Goal: Contribute content: Contribute content

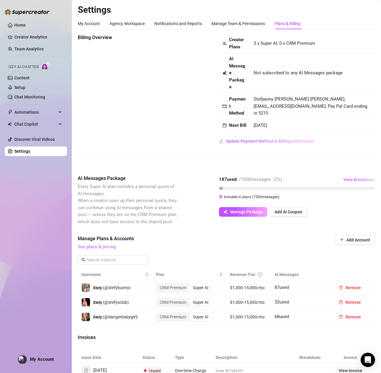
scroll to position [130, 0]
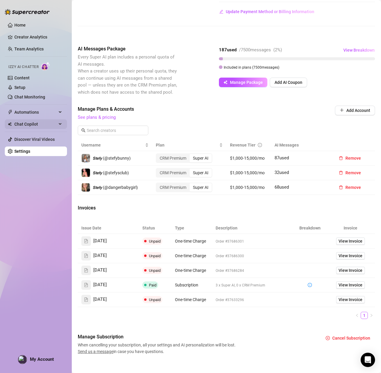
click at [36, 124] on span "Chat Copilot" at bounding box center [35, 124] width 42 height 10
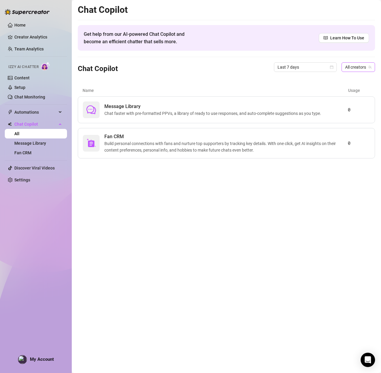
click at [360, 68] on span "All creators" at bounding box center [358, 67] width 26 height 9
click at [330, 108] on span "𝙎𝙩𝙚𝙛𝙮" at bounding box center [331, 109] width 9 height 7
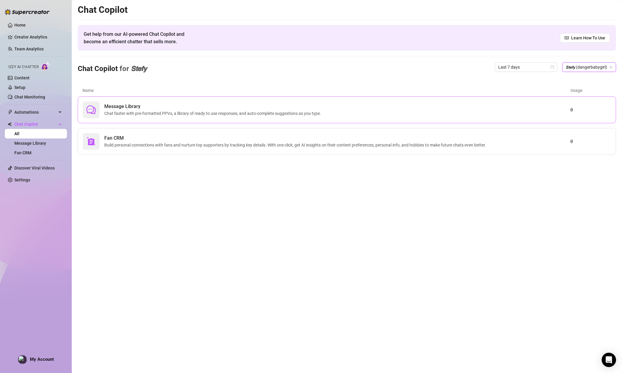
click at [224, 116] on span "Chat faster with pre-formatted PPVs, a library of ready to use responses, and a…" at bounding box center [213, 113] width 219 height 7
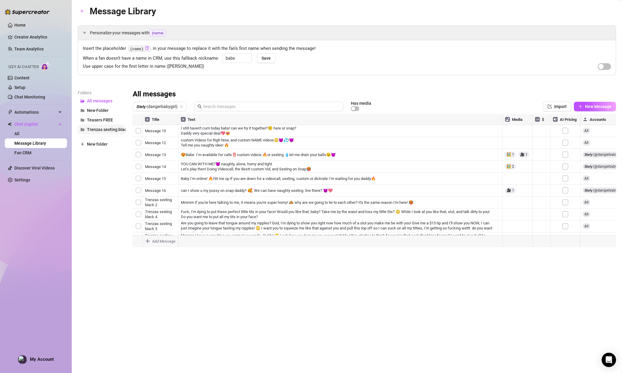
click at [96, 131] on span "Trenzas sexting black" at bounding box center [108, 129] width 42 height 5
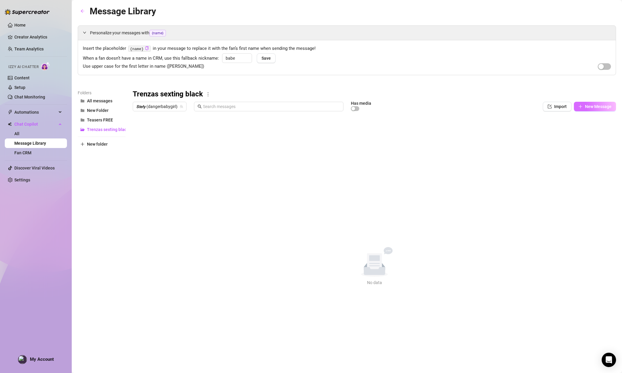
click at [380, 104] on span "New Message" at bounding box center [598, 106] width 27 height 5
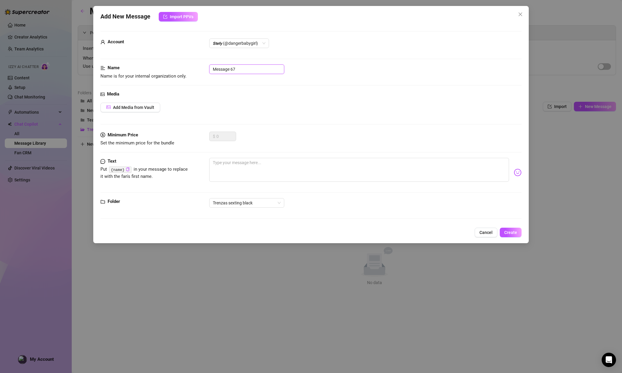
click at [235, 70] on input "Message 67" at bounding box center [246, 70] width 75 height 10
click at [242, 69] on input "Message 67" at bounding box center [246, 70] width 75 height 10
click at [264, 143] on div "$ 0" at bounding box center [365, 139] width 312 height 15
click at [243, 182] on div at bounding box center [365, 172] width 312 height 29
click at [242, 166] on textarea at bounding box center [359, 170] width 300 height 24
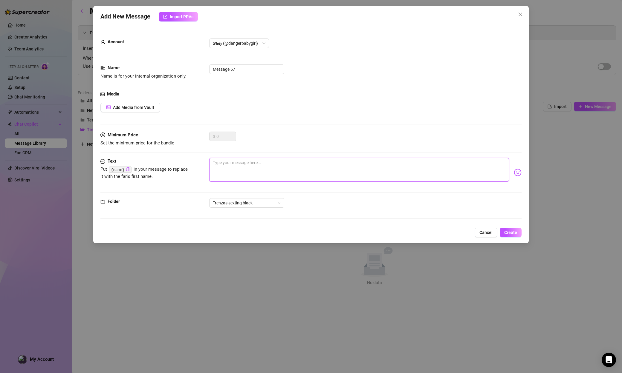
paste textarea "here in bed lying down! listening to some music! u? 😳🙈"
type textarea "here in bed lying down! listening to some music! u? 😳🙈"
click at [127, 170] on icon "copy" at bounding box center [128, 170] width 4 height 4
click at [306, 161] on textarea "here in bed lying down! listening to some music! u? 😳🙈" at bounding box center [359, 170] width 300 height 24
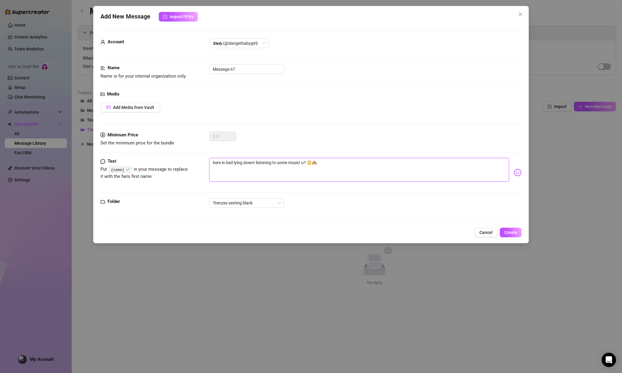
type textarea "here in bed lying down! listening to some music! u ? 😳🙈"
paste textarea "{name}"
type textarea "here in bed lying down! listening to some music! u {name}? 😳🙈"
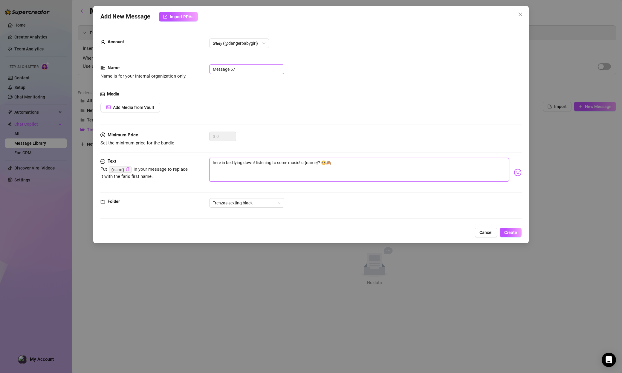
type textarea "here in bed lying down! listening to some music! u {name}? 😳🙈"
click at [234, 70] on input "Message 67" at bounding box center [246, 70] width 75 height 10
drag, startPoint x: 243, startPoint y: 69, endPoint x: 205, endPoint y: 63, distance: 39.2
click at [205, 63] on form "Account 𝙎𝙩𝙚𝙛𝙮 (@dangerbabygirl) Name Name is for your internal organization onl…" at bounding box center [310, 127] width 421 height 193
click at [220, 66] on input "text" at bounding box center [246, 70] width 75 height 10
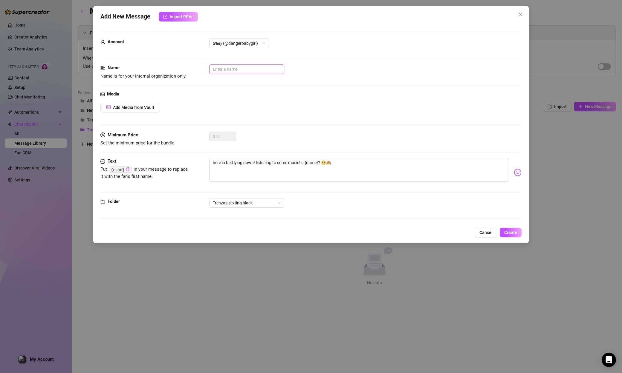
click at [225, 71] on input "text" at bounding box center [246, 70] width 75 height 10
paste input "introduction 1"
type input "introduction 1"
drag, startPoint x: 197, startPoint y: 92, endPoint x: 145, endPoint y: 102, distance: 53.3
click at [191, 94] on div "Media" at bounding box center [310, 94] width 421 height 7
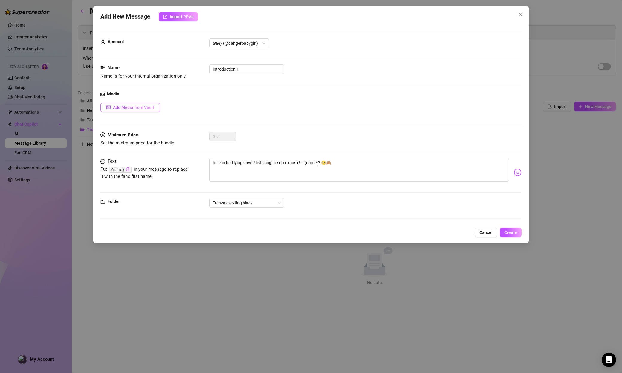
click at [129, 105] on button "Add Media from Vault" at bounding box center [130, 108] width 60 height 10
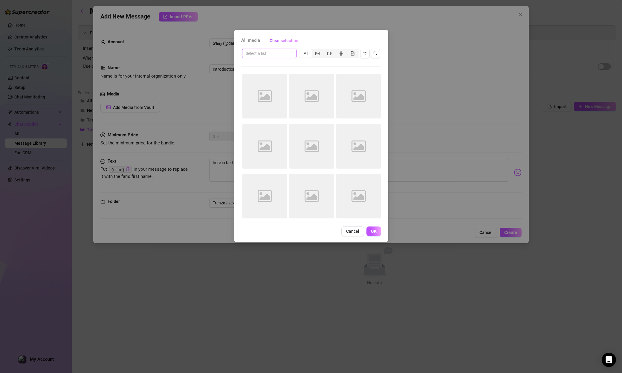
click at [285, 53] on input "search" at bounding box center [267, 53] width 42 height 9
click at [284, 65] on div "SEXTING TRENZAS BLACK" at bounding box center [277, 65] width 61 height 7
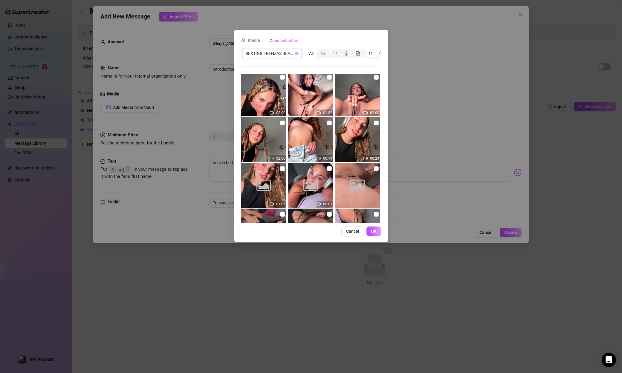
scroll to position [277, 0]
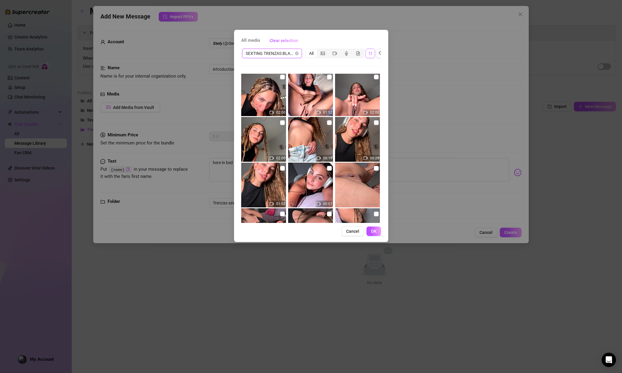
click at [370, 54] on icon "sort-descending" at bounding box center [370, 53] width 4 height 4
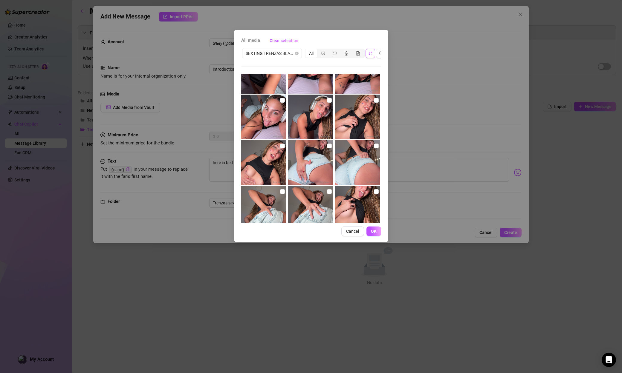
scroll to position [71, 0]
click at [329, 105] on img at bounding box center [310, 116] width 45 height 45
click at [329, 100] on input "checkbox" at bounding box center [329, 99] width 5 height 5
checkbox input "true"
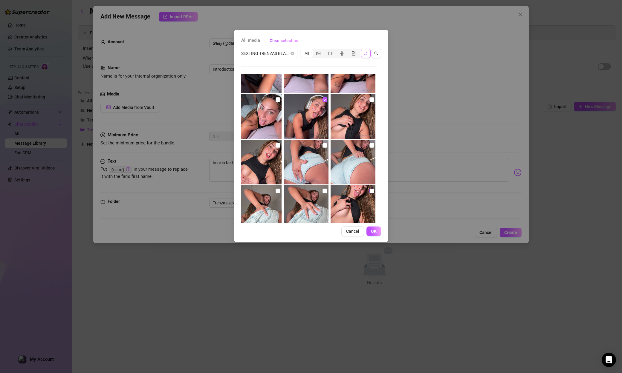
click at [375, 191] on div at bounding box center [353, 207] width 46 height 45
click at [372, 192] on input "checkbox" at bounding box center [371, 191] width 5 height 5
checkbox input "true"
click at [376, 231] on span "OK" at bounding box center [374, 231] width 6 height 5
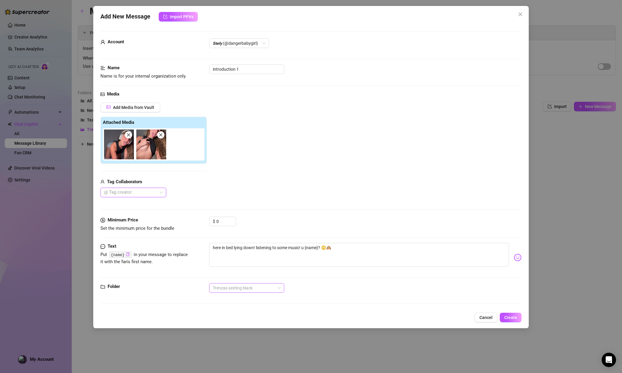
click at [283, 289] on div "Trenzas sexting black" at bounding box center [246, 288] width 75 height 10
drag, startPoint x: 343, startPoint y: 251, endPoint x: 197, endPoint y: 243, distance: 146.6
click at [197, 243] on div "Text Put {name} in your message to replace it with the fan's first name. here i…" at bounding box center [310, 257] width 421 height 29
click at [248, 70] on input "introduction 1" at bounding box center [246, 70] width 75 height 10
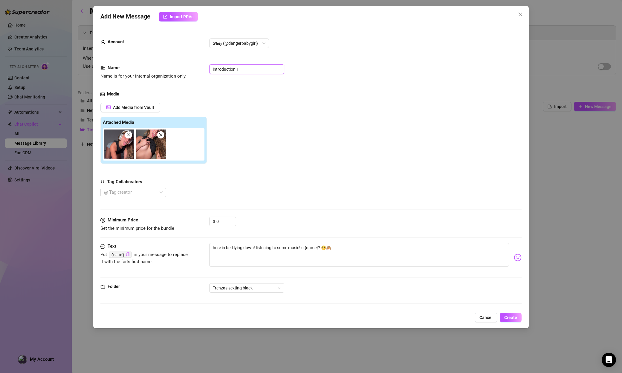
drag, startPoint x: 226, startPoint y: 69, endPoint x: 168, endPoint y: 64, distance: 58.5
click at [168, 64] on form "Account 𝙎𝙩𝙚𝙛𝙮 (@dangerbabygirl) Name Name is for your internal organization onl…" at bounding box center [310, 170] width 421 height 278
click at [244, 72] on input "introduction 1" at bounding box center [246, 70] width 75 height 10
drag, startPoint x: 242, startPoint y: 70, endPoint x: 188, endPoint y: 65, distance: 54.3
click at [188, 65] on div "Name Name is for your internal organization only. introduction 1" at bounding box center [310, 72] width 421 height 15
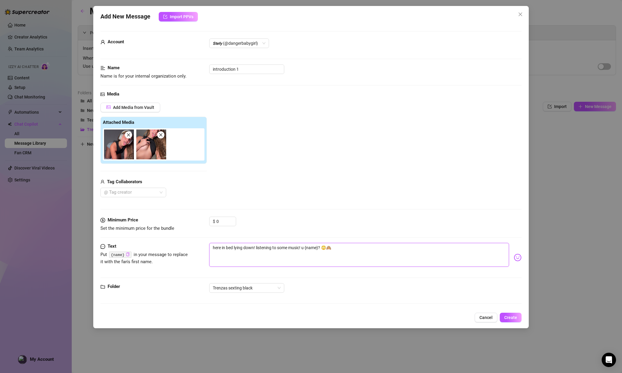
drag, startPoint x: 348, startPoint y: 251, endPoint x: 190, endPoint y: 241, distance: 158.3
click at [190, 241] on form "Account 𝙎𝙩𝙚𝙛𝙮 (@dangerbabygirl) Name Name is for your internal organization onl…" at bounding box center [310, 170] width 421 height 278
click at [380, 316] on span "Create" at bounding box center [510, 317] width 13 height 5
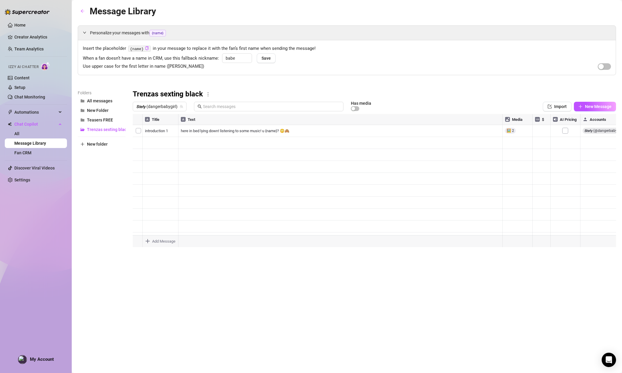
click at [157, 246] on body "Home Creator Analytics Team Analytics Izzy AI Chatter Content Setup Chat Monito…" at bounding box center [311, 186] width 622 height 373
type textarea "Type your message here..."
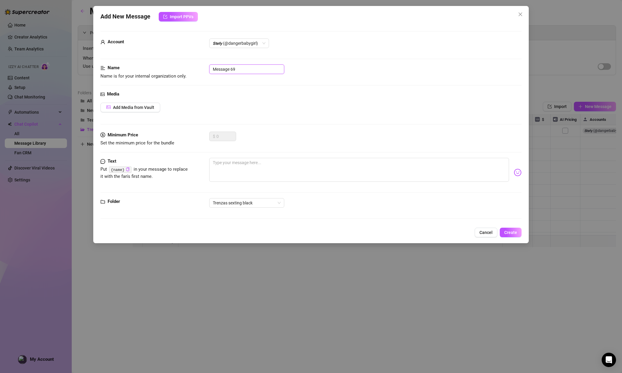
click at [248, 68] on input "Message 69" at bounding box center [246, 70] width 75 height 10
drag, startPoint x: 246, startPoint y: 68, endPoint x: 198, endPoint y: 68, distance: 47.5
click at [198, 68] on div "Name Name is for your internal organization only. Message 69" at bounding box center [310, 72] width 421 height 15
paste input "introduction 2 FREE (29seg QUITÁNDOME AIRPODS)"
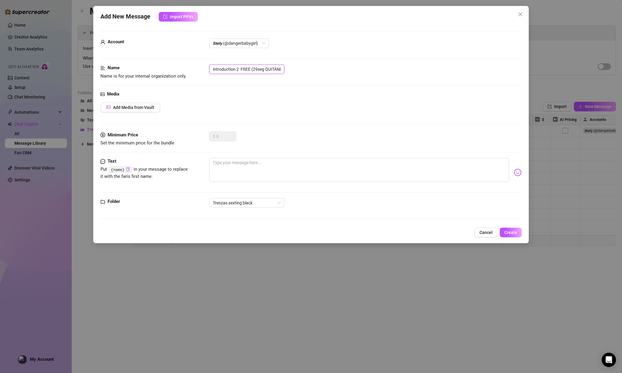
click at [234, 70] on input "introduction 2 FREE (29seg QUITÁNDOME AIRPODS)" at bounding box center [246, 70] width 75 height 10
drag, startPoint x: 240, startPoint y: 70, endPoint x: 293, endPoint y: 76, distance: 53.5
click at [293, 76] on div "Name Name is for your internal organization only. introduction 2 FREE (29seg QU…" at bounding box center [310, 72] width 421 height 15
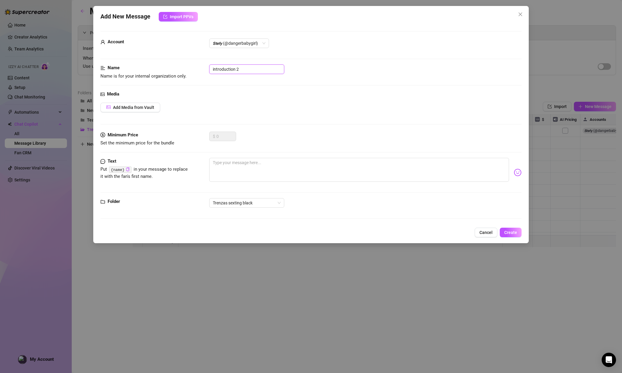
type input "introduction 2"
click at [237, 97] on div "Media" at bounding box center [310, 94] width 421 height 7
click at [217, 119] on div "Media Add Media from Vault" at bounding box center [310, 111] width 421 height 41
click at [233, 168] on textarea at bounding box center [359, 170] width 300 height 24
paste textarea "Mmmm if you're here talking to me, it means you're super horny! 🙈 why are we go…"
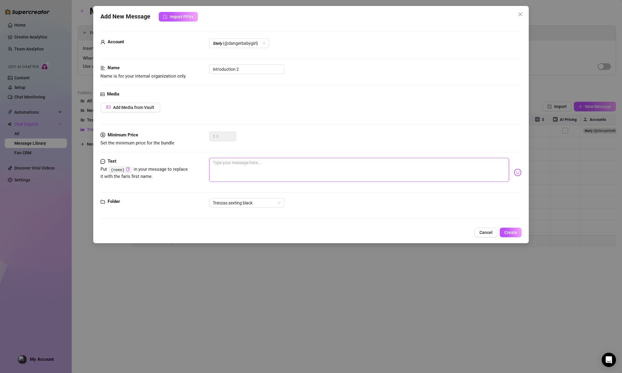
type textarea "Mmmm if you're here talking to me, it means you're super horny! 🙈 why are we go…"
click at [380, 233] on span "Create" at bounding box center [510, 232] width 13 height 5
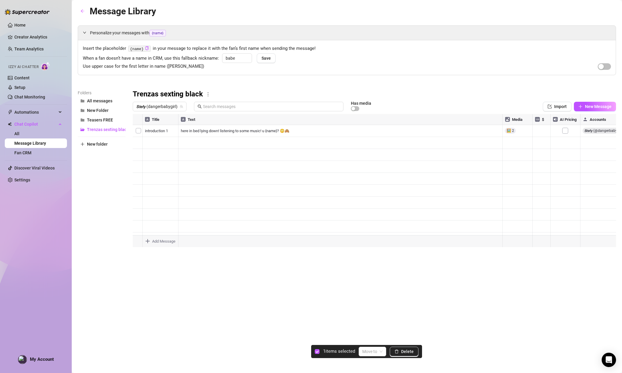
click at [138, 144] on div at bounding box center [374, 180] width 483 height 133
click at [380, 353] on span "Delete" at bounding box center [407, 351] width 13 height 5
click at [161, 240] on body "Home Creator Analytics Team Analytics Izzy AI Chatter Content Setup Chat Monito…" at bounding box center [311, 186] width 622 height 373
type textarea "Type your message here..."
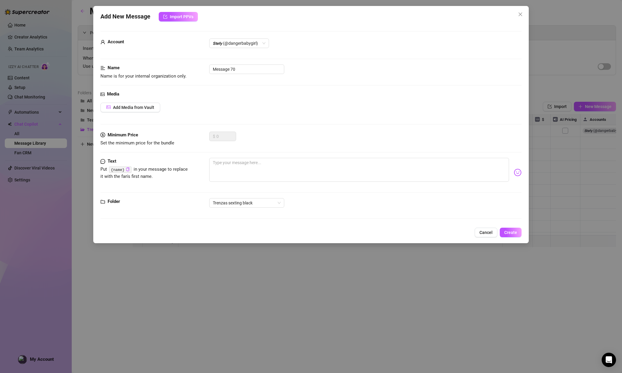
click at [164, 82] on div "Name Name is for your internal organization only. Message 70" at bounding box center [310, 78] width 421 height 26
drag, startPoint x: 229, startPoint y: 76, endPoint x: 243, endPoint y: 70, distance: 15.5
click at [230, 76] on div "Name Name is for your internal organization only. Message 70" at bounding box center [310, 72] width 421 height 15
drag, startPoint x: 243, startPoint y: 70, endPoint x: 162, endPoint y: 67, distance: 81.9
click at [162, 67] on div "Name Name is for your internal organization only. Message 70" at bounding box center [310, 72] width 421 height 15
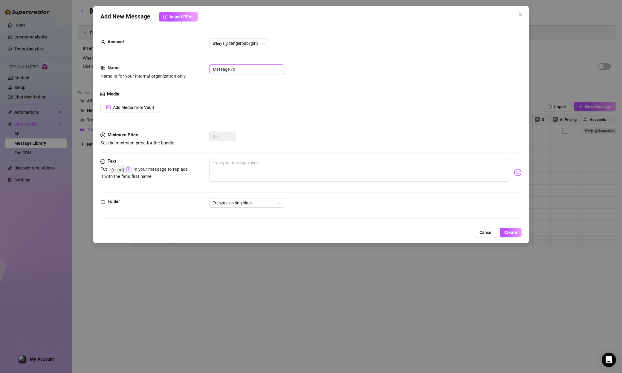
paste input "introduction 3 FREE (29sec TAKING OFF MY AIRPODS)"
type input "introduction 3 FREE (29sec TAKING OFF MY AIRPODS)"
click at [222, 167] on textarea at bounding box center [359, 170] width 300 height 24
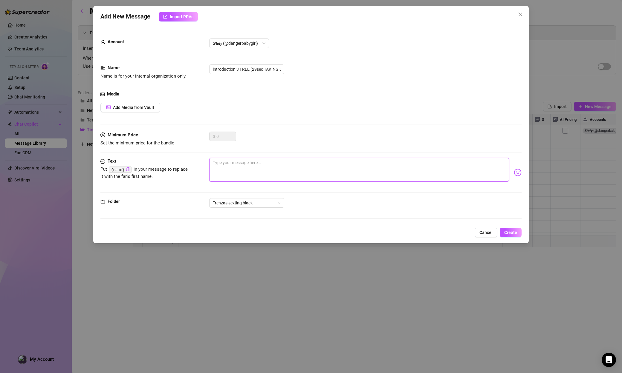
paste textarea "Do you think we could be naughty together? 😈 How nice! I'd love to feel your ha…"
type textarea "Do you think we could be naughty together? 😈 How nice! I'd love to feel your ha…"
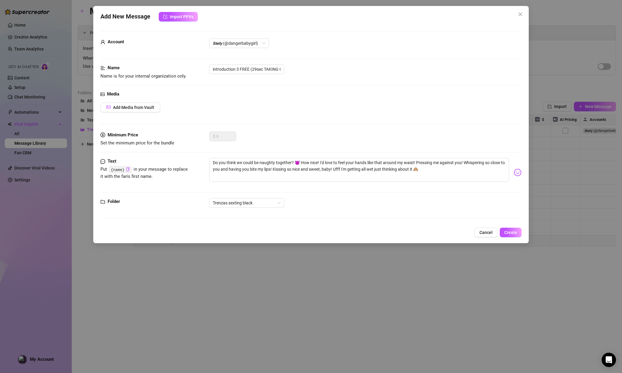
click at [144, 114] on div "Media Add Media from Vault" at bounding box center [310, 111] width 421 height 41
click at [144, 108] on span "Add Media from Vault" at bounding box center [133, 107] width 41 height 5
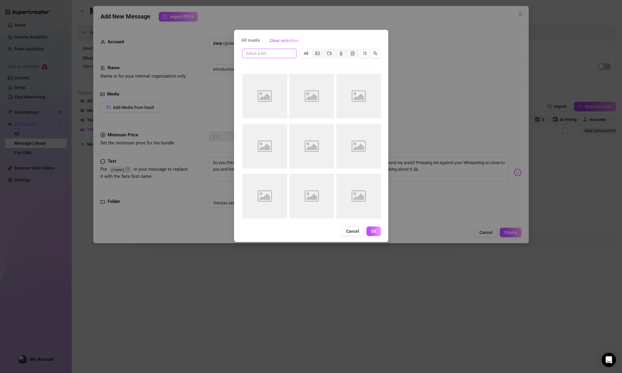
click at [274, 54] on input "search" at bounding box center [267, 53] width 42 height 9
click at [277, 67] on div "SEXTING TRENZAS BLACK" at bounding box center [277, 65] width 61 height 7
click at [333, 53] on icon "video-camera" at bounding box center [334, 53] width 4 height 4
click at [330, 50] on input "segmented control" at bounding box center [330, 50] width 0 height 0
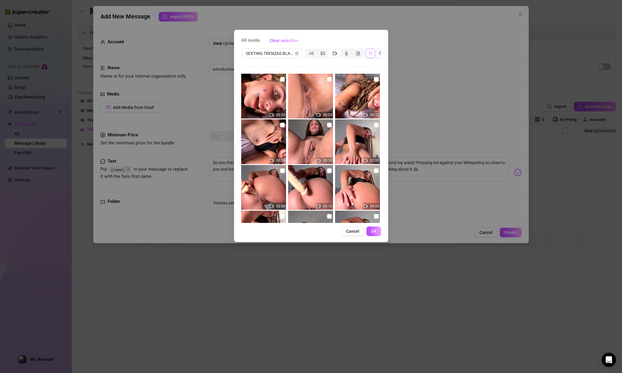
click at [371, 53] on icon "sort-descending" at bounding box center [370, 53] width 4 height 4
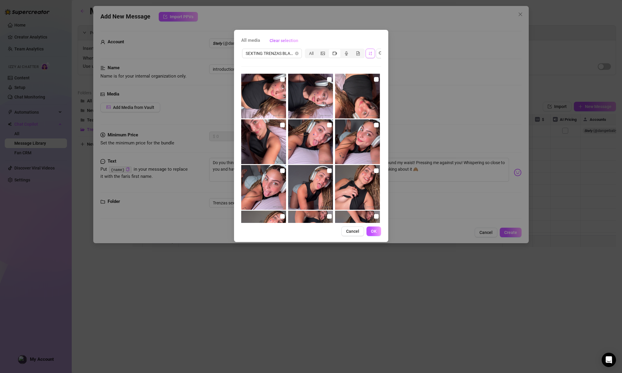
click at [332, 53] on div "segmented control" at bounding box center [335, 53] width 12 height 8
click at [330, 50] on input "segmented control" at bounding box center [330, 50] width 0 height 0
click at [332, 53] on div "segmented control" at bounding box center [335, 53] width 12 height 8
click at [330, 50] on input "segmented control" at bounding box center [330, 50] width 0 height 0
click at [335, 53] on icon "video-camera" at bounding box center [334, 53] width 4 height 4
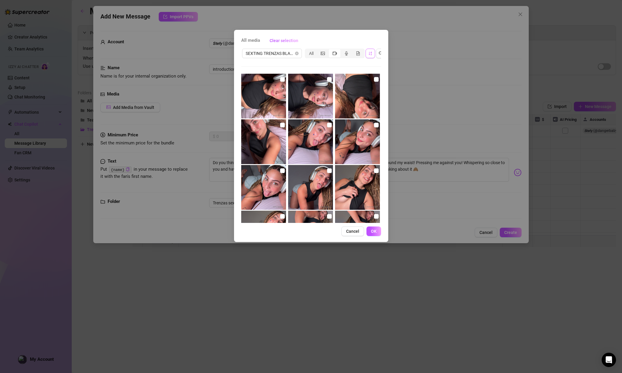
click at [330, 50] on input "segmented control" at bounding box center [330, 50] width 0 height 0
click at [335, 51] on icon "video-camera" at bounding box center [334, 53] width 4 height 4
click at [330, 50] on input "segmented control" at bounding box center [330, 50] width 0 height 0
click at [333, 53] on icon "video-camera" at bounding box center [334, 53] width 4 height 4
click at [330, 50] on input "segmented control" at bounding box center [330, 50] width 0 height 0
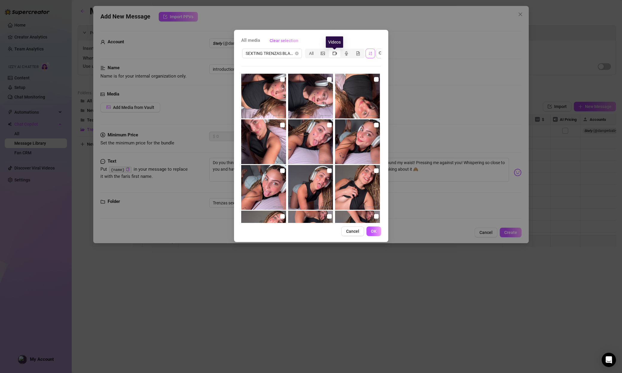
click at [333, 53] on icon "video-camera" at bounding box center [334, 53] width 4 height 4
click at [330, 50] on input "segmented control" at bounding box center [330, 50] width 0 height 0
click at [333, 53] on icon "video-camera" at bounding box center [334, 53] width 4 height 4
click at [330, 50] on input "segmented control" at bounding box center [330, 50] width 0 height 0
click at [333, 53] on icon "video-camera" at bounding box center [334, 53] width 4 height 4
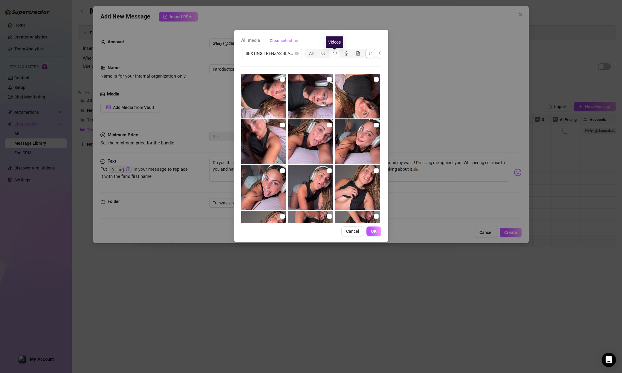
click at [330, 50] on input "segmented control" at bounding box center [330, 50] width 0 height 0
click at [370, 52] on icon "sort-ascending" at bounding box center [370, 53] width 4 height 4
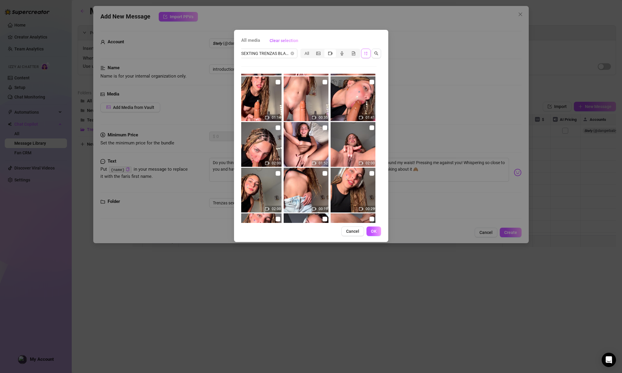
scroll to position [218, 0]
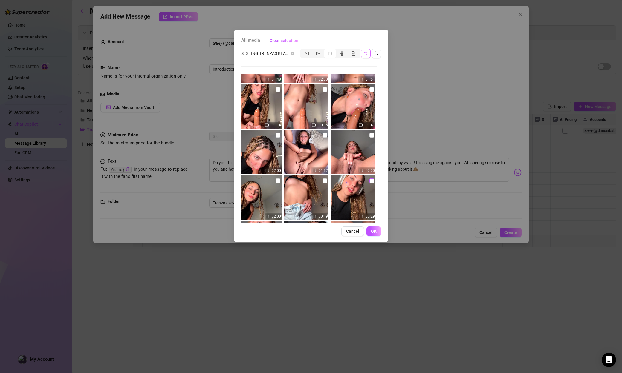
click at [369, 181] on input "checkbox" at bounding box center [371, 181] width 5 height 5
checkbox input "true"
click at [376, 228] on button "OK" at bounding box center [373, 232] width 15 height 10
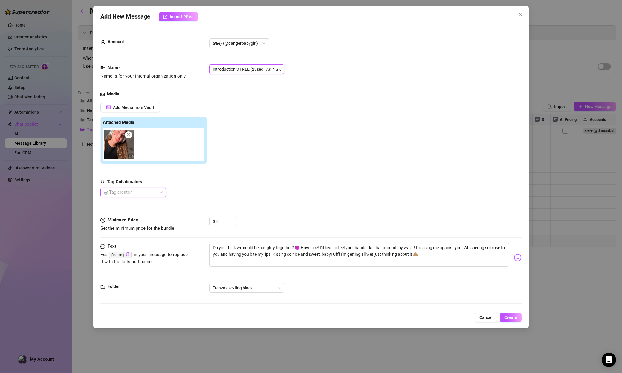
click at [244, 71] on input "introduction 3 FREE (29sec TAKING OFF MY AIRPODS)" at bounding box center [246, 70] width 75 height 10
drag, startPoint x: 239, startPoint y: 70, endPoint x: 201, endPoint y: 68, distance: 38.0
click at [201, 68] on div "Name Name is for your internal organization only. introduction 3 FREE (29sec TA…" at bounding box center [310, 72] width 421 height 15
click at [346, 184] on div "Add Media from Vault Attached Media Tag Collaborators @ Tag creator" at bounding box center [310, 150] width 421 height 95
click at [380, 316] on button "Create" at bounding box center [510, 318] width 22 height 10
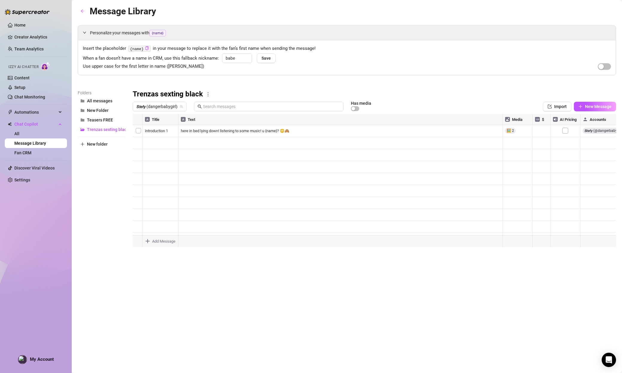
click at [158, 239] on body "Home Creator Analytics Team Analytics Izzy AI Chatter Content Setup Chat Monito…" at bounding box center [311, 186] width 622 height 373
type textarea "Type your message here..."
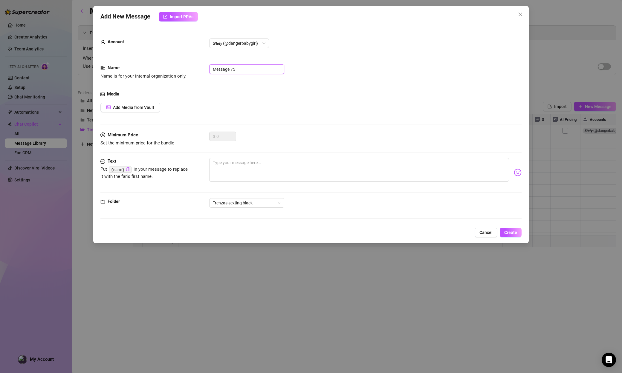
click at [241, 69] on input "Message 75" at bounding box center [246, 70] width 75 height 10
drag, startPoint x: 245, startPoint y: 68, endPoint x: 167, endPoint y: 66, distance: 78.6
click at [167, 66] on div "Name Name is for your internal organization only. Message 75" at bounding box center [310, 72] width 421 height 15
paste input "PPV 1. 1:02min tities out"
type input "PPV 1. 1:02min tities out"
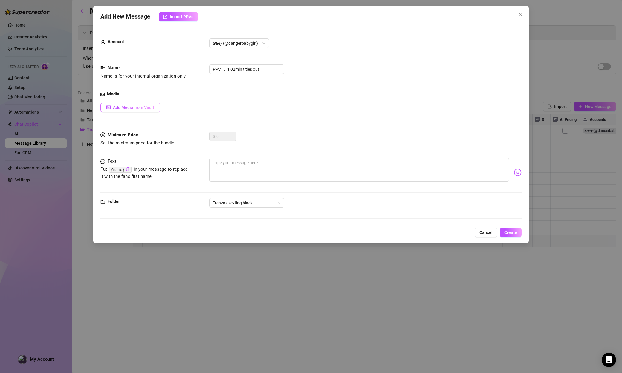
click at [113, 110] on span "Add Media from Vault" at bounding box center [133, 107] width 41 height 5
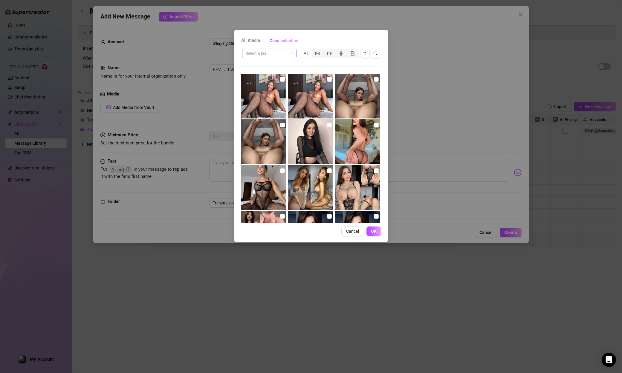
click at [268, 58] on input "search" at bounding box center [267, 53] width 42 height 9
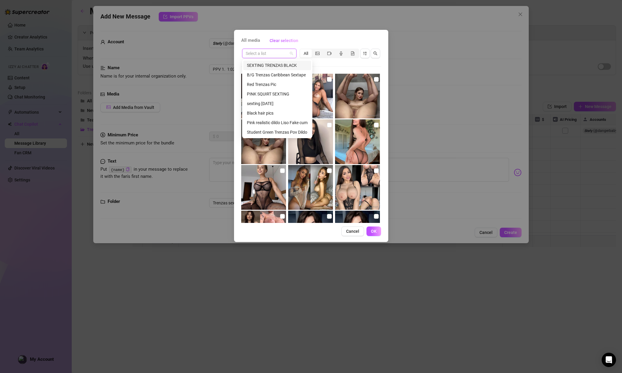
click at [269, 64] on div "SEXTING TRENZAS BLACK" at bounding box center [277, 65] width 61 height 7
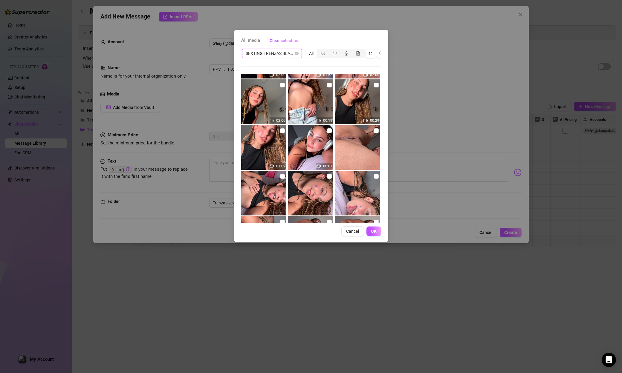
scroll to position [311, 0]
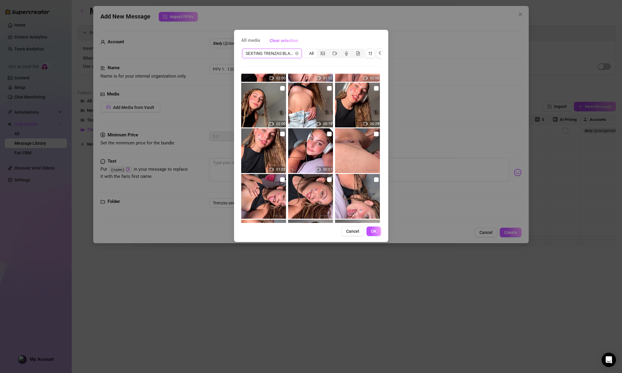
click at [282, 138] on img at bounding box center [263, 150] width 45 height 45
click at [283, 135] on input "checkbox" at bounding box center [282, 134] width 5 height 5
checkbox input "true"
click at [376, 230] on span "OK" at bounding box center [374, 231] width 6 height 5
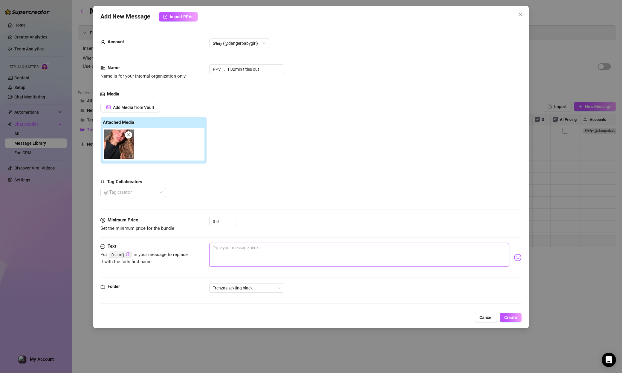
click at [260, 255] on textarea at bounding box center [359, 255] width 300 height 24
paste textarea "Mmm come closer honeeey this is just the sound I want! the sound of your wet li…"
type textarea "Mmm come closer honeeey this is just the sound I want! the sound of your wet li…"
click at [222, 226] on input "0" at bounding box center [225, 221] width 19 height 9
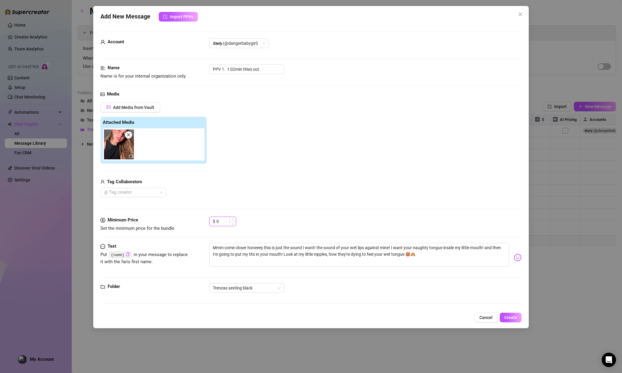
drag, startPoint x: 222, startPoint y: 226, endPoint x: 213, endPoint y: 222, distance: 9.4
click at [213, 222] on div "$ 0" at bounding box center [222, 222] width 27 height 10
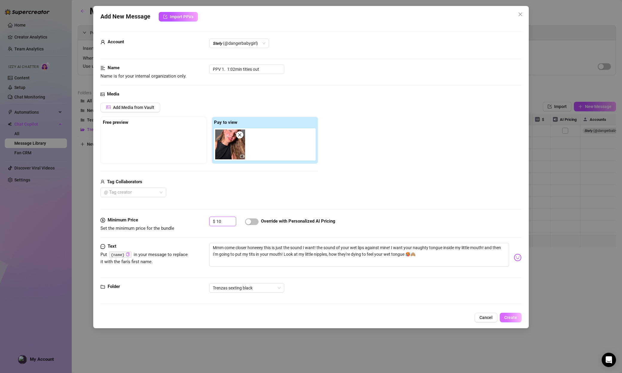
type input "10"
click at [380, 318] on span "Create" at bounding box center [510, 317] width 13 height 5
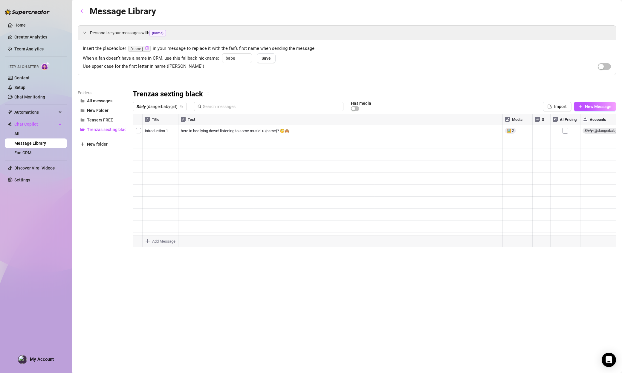
click at [380, 188] on div at bounding box center [374, 180] width 483 height 133
click at [380, 192] on div at bounding box center [374, 180] width 483 height 133
click at [380, 190] on div at bounding box center [374, 180] width 483 height 133
click at [380, 190] on textarea "10" at bounding box center [541, 190] width 14 height 5
drag, startPoint x: 539, startPoint y: 190, endPoint x: 528, endPoint y: 188, distance: 10.9
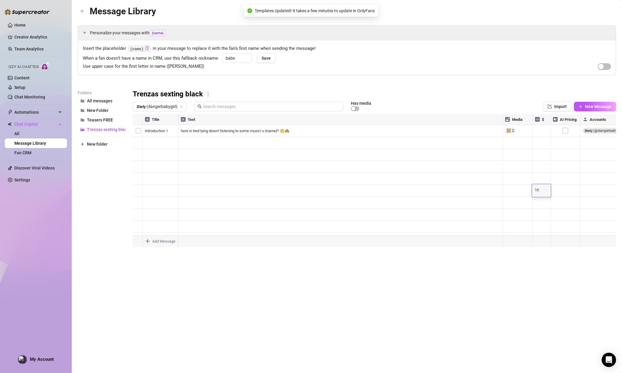
click at [380, 188] on div "Title Text Media $ AI Pricing Accounts introduction 1 here in bed lying down! l…" at bounding box center [374, 180] width 483 height 133
type textarea "8"
click at [380, 228] on div at bounding box center [374, 180] width 483 height 133
click at [161, 244] on body "Home Creator Analytics Team Analytics Izzy AI Chatter Content Setup Chat Monito…" at bounding box center [311, 186] width 622 height 373
type textarea "Type your message here..."
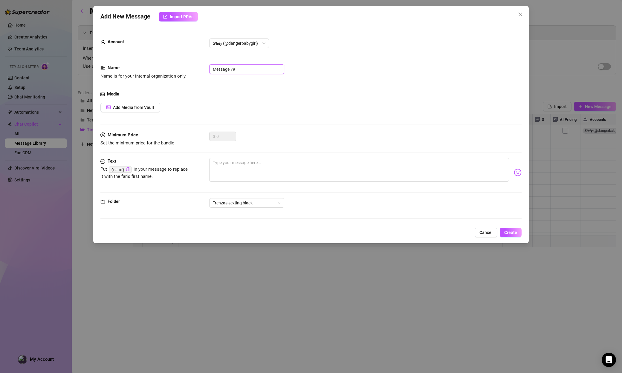
click at [246, 67] on input "Message 79" at bounding box center [246, 70] width 75 height 10
drag, startPoint x: 246, startPoint y: 67, endPoint x: 204, endPoint y: 68, distance: 41.5
click at [204, 68] on div "Name Name is for your internal organization only. Message 79" at bounding box center [310, 72] width 421 height 15
paste input "Post PPV 1. (FREE 17seg)"
type input "Post PPV 1. (FREE 17seg)"
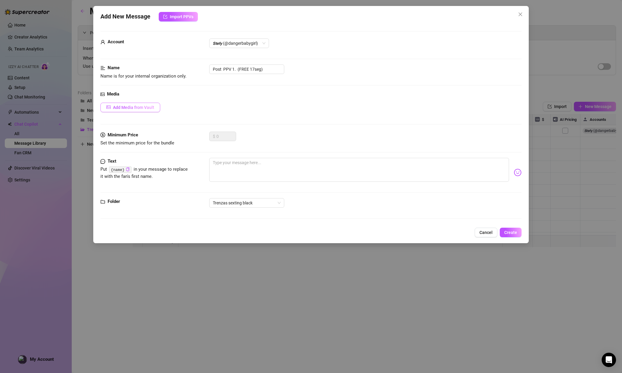
click at [128, 103] on button "Add Media from Vault" at bounding box center [130, 108] width 60 height 10
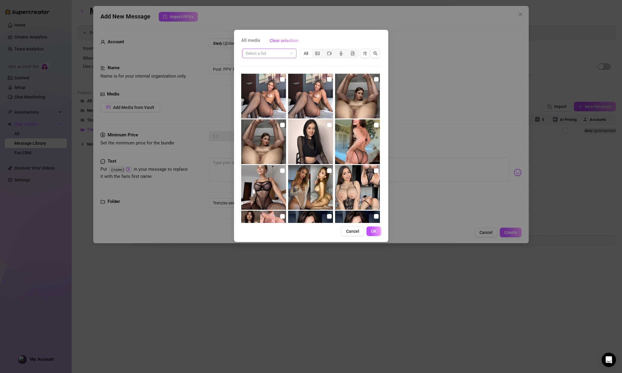
click at [259, 53] on input "search" at bounding box center [267, 53] width 42 height 9
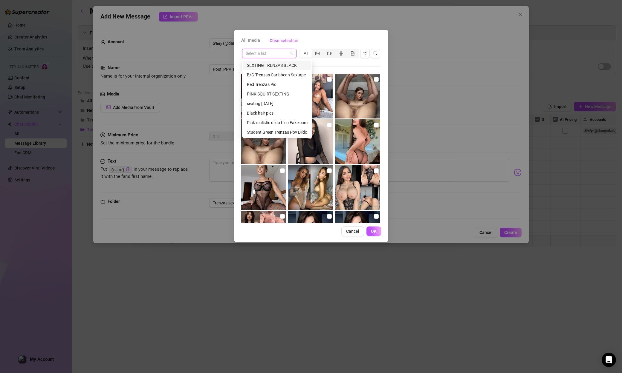
click at [267, 64] on div "SEXTING TRENZAS BLACK" at bounding box center [277, 65] width 61 height 7
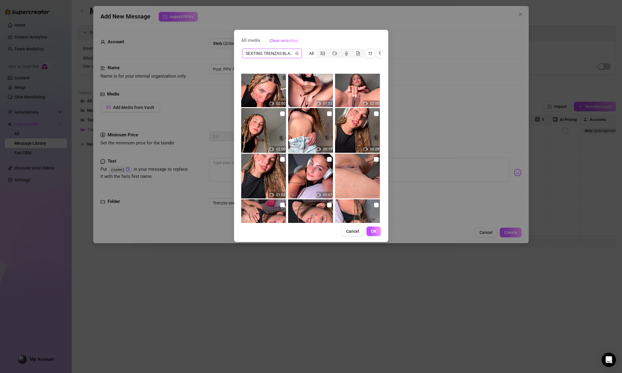
scroll to position [284, 0]
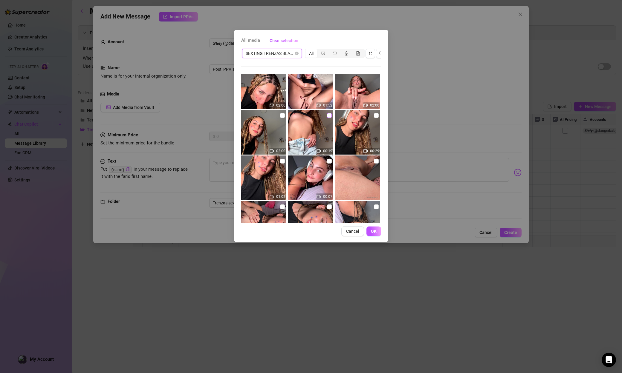
click at [327, 118] on label at bounding box center [329, 115] width 5 height 7
click at [327, 118] on input "checkbox" at bounding box center [329, 115] width 5 height 5
checkbox input "true"
click at [372, 228] on button "OK" at bounding box center [373, 232] width 15 height 10
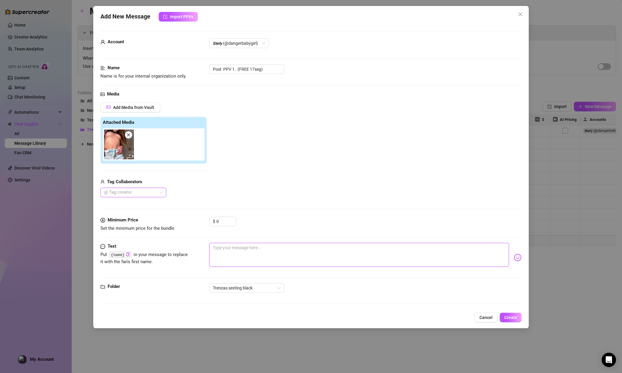
click at [244, 252] on textarea at bounding box center [359, 255] width 300 height 24
paste textarea "Post PPV 1. (FREE 17seg)"
type textarea "Post PPV 1. (FREE 17seg)"
drag, startPoint x: 276, startPoint y: 250, endPoint x: 191, endPoint y: 241, distance: 86.0
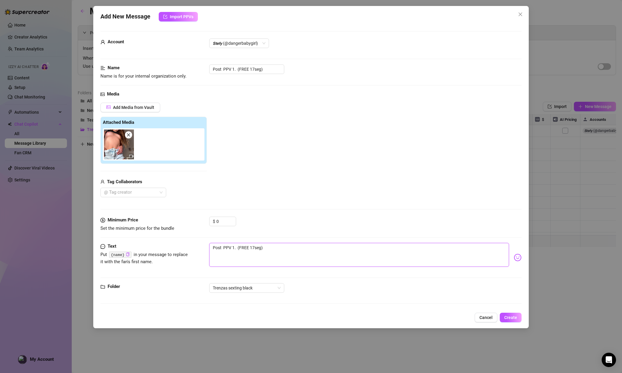
click at [191, 241] on form "Account 𝙎𝙩𝙚𝙛𝙮 (@dangerbabygirl) Name Name is for your internal organization onl…" at bounding box center [310, 170] width 421 height 278
type textarea "Type your message here..."
click at [252, 250] on textarea at bounding box center [359, 255] width 300 height 24
paste textarea "Mmmm I know I can drive you crazy in seconds, daddy! 😳 Look how you turn me on,…"
type textarea "Mmmm I know I can drive you crazy in seconds, daddy! 😳 Look how you turn me on,…"
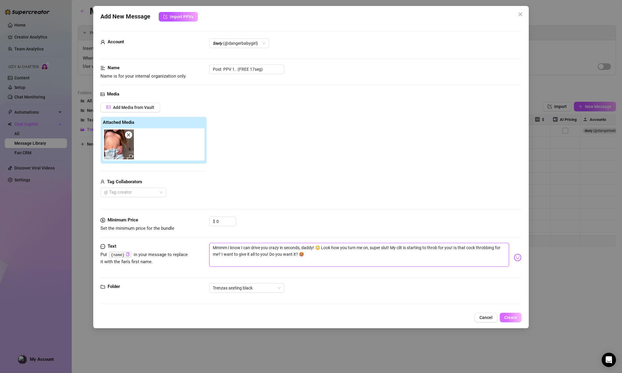
type textarea "Mmmm I know I can drive you crazy in seconds, daddy! 😳 Look how you turn me on,…"
click at [380, 313] on button "Create" at bounding box center [510, 318] width 22 height 10
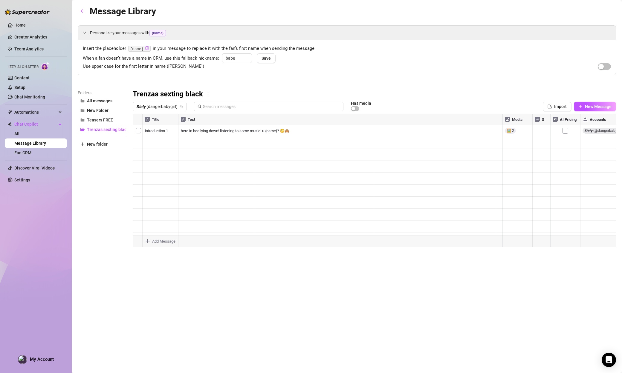
click at [159, 206] on div at bounding box center [374, 180] width 483 height 133
click at [159, 204] on div at bounding box center [374, 180] width 483 height 133
click at [180, 201] on textarea "Post PPV 1. (FREE 17seg)" at bounding box center [164, 200] width 45 height 5
drag, startPoint x: 182, startPoint y: 201, endPoint x: 135, endPoint y: 199, distance: 46.9
click at [135, 199] on div "Title Text Media $ AI Pricing Accounts introduction 1 here in bed lying down! l…" at bounding box center [374, 180] width 483 height 133
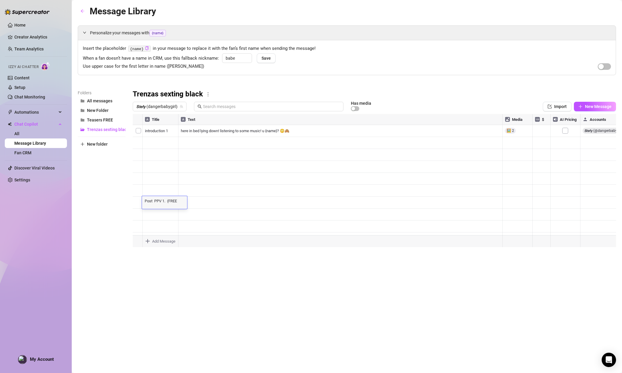
type textarea "17seg)"
click at [161, 201] on textarea "17seg)" at bounding box center [160, 200] width 37 height 5
drag, startPoint x: 161, startPoint y: 201, endPoint x: 132, endPoint y: 200, distance: 28.7
type textarea "Post 1 PPV 1. (FREE 17seg)"
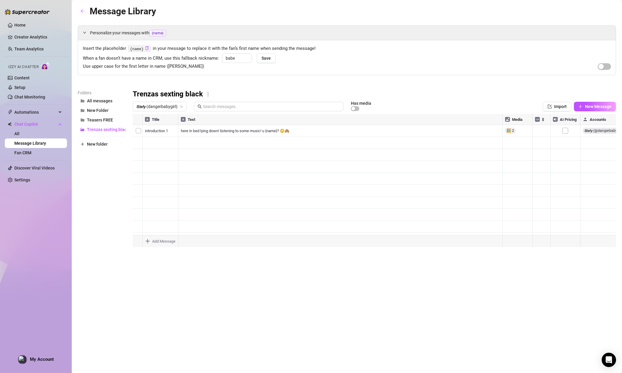
click at [133, 242] on div at bounding box center [374, 180] width 483 height 133
click at [127, 190] on div "Folders All messages New Folder Teasers FREE Trenzas sexting black New folder T…" at bounding box center [347, 169] width 538 height 158
click at [122, 213] on div "Folders All messages New Folder Teasers FREE Trenzas sexting black New folder" at bounding box center [102, 169] width 48 height 158
click at [210, 243] on body "Home Creator Analytics Team Analytics Izzy AI Chatter Content Setup Chat Monito…" at bounding box center [311, 186] width 622 height 373
type textarea "Type your message here..."
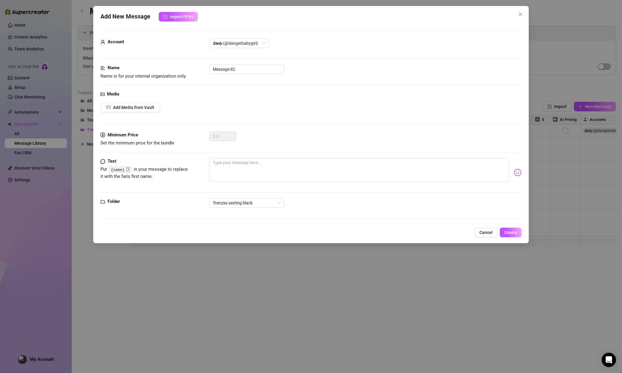
click at [380, 237] on div "Add New Message Import PPVs Account 𝙎𝙩𝙚𝙛𝙮 (@dangerbabygirl) Name Name is for yo…" at bounding box center [310, 124] width 435 height 237
click at [380, 234] on button "Cancel" at bounding box center [485, 233] width 23 height 10
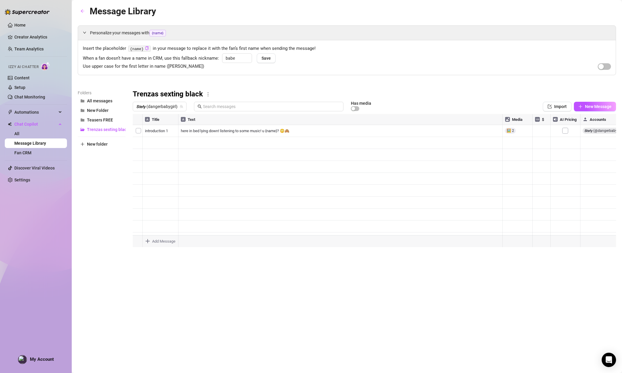
click at [162, 213] on div at bounding box center [374, 180] width 483 height 133
click at [203, 257] on div "Message Library Personalize your messages with {name} Insert the placeholder {n…" at bounding box center [347, 179] width 538 height 351
click at [161, 239] on body "Home Creator Analytics Team Analytics Izzy AI Chatter Content Setup Chat Monito…" at bounding box center [311, 186] width 622 height 373
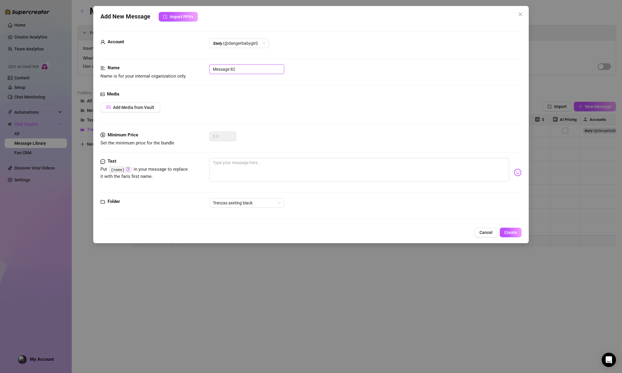
drag, startPoint x: 230, startPoint y: 71, endPoint x: 238, endPoint y: 70, distance: 7.6
click at [231, 71] on input "Message 82" at bounding box center [246, 70] width 75 height 10
drag, startPoint x: 246, startPoint y: 70, endPoint x: 209, endPoint y: 67, distance: 36.8
click at [209, 67] on input "Message 82" at bounding box center [246, 70] width 75 height 10
paste input "PPV 2. 2:00min short down / finger pussy doggy"
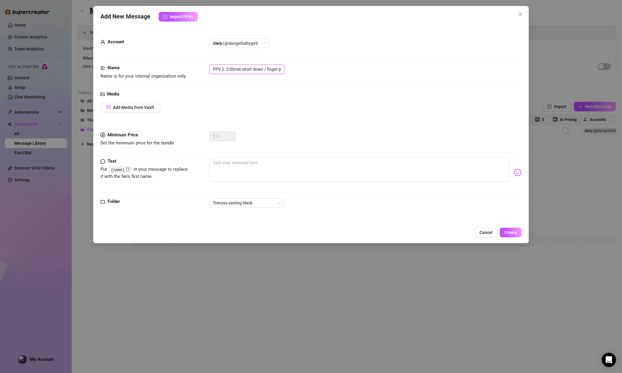
scroll to position [0, 22]
type input "PPV 2. 2:00min short down / finger pussy doggy"
drag, startPoint x: 223, startPoint y: 160, endPoint x: 229, endPoint y: 162, distance: 6.0
click at [225, 162] on textarea at bounding box center [359, 170] width 300 height 24
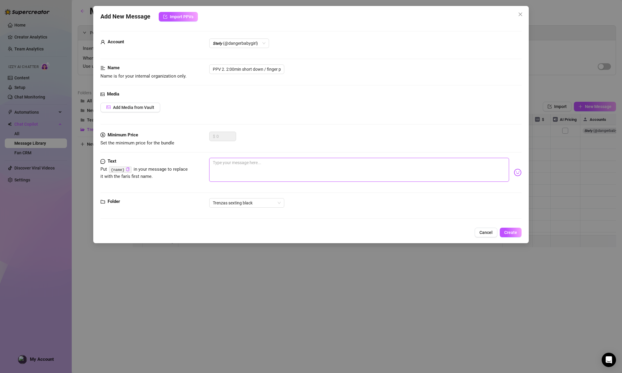
paste textarea "mmmd let me be your total little whore baby! I want you to rip my shorts off da…"
type textarea "mmmd let me be your total little whore baby! I want you to rip my shorts off da…"
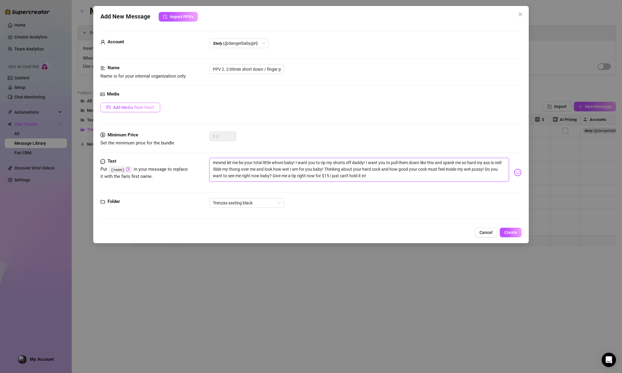
type textarea "mmmd let me be your total little whore baby! I want you to rip my shorts off da…"
click at [143, 108] on span "Add Media from Vault" at bounding box center [133, 107] width 41 height 5
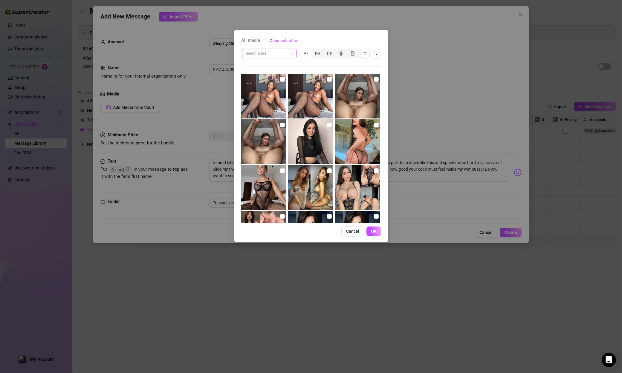
click at [249, 53] on input "search" at bounding box center [267, 53] width 42 height 9
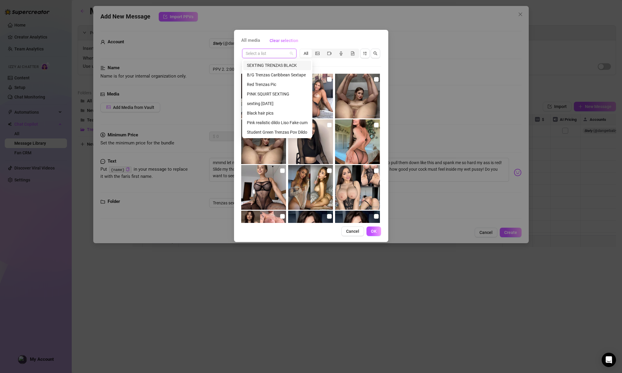
click at [262, 63] on div "SEXTING TRENZAS BLACK" at bounding box center [277, 65] width 61 height 7
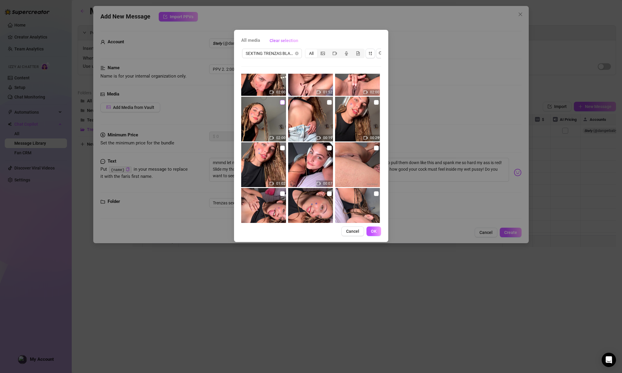
click at [280, 104] on input "checkbox" at bounding box center [282, 102] width 5 height 5
checkbox input "true"
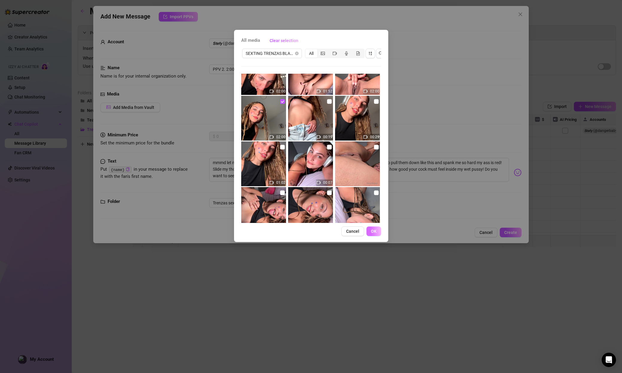
click at [374, 230] on span "OK" at bounding box center [374, 231] width 6 height 5
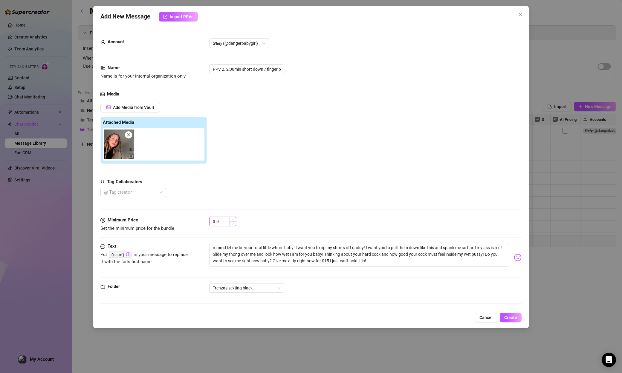
click at [220, 217] on input "0" at bounding box center [225, 221] width 19 height 9
drag, startPoint x: 221, startPoint y: 219, endPoint x: 212, endPoint y: 224, distance: 9.8
click at [212, 224] on div "$ 0" at bounding box center [222, 222] width 27 height 10
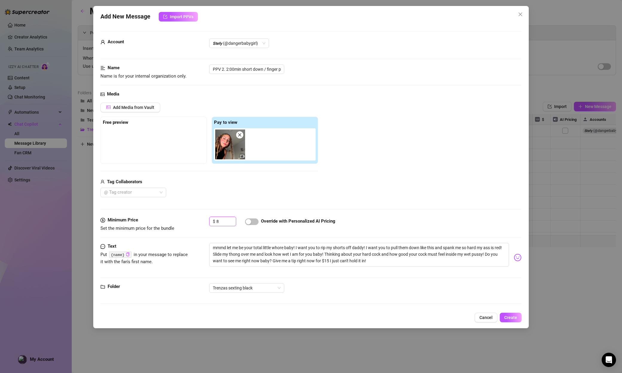
type input "8"
click at [259, 220] on div "Override with Personalized AI Pricing" at bounding box center [290, 222] width 90 height 10
click at [251, 223] on button "button" at bounding box center [251, 222] width 13 height 7
click at [380, 320] on span "Create" at bounding box center [510, 317] width 13 height 5
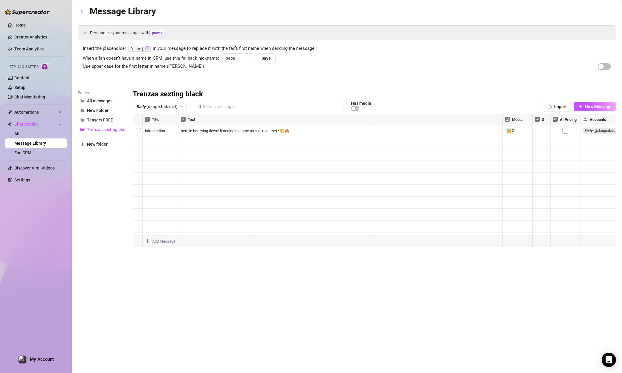
scroll to position [12, 0]
click at [154, 241] on body "Home Creator Analytics Team Analytics Izzy AI Chatter Content Setup Chat Monito…" at bounding box center [311, 186] width 622 height 373
type textarea "Type your message here..."
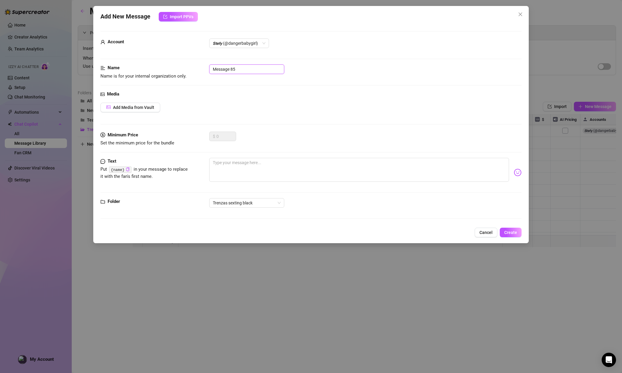
click at [248, 67] on input "Message 85" at bounding box center [246, 70] width 75 height 10
drag, startPoint x: 247, startPoint y: 69, endPoint x: 204, endPoint y: 66, distance: 43.1
click at [204, 66] on div "Name Name is for your internal organization only. Message 85" at bounding box center [310, 72] width 421 height 15
paste input "Post 1 PPV 2."
click at [241, 47] on span "𝙎𝙩𝙚𝙛𝙮 (@dangerbabygirl)" at bounding box center [239, 43] width 53 height 9
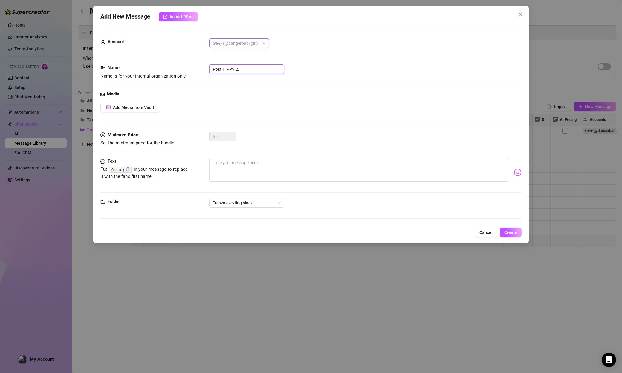
type input "Post 1 PPV 2."
click at [240, 55] on div "All Creators" at bounding box center [239, 55] width 50 height 7
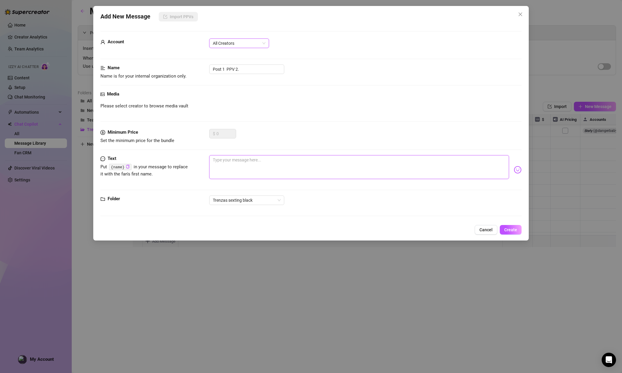
click at [231, 165] on textarea at bounding box center [359, 167] width 300 height 24
paste textarea "I want to show you! These naughty fingers inside my pussy feel so good! But I n…"
type textarea "I want to show you! These naughty fingers inside my pussy feel so good! But I n…"
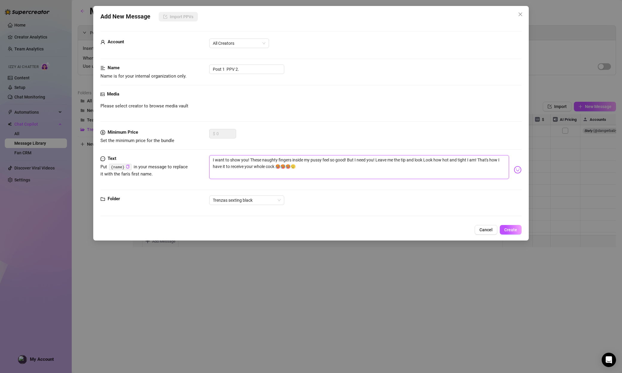
click at [274, 165] on textarea "I want to show you! These naughty fingers inside my pussy feel so good! But I n…" at bounding box center [359, 167] width 300 height 24
type textarea "I want to show you! These naughty fingers inside my pussy feel so good! But I n…"
click at [247, 65] on input "Post 1 PPV 2." at bounding box center [246, 70] width 75 height 10
click at [380, 231] on span "Create" at bounding box center [510, 230] width 13 height 5
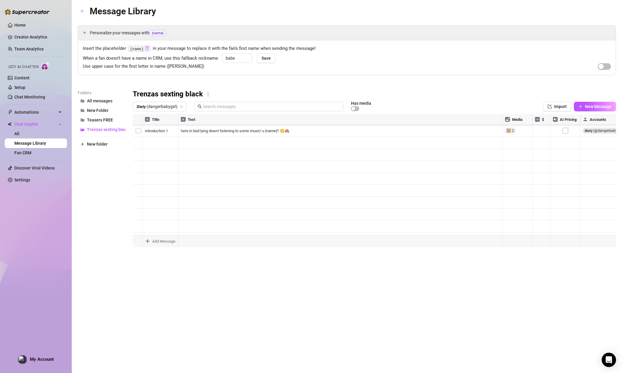
scroll to position [24, 0]
type textarea "Type your message here..."
click at [155, 240] on body "Home Creator Analytics Team Analytics Izzy AI Chatter Content Setup Chat Monito…" at bounding box center [311, 186] width 622 height 373
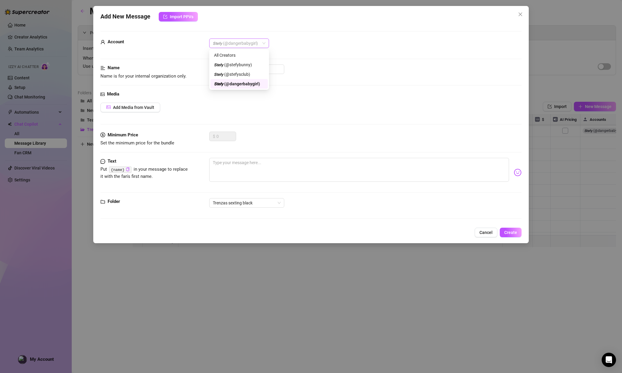
click at [231, 47] on span "𝙎𝙩𝙚𝙛𝙮 (@dangerbabygirl)" at bounding box center [239, 43] width 53 height 9
click at [231, 53] on div "All Creators" at bounding box center [239, 55] width 50 height 7
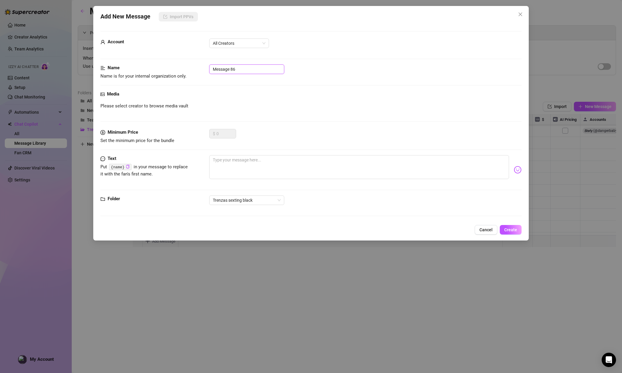
drag, startPoint x: 241, startPoint y: 70, endPoint x: 192, endPoint y: 63, distance: 49.5
click at [192, 63] on form "Account All Creators Name Name is for your internal organization only. Message …" at bounding box center [310, 126] width 421 height 191
paste input "Post 2 PPV 2."
type input "Post 2 PPV 2."
click at [238, 162] on textarea at bounding box center [359, 167] width 300 height 24
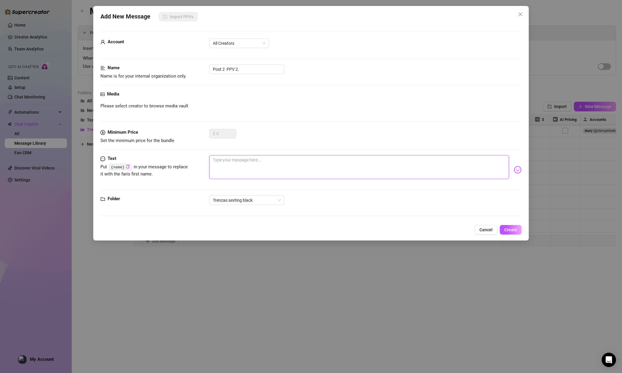
paste textarea "Mmmm, I'm sure you're masturbating a lot watching this! With your cock on my mi…"
type textarea "Mmmm, I'm sure you're masturbating a lot watching this! With your cock on my mi…"
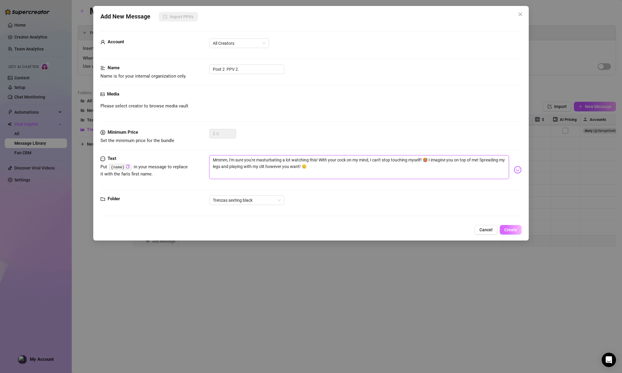
type textarea "Mmmm, I'm sure you're masturbating a lot watching this! With your cock on my mi…"
click at [380, 231] on span "Create" at bounding box center [510, 230] width 13 height 5
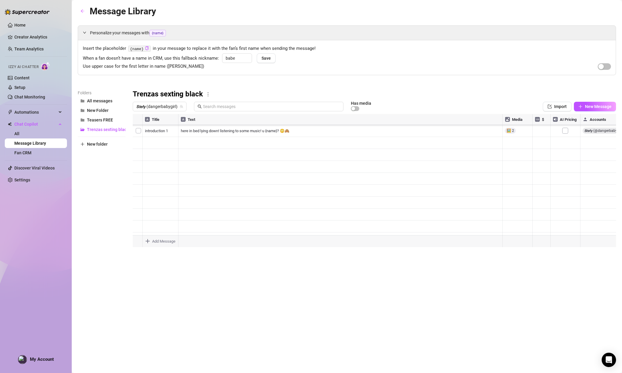
scroll to position [36, 0]
click at [164, 243] on body "Home Creator Analytics Team Analytics Izzy AI Chatter Content Setup Chat Monito…" at bounding box center [311, 186] width 622 height 373
type textarea "Type your message here..."
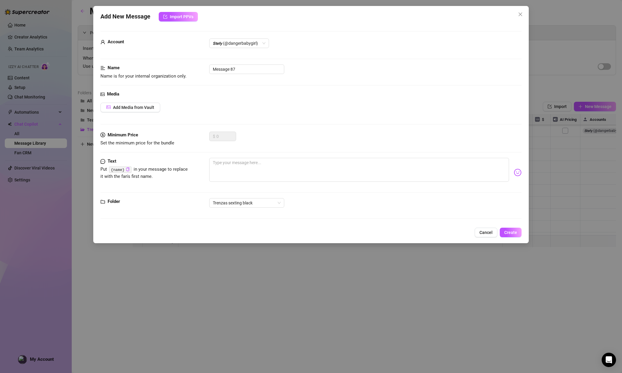
click at [253, 75] on div "Name Name is for your internal organization only. Message 87" at bounding box center [310, 72] width 421 height 15
drag, startPoint x: 253, startPoint y: 71, endPoint x: 203, endPoint y: 68, distance: 50.3
click at [203, 68] on div "Name Name is for your internal organization only. Message 87" at bounding box center [310, 72] width 421 height 15
paste input "PPV 3 2:00min finger pussy CLOSE UP)"
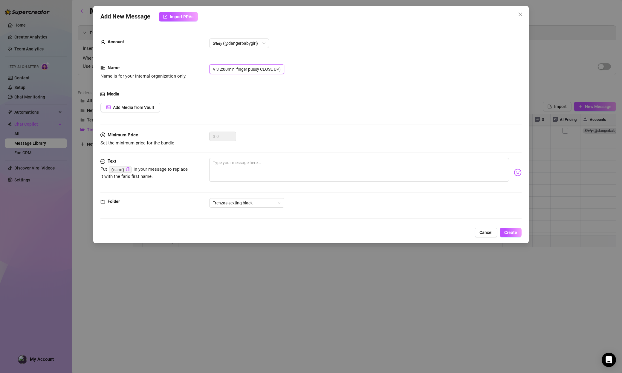
type input "PPV 3 2:00min finger pussy CLOSE UP)"
click at [133, 106] on span "Add Media from Vault" at bounding box center [133, 107] width 41 height 5
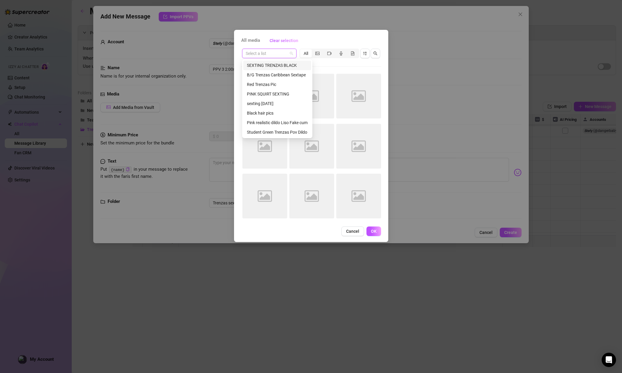
click at [280, 55] on input "search" at bounding box center [267, 53] width 42 height 9
click at [276, 65] on div "SEXTING TRENZAS BLACK" at bounding box center [277, 65] width 61 height 7
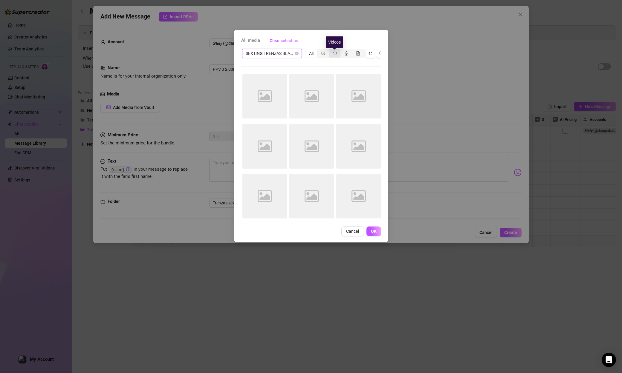
click at [333, 51] on icon "video-camera" at bounding box center [334, 53] width 4 height 4
click at [330, 50] on input "segmented control" at bounding box center [330, 50] width 0 height 0
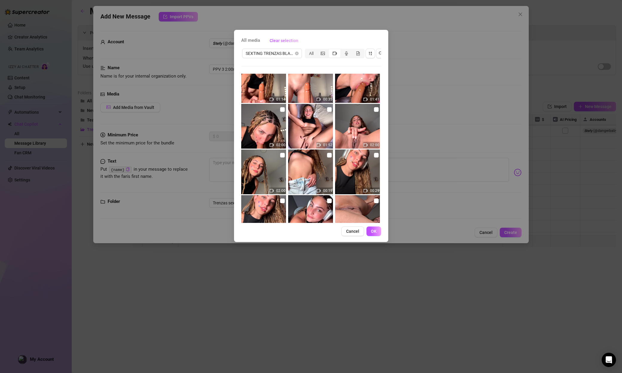
scroll to position [244, 0]
click at [375, 107] on input "checkbox" at bounding box center [376, 109] width 5 height 5
checkbox input "true"
click at [369, 230] on button "OK" at bounding box center [373, 232] width 15 height 10
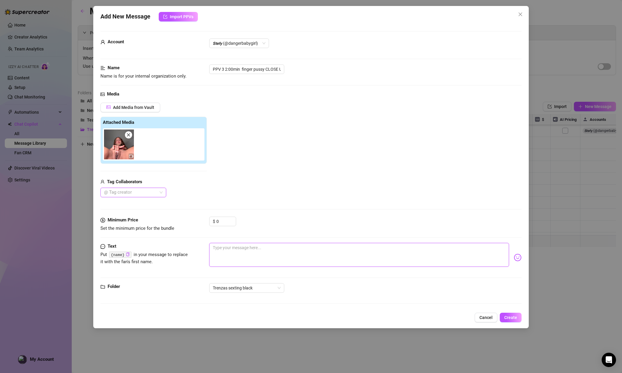
click at [258, 251] on textarea at bounding box center [359, 255] width 300 height 24
paste textarea "you need to fuck my wet pink pussy right now my love! In the foreground sliding…"
type textarea "you need to fuck my wet pink pussy right now my love! In the foreground sliding…"
click at [226, 222] on input "0" at bounding box center [225, 221] width 19 height 9
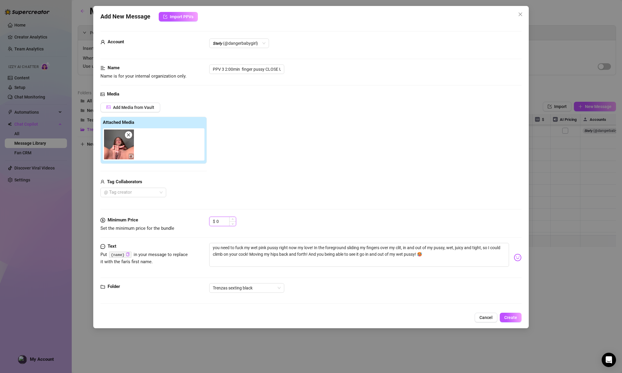
drag, startPoint x: 216, startPoint y: 220, endPoint x: 209, endPoint y: 220, distance: 6.9
click at [209, 220] on div "$ 0" at bounding box center [222, 222] width 27 height 10
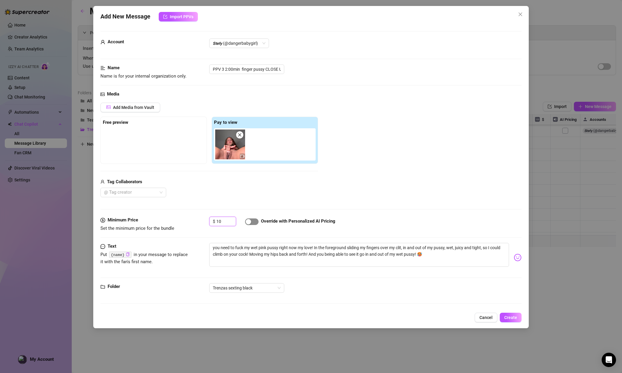
type input "10"
click at [253, 223] on span "button" at bounding box center [251, 222] width 13 height 7
click at [380, 319] on span "Create" at bounding box center [510, 317] width 13 height 5
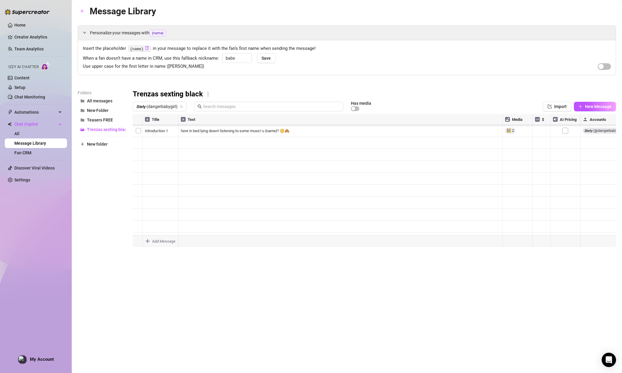
scroll to position [72, 0]
type textarea "Type your message here..."
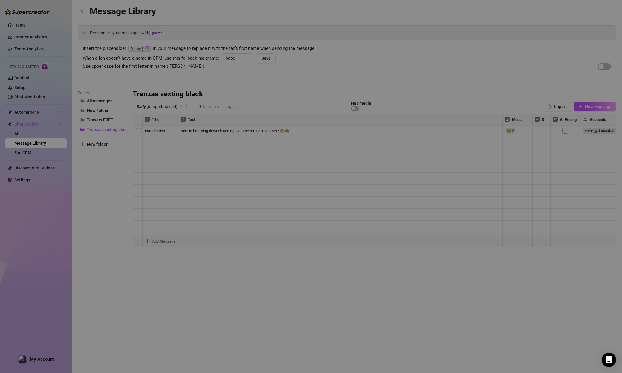
click at [163, 239] on body "Home Creator Analytics Team Analytics Izzy AI Chatter Content Setup Chat Monito…" at bounding box center [311, 186] width 622 height 373
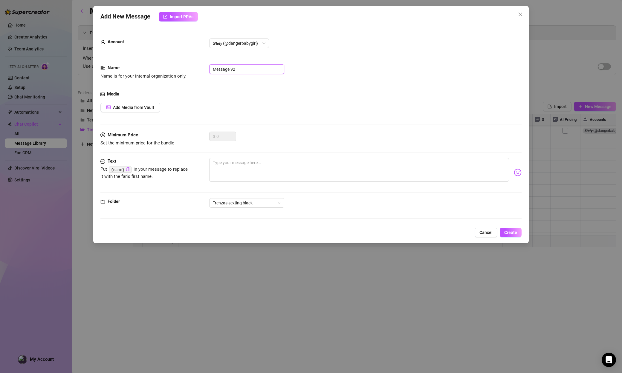
click at [254, 70] on input "Message 92" at bounding box center [246, 70] width 75 height 10
drag, startPoint x: 233, startPoint y: 69, endPoint x: 182, endPoint y: 68, distance: 51.1
click at [182, 68] on div "Name Name is for your internal organization only. Message 92" at bounding box center [310, 72] width 421 height 15
paste input "PPV 4 2:00min finger pussy missionary"
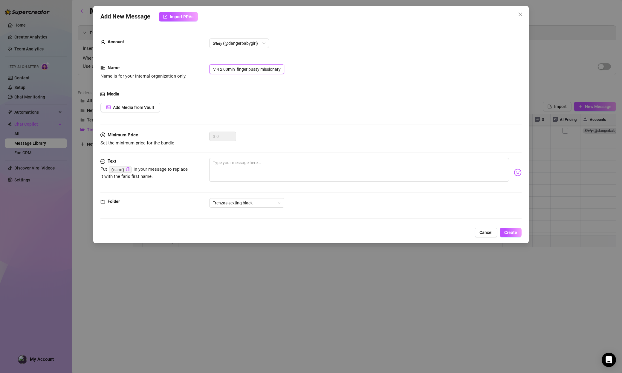
type input "PPV 4 2:00min finger pussy missionary"
click at [140, 104] on button "Add Media from Vault" at bounding box center [130, 108] width 60 height 10
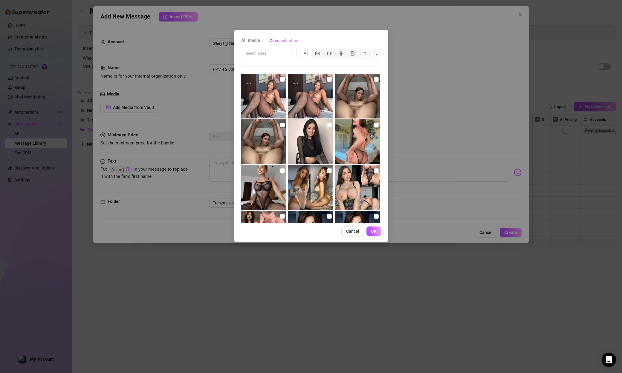
click at [271, 58] on div "Select a list All" at bounding box center [311, 53] width 140 height 11
click at [274, 55] on input "search" at bounding box center [267, 53] width 42 height 9
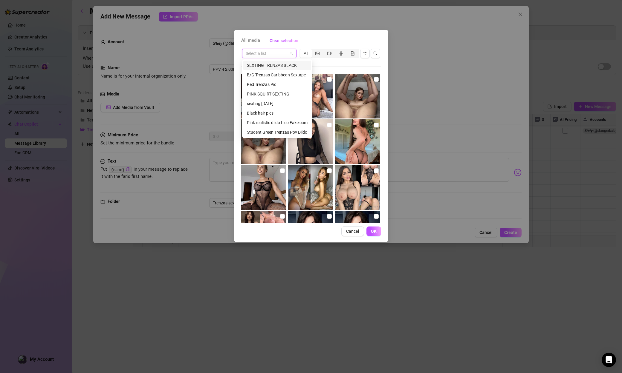
click at [272, 69] on div "SEXTING TRENZAS BLACK" at bounding box center [277, 66] width 68 height 10
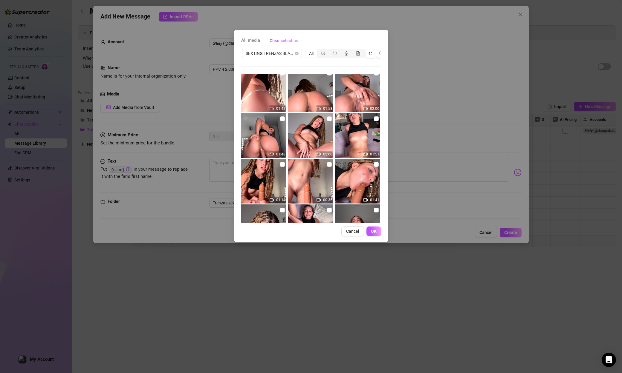
scroll to position [225, 0]
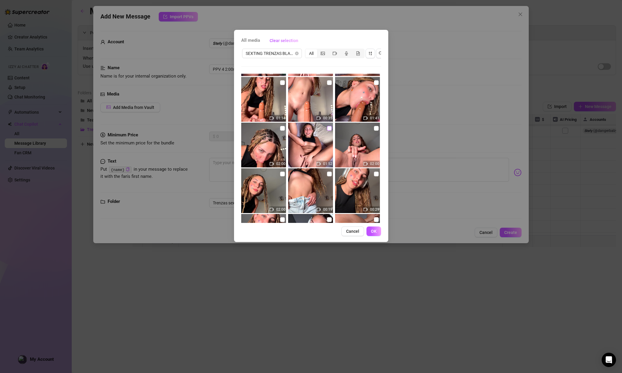
click at [330, 128] on input "checkbox" at bounding box center [329, 128] width 5 height 5
checkbox input "true"
click at [375, 232] on span "OK" at bounding box center [374, 231] width 6 height 5
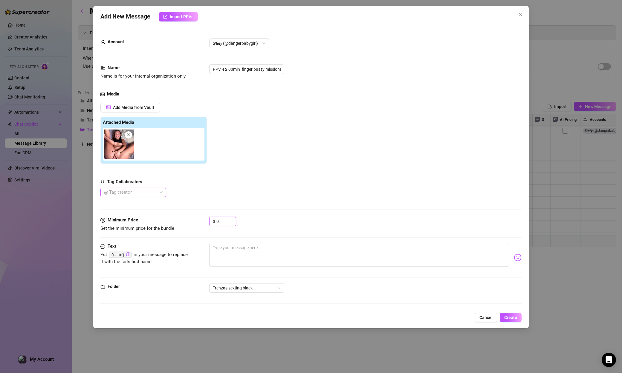
drag, startPoint x: 217, startPoint y: 220, endPoint x: 227, endPoint y: 227, distance: 12.6
click at [217, 223] on input "0" at bounding box center [225, 221] width 19 height 9
drag, startPoint x: 223, startPoint y: 223, endPoint x: 194, endPoint y: 220, distance: 29.5
click at [194, 220] on div "Minimum Price Set the minimum price for the bundle $ 0" at bounding box center [310, 224] width 421 height 15
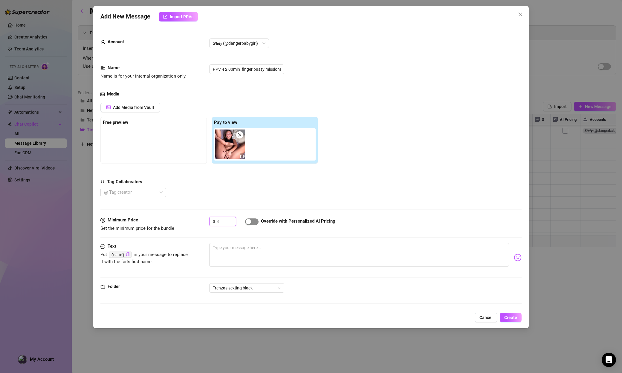
type input "8"
click at [254, 221] on span "button" at bounding box center [251, 222] width 13 height 7
click at [243, 244] on textarea at bounding box center [359, 255] width 300 height 24
paste textarea "u don't know how much I long for you to be fucking me right now! Like this in y…"
type textarea "u don't know how much I long for you to be fucking me right now! Like this in y…"
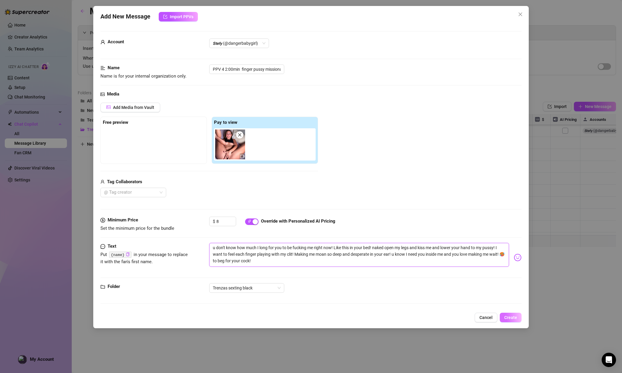
type textarea "u don't know how much I long for you to be fucking me right now! Like this in y…"
click at [380, 320] on span "Create" at bounding box center [510, 317] width 13 height 5
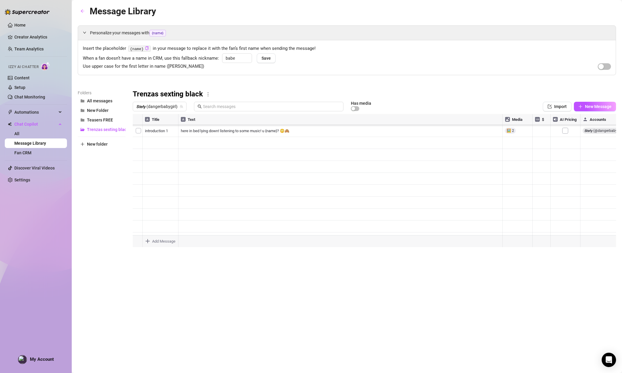
type textarea "Type your message here..."
click at [147, 244] on body "Home Creator Analytics Team Analytics Izzy AI Chatter Content Setup Chat Monito…" at bounding box center [311, 186] width 622 height 373
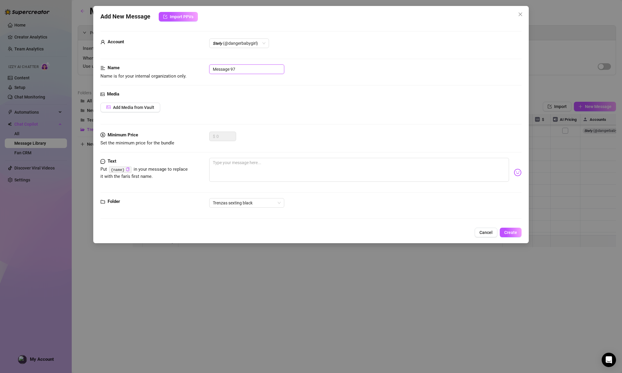
click at [242, 73] on input "Message 97" at bounding box center [246, 70] width 75 height 10
drag, startPoint x: 238, startPoint y: 72, endPoint x: 196, endPoint y: 66, distance: 42.5
click at [196, 66] on div "Name Name is for your internal organization only. Message 97" at bounding box center [310, 72] width 421 height 15
paste input "PPV 5 2:00min BLOWJOB 1"
type input "PPV 5 2:00min BLOWJOB 1"
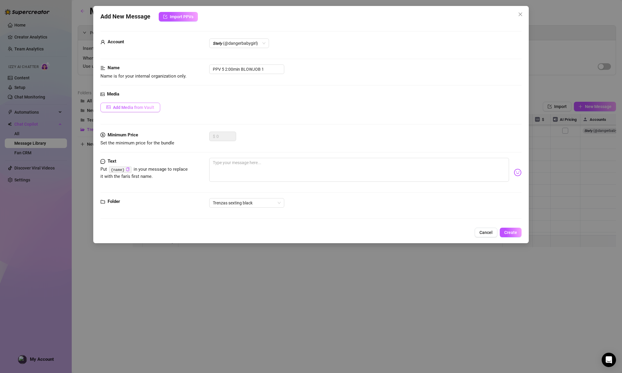
click at [119, 106] on span "Add Media from Vault" at bounding box center [133, 107] width 41 height 5
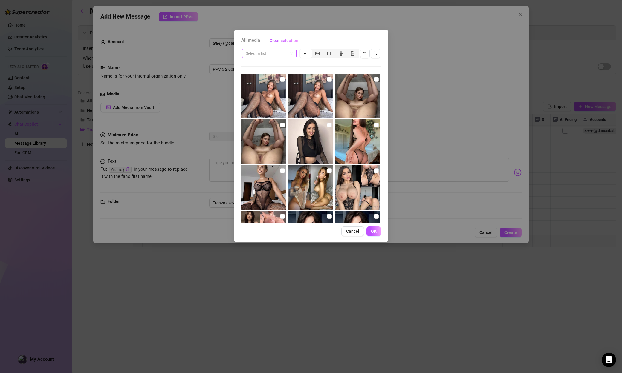
click at [267, 56] on input "search" at bounding box center [267, 53] width 42 height 9
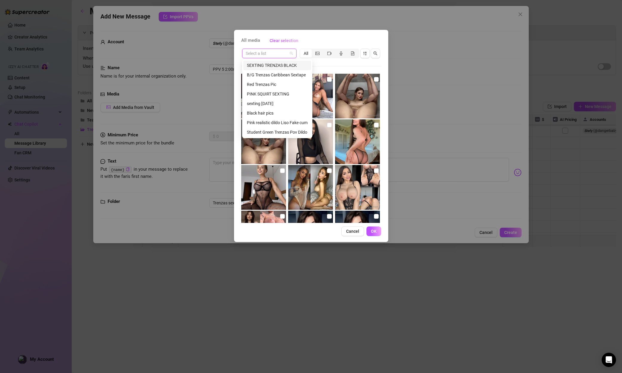
click at [264, 66] on div "SEXTING TRENZAS BLACK" at bounding box center [277, 65] width 61 height 7
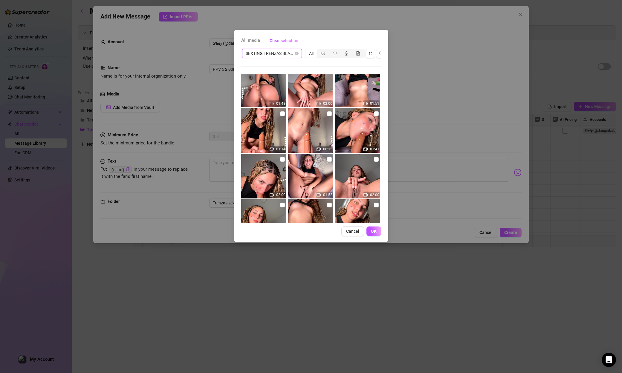
scroll to position [242, 0]
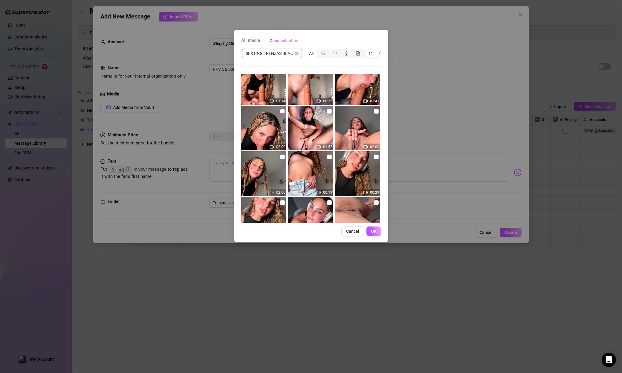
click at [280, 113] on input "checkbox" at bounding box center [282, 111] width 5 height 5
checkbox input "true"
click at [374, 228] on button "OK" at bounding box center [373, 232] width 15 height 10
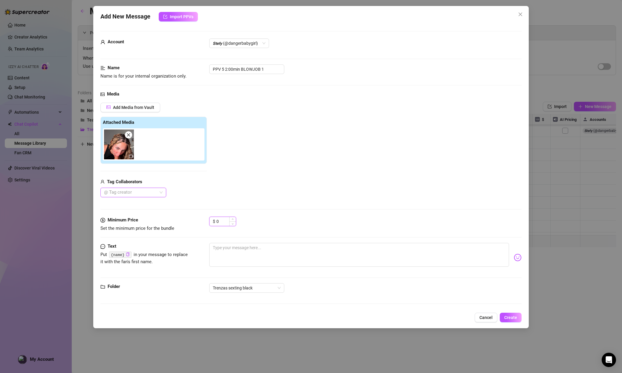
click at [217, 223] on input "0" at bounding box center [225, 221] width 19 height 9
drag, startPoint x: 219, startPoint y: 223, endPoint x: 197, endPoint y: 219, distance: 22.6
click at [197, 219] on div "Minimum Price Set the minimum price for the bundle $ 0" at bounding box center [310, 224] width 421 height 15
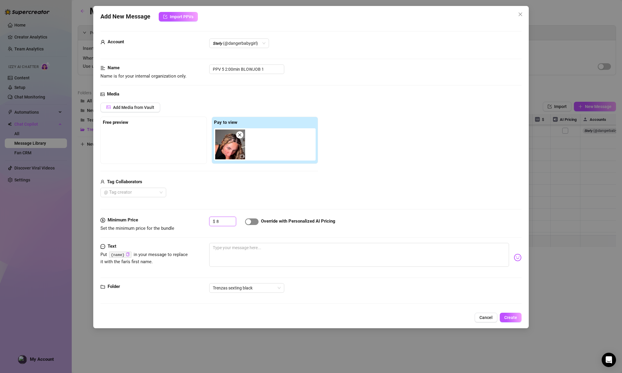
type input "8"
click at [251, 223] on button "button" at bounding box center [251, 222] width 13 height 7
click at [240, 245] on textarea at bounding box center [359, 255] width 300 height 24
paste textarea "i know you love my slutty little face! I love looking at you like that, spit on…"
type textarea "i know you love my slutty little face! I love looking at you like that, spit on…"
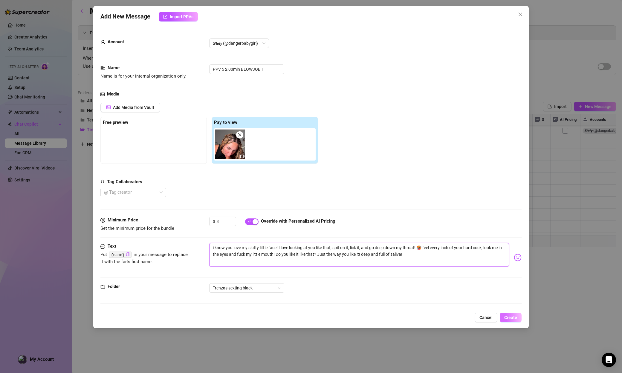
type textarea "i know you love my slutty little face! I love looking at you like that, spit on…"
click at [380, 318] on span "Create" at bounding box center [510, 317] width 13 height 5
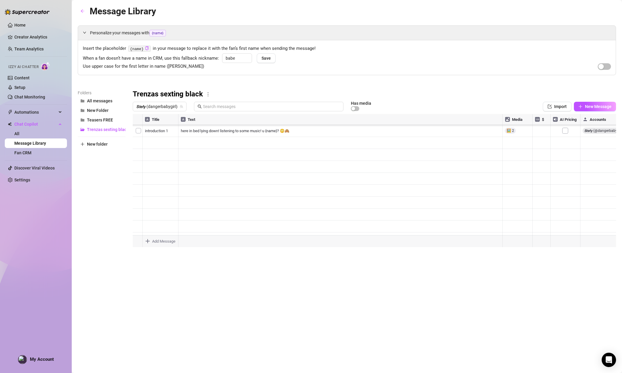
type textarea "Type your message here..."
click at [157, 242] on body "Home Creator Analytics Team Analytics Izzy AI Chatter Content Setup Chat Monito…" at bounding box center [311, 186] width 622 height 373
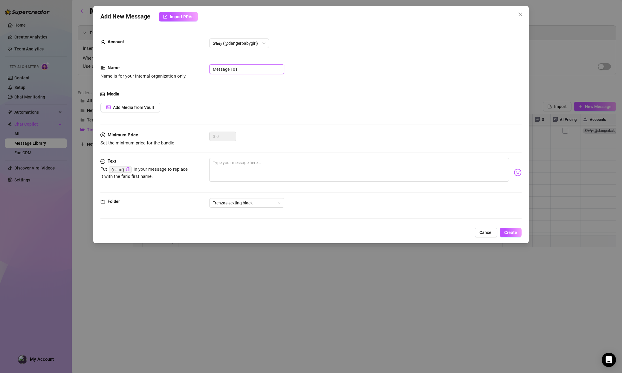
drag, startPoint x: 244, startPoint y: 72, endPoint x: 195, endPoint y: 62, distance: 49.6
click at [195, 62] on form "Account 𝙎𝙩𝙚𝙛𝙮 (@dangerbabygirl) Name Name is for your internal organization onl…" at bounding box center [310, 127] width 421 height 193
paste input "PPV 6 2:00min BLOWJOB 2"
type input "PPV 6 2:00min BLOWJOB 2"
click at [136, 107] on span "Add Media from Vault" at bounding box center [133, 107] width 41 height 5
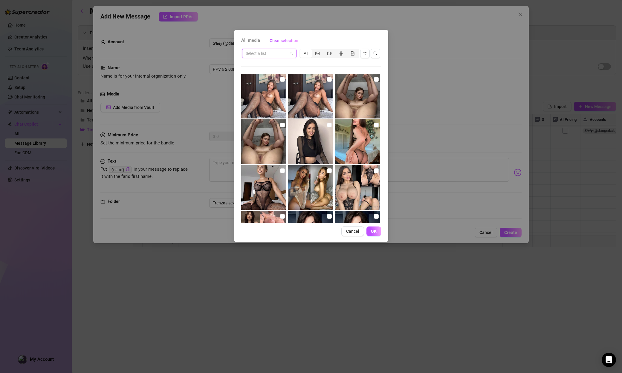
click at [277, 51] on input "search" at bounding box center [267, 53] width 42 height 9
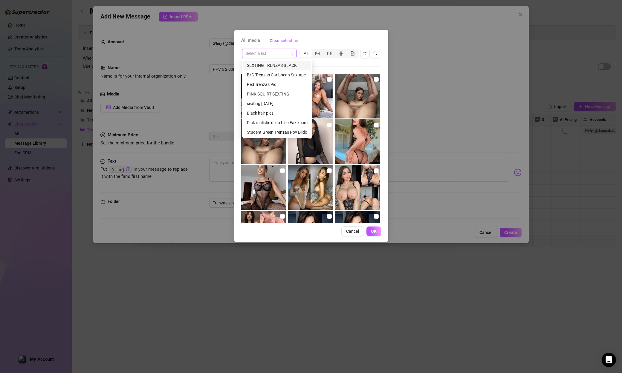
click at [270, 65] on div "SEXTING TRENZAS BLACK" at bounding box center [277, 65] width 61 height 7
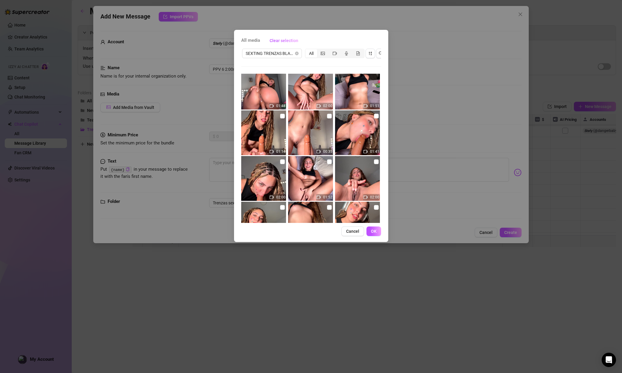
scroll to position [192, 0]
click at [377, 116] on input "checkbox" at bounding box center [376, 115] width 5 height 5
checkbox input "true"
click at [371, 222] on img at bounding box center [357, 223] width 45 height 45
click at [371, 227] on button "OK" at bounding box center [373, 232] width 15 height 10
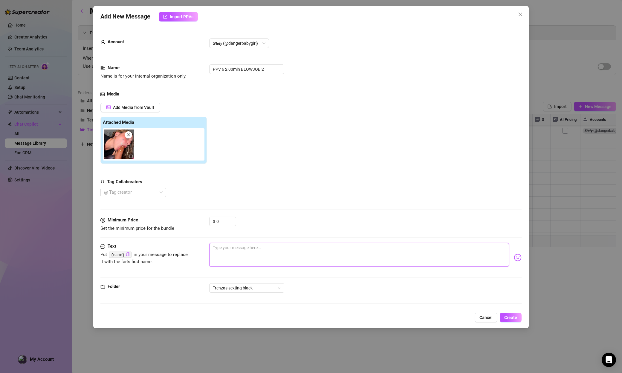
drag, startPoint x: 258, startPoint y: 253, endPoint x: 226, endPoint y: 232, distance: 39.1
click at [258, 253] on textarea at bounding box center [359, 255] width 300 height 24
paste textarea "Baby, your cock inside my mouth is my fucking obsession! I love feeling it swel…"
type textarea "Baby, your cock inside my mouth is my fucking obsession! I love feeling it swel…"
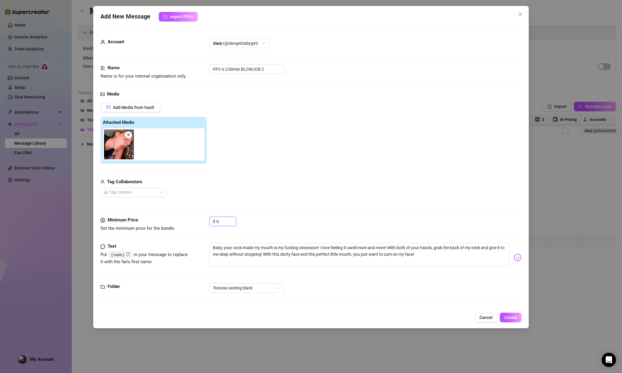
drag, startPoint x: 224, startPoint y: 222, endPoint x: 167, endPoint y: 218, distance: 57.2
click at [167, 218] on div "Minimum Price Set the minimum price for the bundle $ 0" at bounding box center [310, 224] width 421 height 15
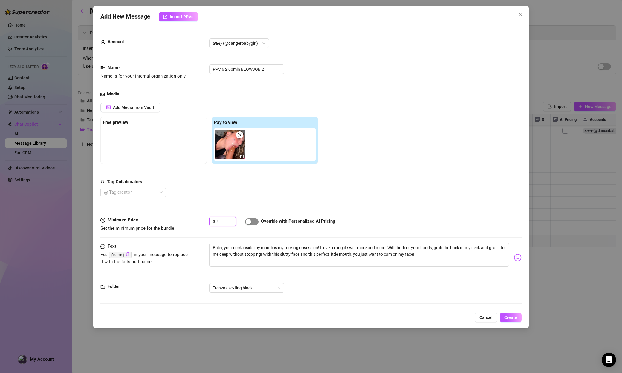
type input "8"
click at [249, 223] on div "button" at bounding box center [248, 221] width 5 height 5
click at [380, 316] on span "Create" at bounding box center [510, 317] width 13 height 5
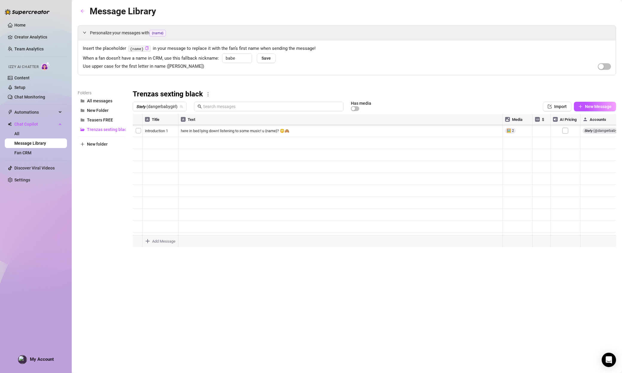
type textarea "Type your message here..."
click at [152, 243] on body "Home Creator Analytics Team Analytics Izzy AI Chatter Content Setup Chat Monito…" at bounding box center [311, 186] width 622 height 373
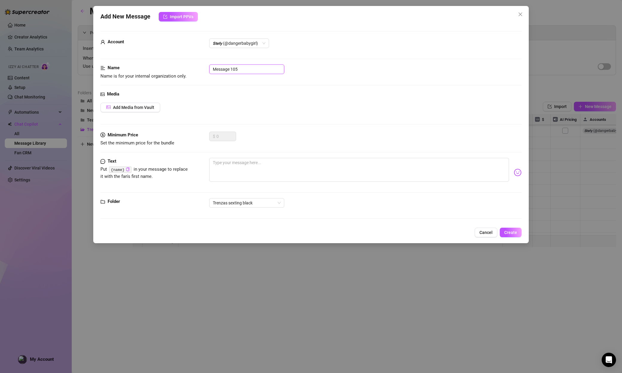
drag, startPoint x: 257, startPoint y: 68, endPoint x: 146, endPoint y: 70, distance: 110.8
click at [148, 68] on div "Name Name is for your internal organization only. Message 105" at bounding box center [310, 72] width 421 height 15
paste input "introduction RIDE 35SEG FREE VID"
type input "introduction RIDE 35SEG FREE VID"
click at [142, 106] on span "Add Media from Vault" at bounding box center [133, 107] width 41 height 5
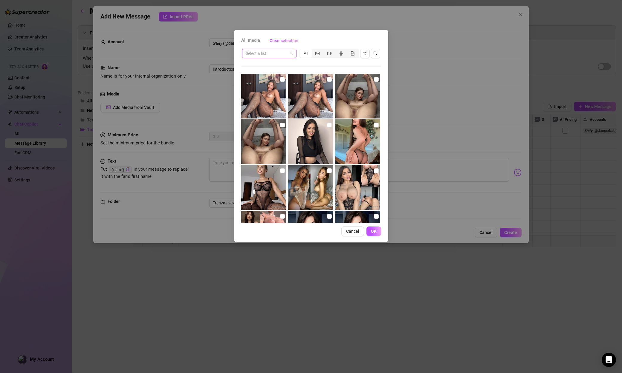
click at [272, 57] on input "search" at bounding box center [267, 53] width 42 height 9
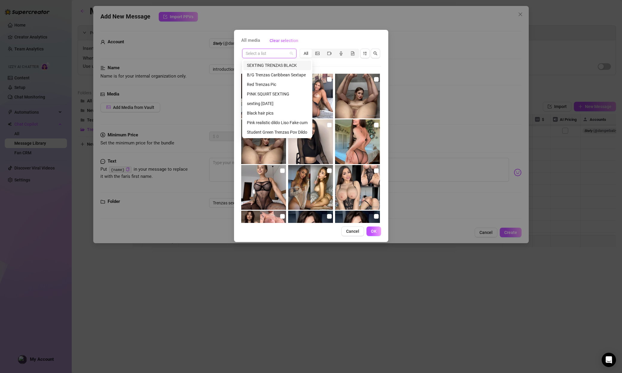
click at [271, 67] on div "SEXTING TRENZAS BLACK" at bounding box center [277, 65] width 61 height 7
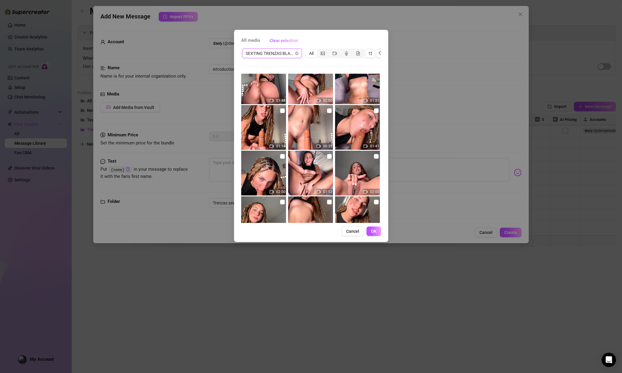
scroll to position [195, 0]
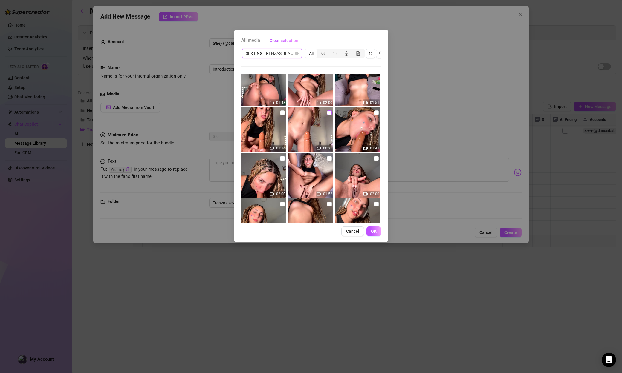
click at [329, 112] on input "checkbox" at bounding box center [329, 113] width 5 height 5
checkbox input "true"
click at [375, 231] on span "OK" at bounding box center [374, 231] width 6 height 5
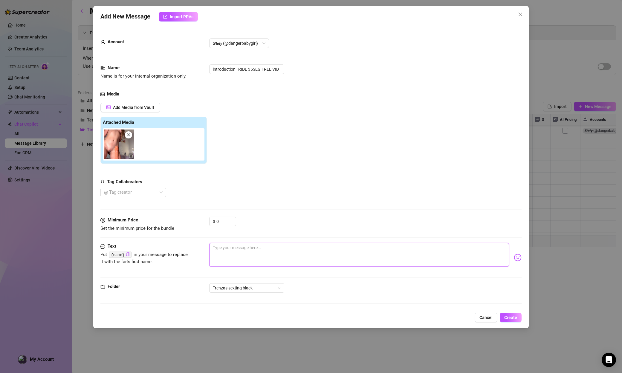
click at [266, 245] on textarea at bounding box center [359, 255] width 300 height 24
paste textarea "UFFF are you ready for me to jump on your cock and squeeze it all over you with…"
type textarea "UFFF are you ready for me to jump on your cock and squeeze it all over you with…"
click at [380, 314] on button "Create" at bounding box center [510, 318] width 22 height 10
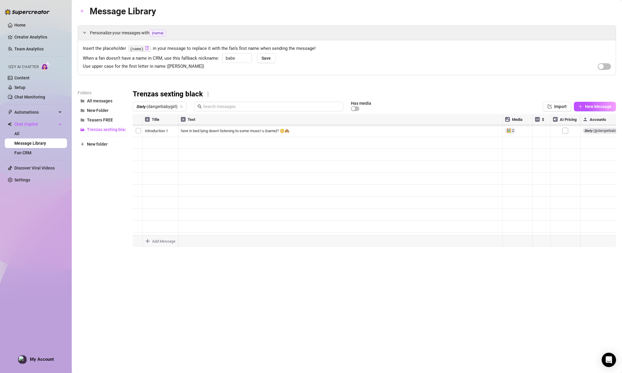
type textarea "Type your message here..."
click at [156, 245] on body "Home Creator Analytics Team Analytics Izzy AI Chatter Content Setup Chat Monito…" at bounding box center [311, 186] width 622 height 373
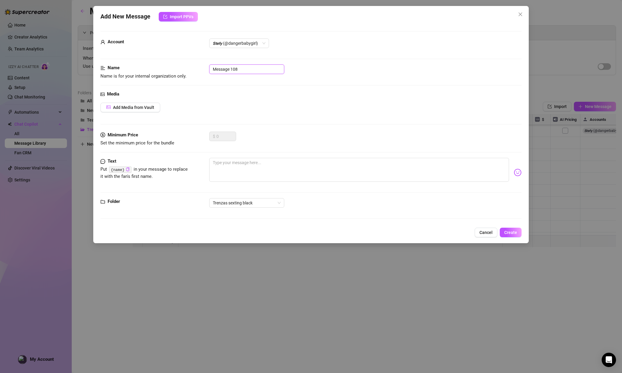
drag, startPoint x: 257, startPoint y: 72, endPoint x: 196, endPoint y: 63, distance: 61.9
click at [196, 63] on form "Account 𝙎𝙩𝙚𝙛𝙮 (@dangerbabygirl) Name Name is for your internal organization onl…" at bounding box center [310, 127] width 421 height 193
paste input "PPV 7 14min putting on a condom, RIDE FRONT 1"
type input "PPV 7 14min putting on a condom, RIDE FRONT 1"
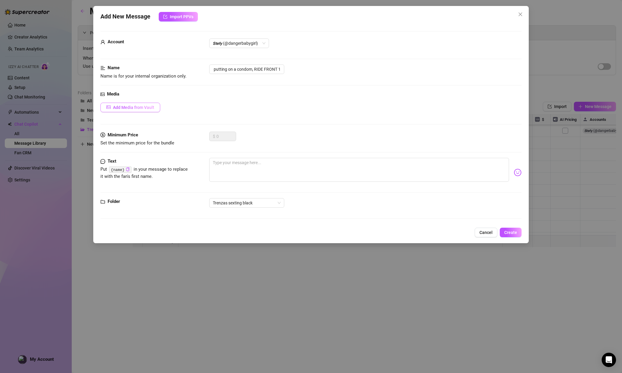
scroll to position [0, 0]
click at [143, 109] on span "Add Media from Vault" at bounding box center [133, 107] width 41 height 5
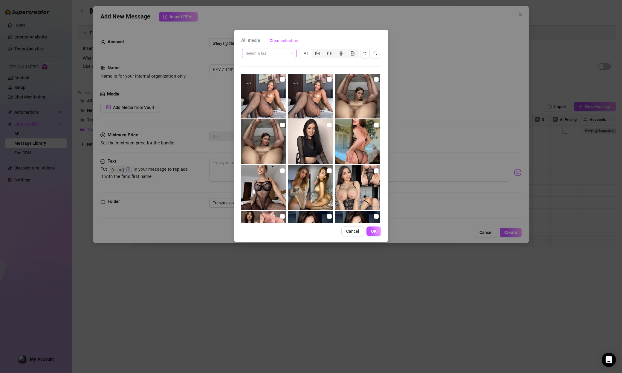
click at [276, 53] on input "search" at bounding box center [267, 53] width 42 height 9
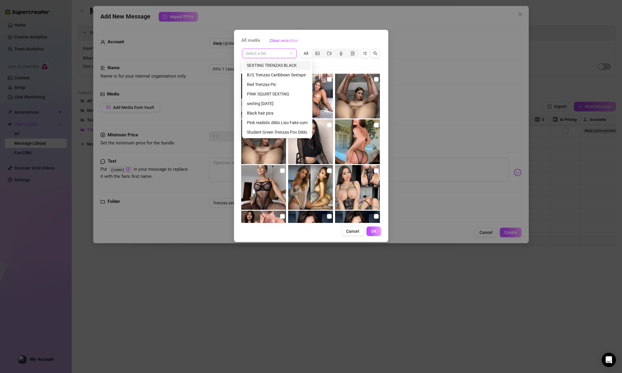
click at [279, 64] on div "SEXTING TRENZAS BLACK" at bounding box center [277, 65] width 61 height 7
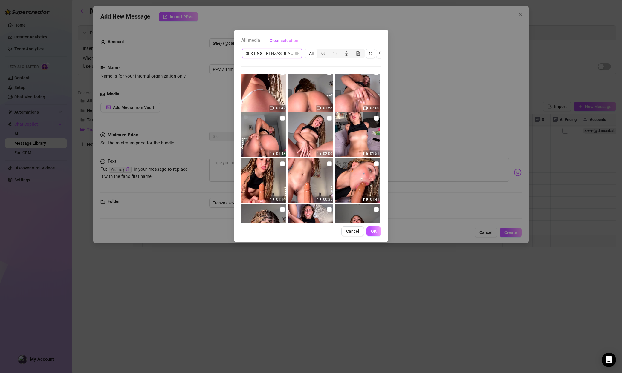
scroll to position [148, 0]
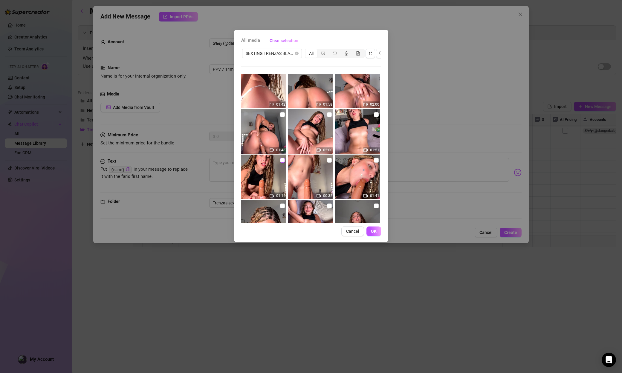
click at [282, 159] on input "checkbox" at bounding box center [282, 160] width 5 height 5
checkbox input "true"
click at [377, 230] on button "OK" at bounding box center [373, 232] width 15 height 10
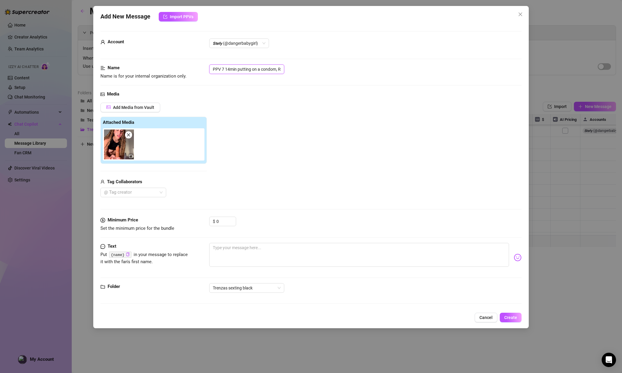
click at [229, 69] on input "PPV 7 14min putting on a condom, RIDE FRONT 1" at bounding box center [246, 70] width 75 height 10
drag, startPoint x: 237, startPoint y: 69, endPoint x: 227, endPoint y: 70, distance: 10.0
click at [227, 70] on input "PPV 7 14min putting on a condom, RIDE FRONT 1" at bounding box center [246, 70] width 75 height 10
type input "PPV 7 putting on a condom, RIDE FRONT 1"
click at [231, 251] on textarea at bounding box center [359, 255] width 300 height 24
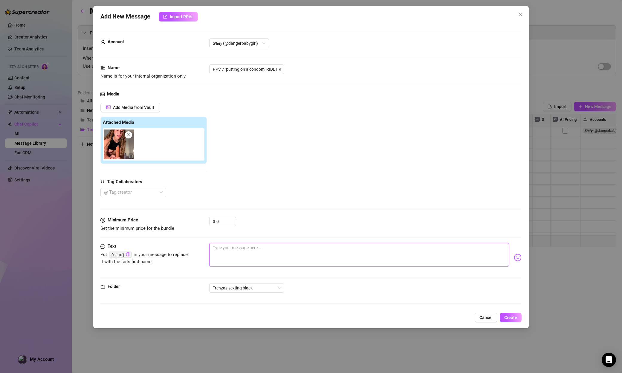
paste textarea "let me get on top of you baby! I look at you like this while I grab your cock t…"
type textarea "let me get on top of you baby! I look at you like this while I grab your cock t…"
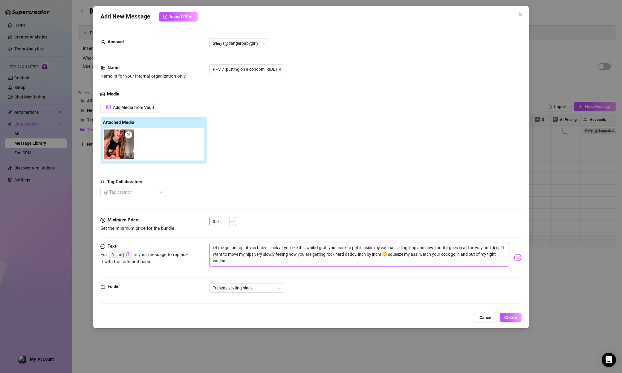
type textarea "let me get on top of you baby! I look at you like this while I grab your cock t…"
drag, startPoint x: 226, startPoint y: 221, endPoint x: 202, endPoint y: 219, distance: 24.0
click at [202, 219] on div "Minimum Price Set the minimum price for the bundle $ 0" at bounding box center [310, 224] width 421 height 15
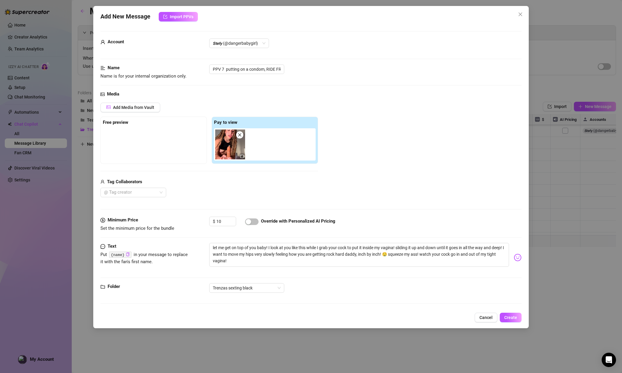
click at [258, 220] on div "Override with Personalized AI Pricing" at bounding box center [290, 222] width 90 height 10
click at [256, 222] on span "button" at bounding box center [251, 222] width 13 height 7
click at [220, 222] on input "10" at bounding box center [225, 221] width 19 height 9
drag, startPoint x: 222, startPoint y: 222, endPoint x: 198, endPoint y: 221, distance: 23.6
click at [198, 221] on div "Minimum Price Set the minimum price for the bundle $ 10 Override with Personali…" at bounding box center [310, 224] width 421 height 15
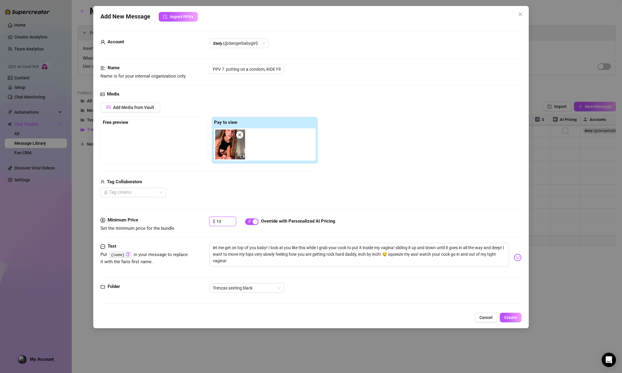
type input "9"
type input "8"
click at [214, 69] on input "PPV 7 putting on a condom, RIDE FRONT 1" at bounding box center [246, 70] width 75 height 10
click at [380, 315] on span "Create" at bounding box center [510, 317] width 13 height 5
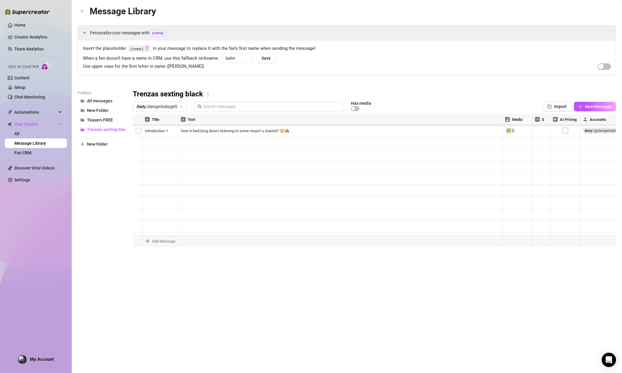
click at [153, 241] on body "Home Creator Analytics Team Analytics Izzy AI Chatter Content Setup Chat Monito…" at bounding box center [311, 186] width 622 height 373
type textarea "Type your message here..."
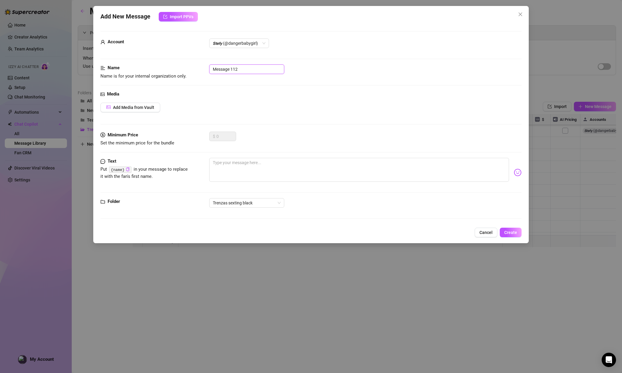
drag, startPoint x: 253, startPoint y: 67, endPoint x: 155, endPoint y: 62, distance: 98.1
click at [155, 62] on form "Account 𝙎𝙩𝙚𝙛𝙮 (@dangerbabygirl) Name Name is for your internal organization onl…" at bounding box center [310, 127] width 421 height 193
paste input "PPV 8 2:00min RIDE FRONT"
type input "PPV 8 2:00min RIDE FRONT 2"
click at [128, 107] on span "Add Media from Vault" at bounding box center [133, 107] width 41 height 5
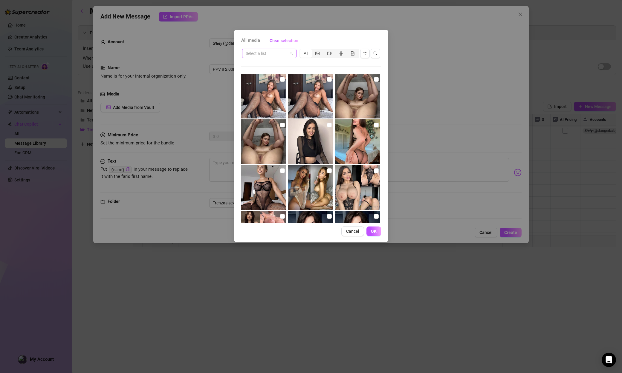
click at [268, 55] on input "search" at bounding box center [267, 53] width 42 height 9
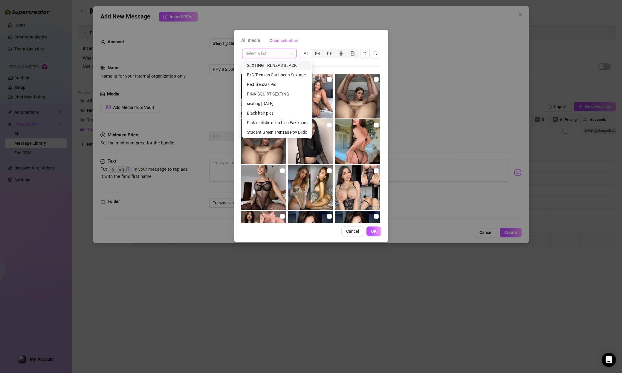
click at [277, 67] on div "SEXTING TRENZAS BLACK" at bounding box center [277, 65] width 61 height 7
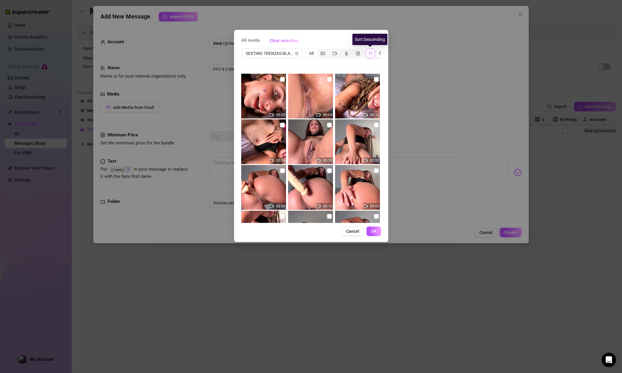
click at [369, 53] on icon "sort-descending" at bounding box center [370, 53] width 4 height 4
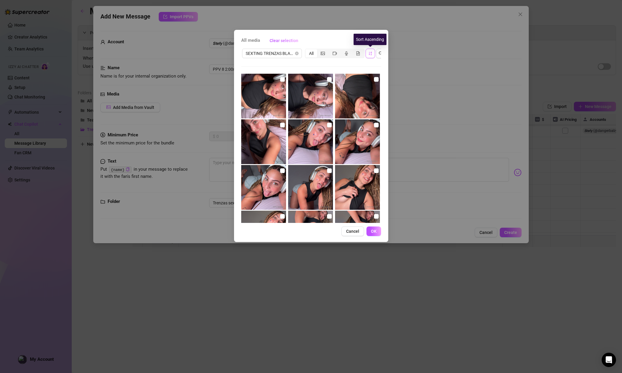
click at [371, 52] on icon "sort-ascending" at bounding box center [370, 53] width 4 height 4
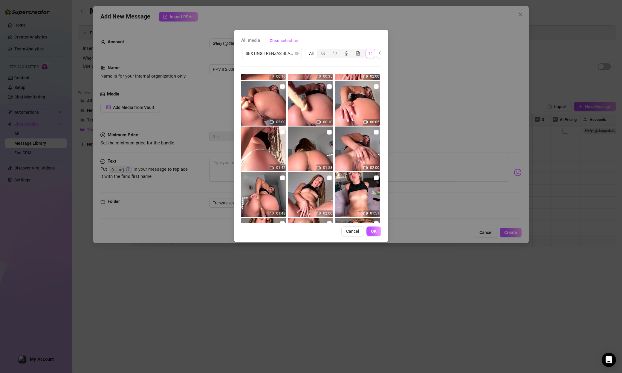
scroll to position [135, 0]
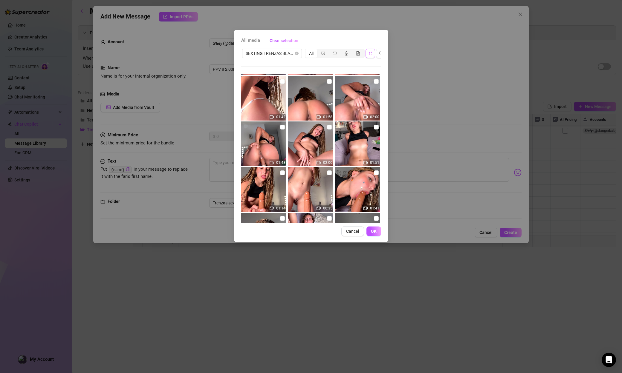
click at [331, 128] on img at bounding box center [310, 144] width 45 height 45
click at [330, 127] on input "checkbox" at bounding box center [329, 127] width 5 height 5
checkbox input "true"
click at [374, 231] on span "OK" at bounding box center [374, 231] width 6 height 5
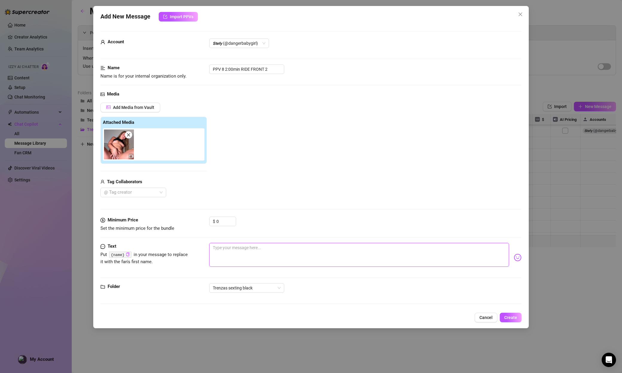
click at [253, 247] on textarea at bounding box center [359, 255] width 300 height 24
paste textarea "Fuck! I love bouncing these perfect little tits in your face while I ride you s…"
type textarea "Fuck! I love bouncing these perfect little tits in your face while I ride you s…"
click at [218, 221] on input "0" at bounding box center [225, 221] width 19 height 9
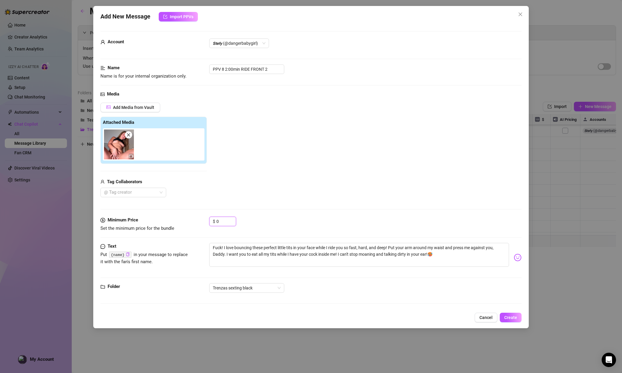
drag, startPoint x: 218, startPoint y: 221, endPoint x: 207, endPoint y: 220, distance: 11.1
click at [207, 220] on div "Minimum Price Set the minimum price for the bundle $ 0" at bounding box center [310, 224] width 421 height 15
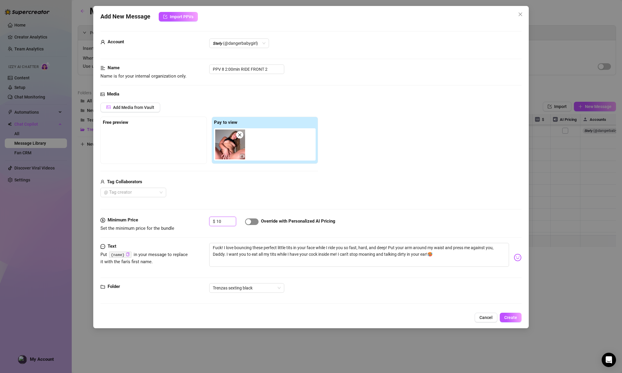
type input "10"
click at [253, 222] on span "button" at bounding box center [251, 222] width 13 height 7
click at [380, 314] on button "Create" at bounding box center [510, 318] width 22 height 10
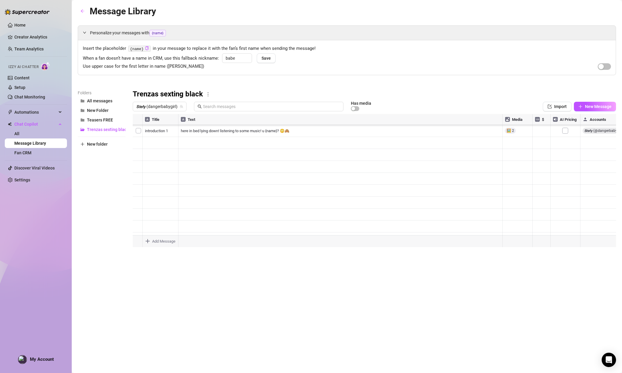
click at [159, 242] on body "Home Creator Analytics Team Analytics Izzy AI Chatter Content Setup Chat Monito…" at bounding box center [311, 186] width 622 height 373
type textarea "Type your message here..."
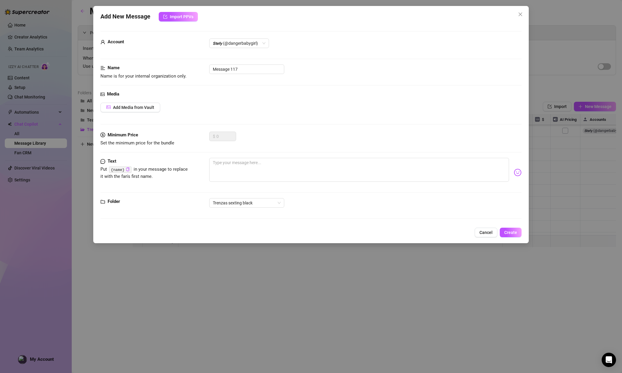
click at [251, 74] on div "Name Name is for your internal organization only. Message 117" at bounding box center [310, 72] width 421 height 15
drag, startPoint x: 253, startPoint y: 69, endPoint x: 200, endPoint y: 67, distance: 53.8
click at [195, 65] on div "Name Name is for your internal organization only. Message 117" at bounding box center [310, 72] width 421 height 15
paste input "PPV 9 RIDE FRONT 3"
type input "PPV 9 RIDE FRONT 3"
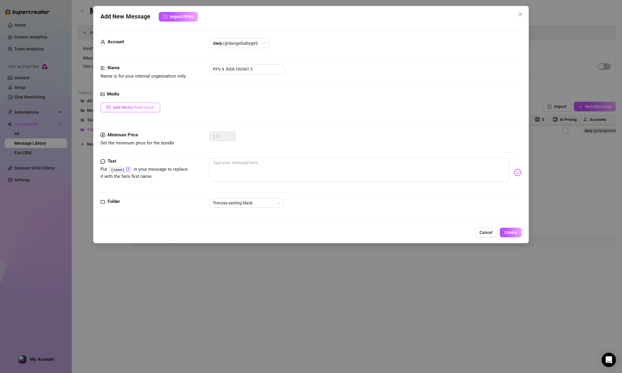
click at [132, 105] on span "Add Media from Vault" at bounding box center [133, 107] width 41 height 5
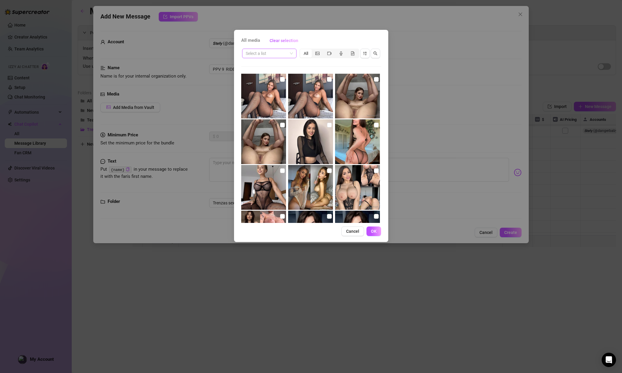
click at [267, 55] on input "search" at bounding box center [267, 53] width 42 height 9
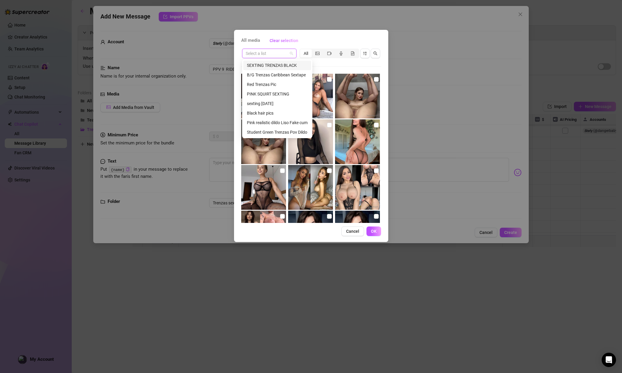
click at [274, 64] on div "SEXTING TRENZAS BLACK" at bounding box center [277, 65] width 61 height 7
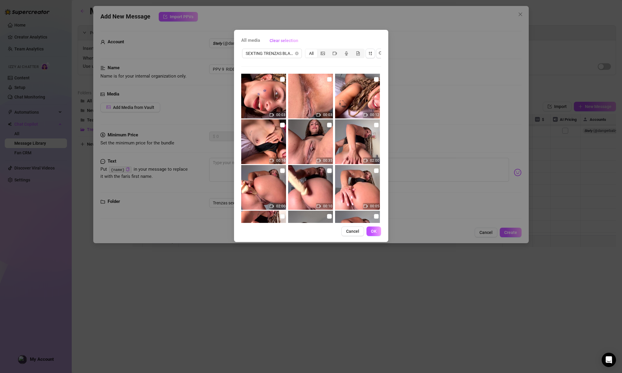
click at [274, 64] on div "SEXTING TRENZAS BLACK All 00:03 00:03 00:12 00:16 00:35 02:00 02:00 00:10 00:05…" at bounding box center [311, 135] width 140 height 175
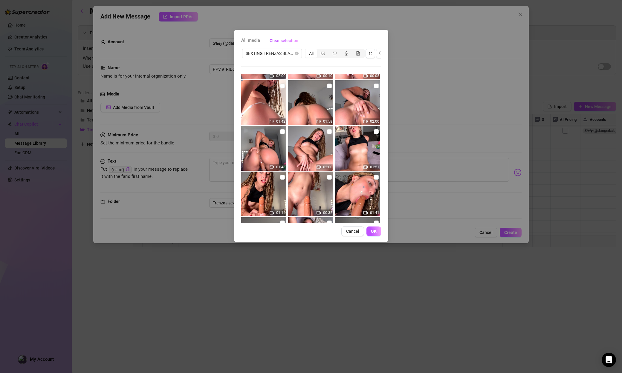
scroll to position [131, 0]
drag, startPoint x: 376, startPoint y: 131, endPoint x: 375, endPoint y: 138, distance: 6.6
click at [376, 131] on input "checkbox" at bounding box center [376, 131] width 5 height 5
checkbox input "true"
click at [375, 233] on span "OK" at bounding box center [374, 231] width 6 height 5
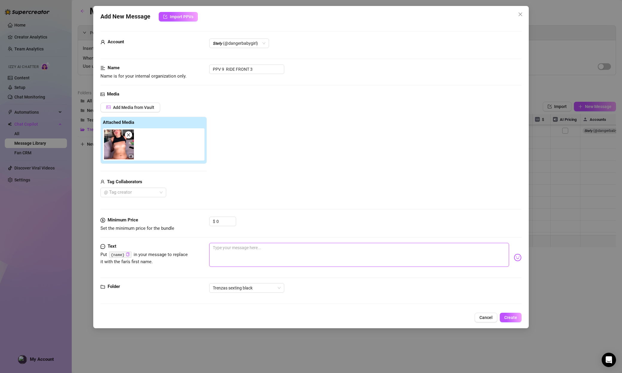
drag, startPoint x: 238, startPoint y: 249, endPoint x: 235, endPoint y: 246, distance: 3.2
click at [238, 249] on textarea at bounding box center [359, 255] width 300 height 24
paste textarea "u seriously want to cum inside me baby! squeeze my tits while you penetrate me …"
type textarea "u seriously want to cum inside me baby! squeeze my tits while you penetrate me …"
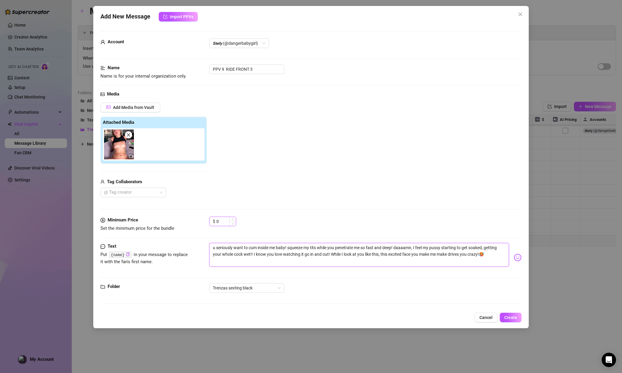
type textarea "u seriously want to cum inside me baby! squeeze my tits while you penetrate me …"
drag, startPoint x: 221, startPoint y: 221, endPoint x: 197, endPoint y: 217, distance: 24.7
click at [197, 217] on div "Minimum Price Set the minimum price for the bundle $ 0" at bounding box center [310, 224] width 421 height 15
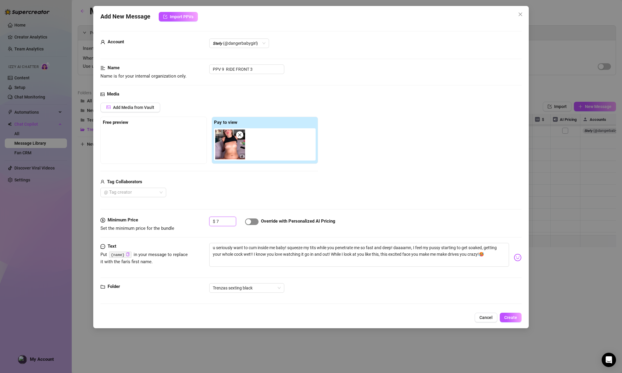
type input "7"
click at [250, 225] on span "button" at bounding box center [251, 222] width 13 height 7
click at [380, 318] on span "Create" at bounding box center [510, 317] width 13 height 5
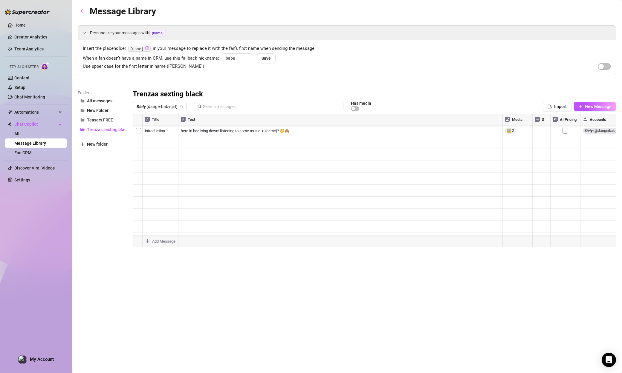
click at [154, 241] on body "Home Creator Analytics Team Analytics Izzy AI Chatter Content Setup Chat Monito…" at bounding box center [311, 186] width 622 height 373
type textarea "Type your message here..."
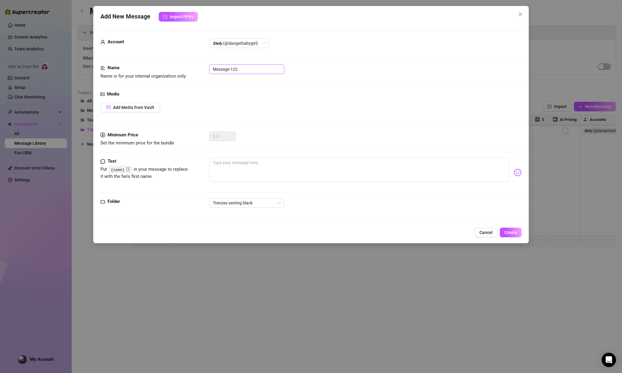
drag, startPoint x: 268, startPoint y: 58, endPoint x: 258, endPoint y: 68, distance: 13.5
click at [265, 61] on div "Account 𝙎𝙩𝙚𝙛𝙮 (@dangerbabygirl)" at bounding box center [310, 52] width 421 height 26
drag, startPoint x: 258, startPoint y: 69, endPoint x: 167, endPoint y: 66, distance: 90.9
click at [167, 66] on div "Name Name is for your internal organization only. Message 122" at bounding box center [310, 72] width 421 height 15
paste input "PPV 10 REVERSE 1"
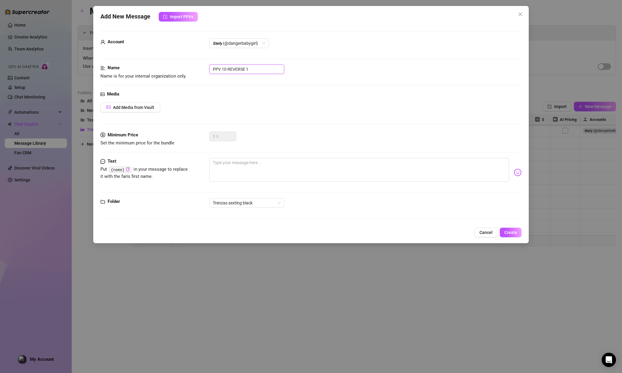
type input "PPV 10 REVERSE 1"
click at [117, 103] on button "Add Media from Vault" at bounding box center [130, 108] width 60 height 10
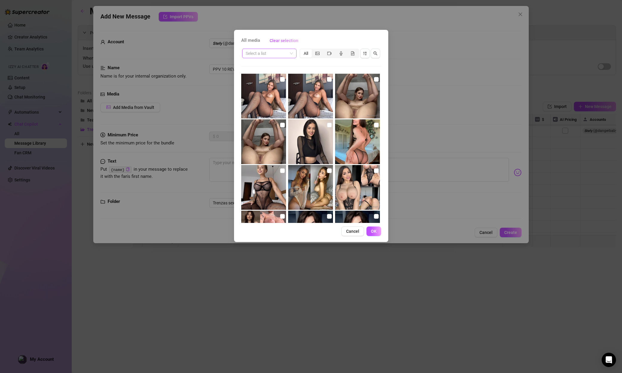
click at [273, 53] on input "search" at bounding box center [267, 53] width 42 height 9
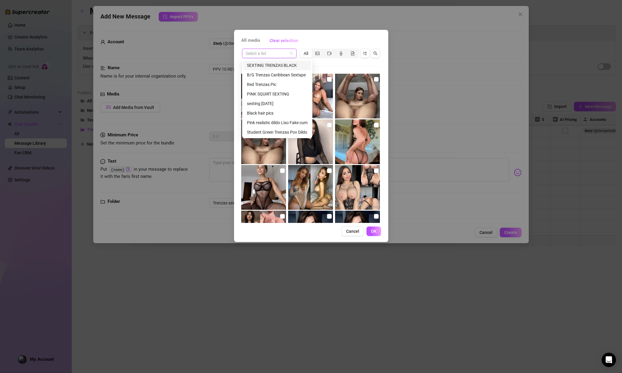
click at [267, 66] on div "SEXTING TRENZAS BLACK" at bounding box center [277, 65] width 61 height 7
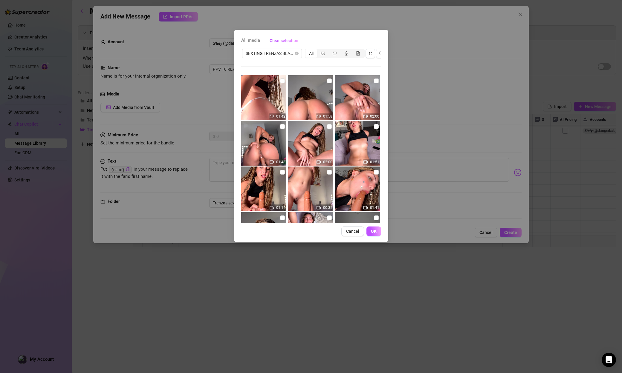
scroll to position [136, 0]
click at [281, 125] on input "checkbox" at bounding box center [282, 126] width 5 height 5
checkbox input "true"
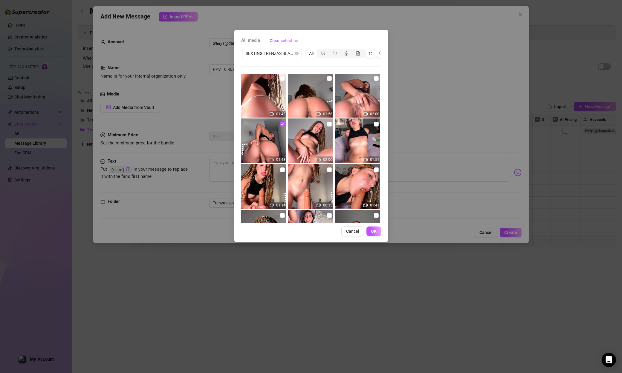
scroll to position [139, 0]
click at [375, 234] on span "OK" at bounding box center [374, 231] width 6 height 5
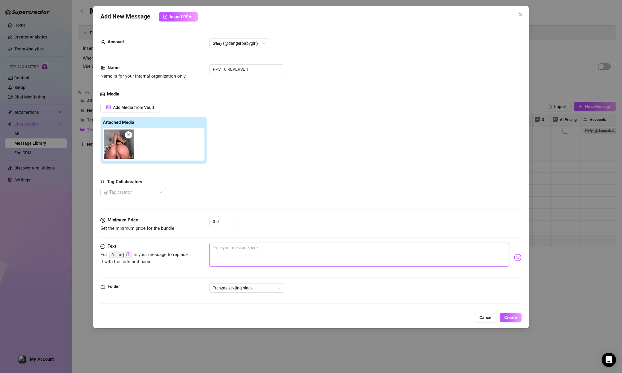
click at [235, 248] on textarea at bounding box center [359, 255] width 300 height 24
paste textarea "Ughh let me climb on just like that… bouncing this ass on your cock makes me fe…"
type textarea "Ughh let me climb on just like that… bouncing this ass on your cock makes me fe…"
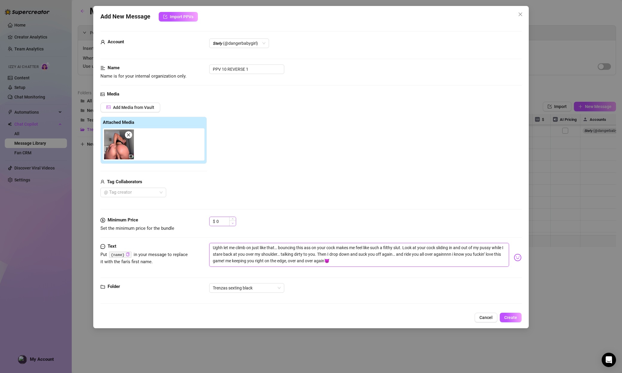
click at [230, 222] on span "Decrease Value" at bounding box center [232, 223] width 7 height 5
type textarea "Ughh let me climb on just like that… bouncing this ass on your cock makes me fe…"
drag, startPoint x: 225, startPoint y: 221, endPoint x: 148, endPoint y: 213, distance: 77.2
click at [148, 213] on form "Account 𝙎𝙩𝙚𝙛𝙮 (@dangerbabygirl) Name Name is for your internal organization onl…" at bounding box center [310, 170] width 421 height 278
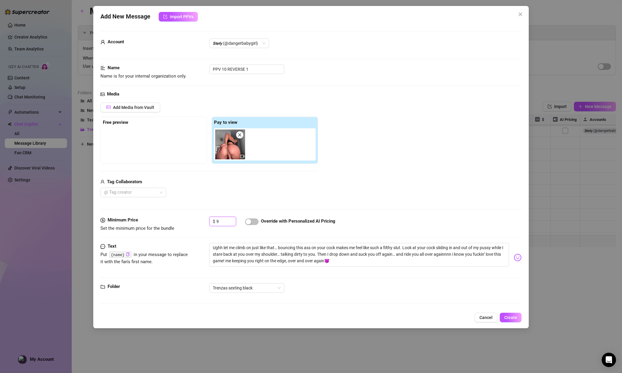
type input "9"
click at [269, 229] on div "$ 9 Override with Personalized AI Pricing" at bounding box center [365, 224] width 312 height 15
click at [254, 222] on span "button" at bounding box center [251, 222] width 13 height 7
click at [380, 321] on button "Create" at bounding box center [510, 318] width 22 height 10
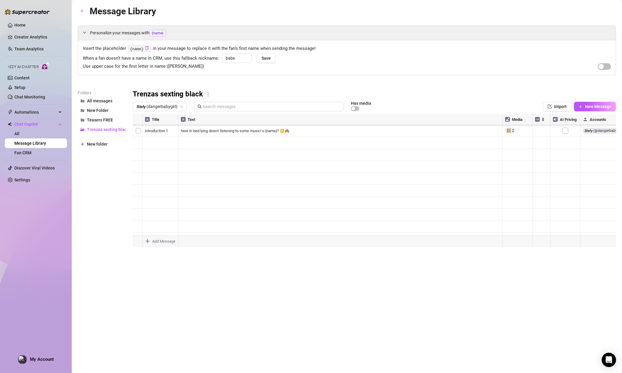
click at [165, 243] on body "Home Creator Analytics Team Analytics Izzy AI Chatter Content Setup Chat Monito…" at bounding box center [311, 186] width 622 height 373
type textarea "Type your message here..."
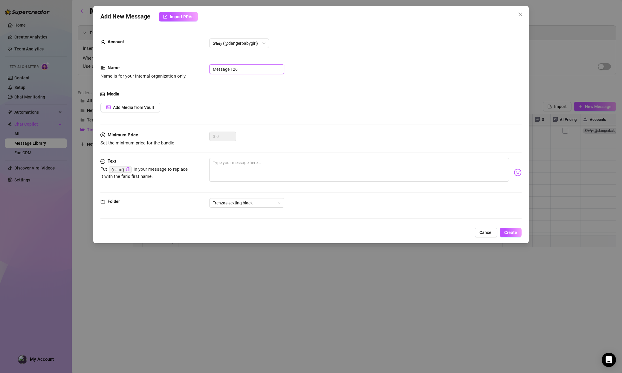
drag, startPoint x: 254, startPoint y: 69, endPoint x: 176, endPoint y: 68, distance: 78.0
click at [176, 68] on div "Name Name is for your internal organization only. Message 126" at bounding box center [310, 72] width 421 height 15
paste input "PPV 11 REVERSE 2"
type input "PPV 11 REVERSE 2"
click at [152, 73] on span "Name is for your internal organization only." at bounding box center [143, 75] width 86 height 5
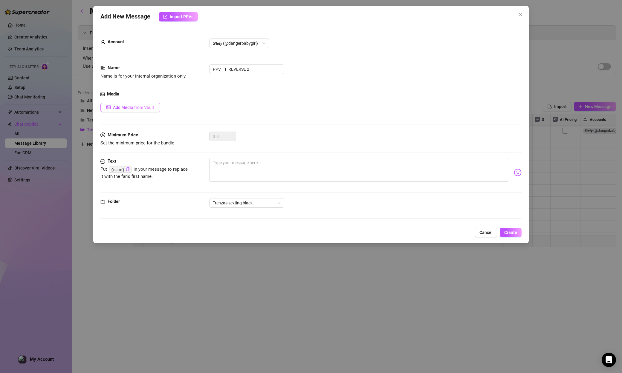
click at [115, 108] on span "Add Media from Vault" at bounding box center [133, 107] width 41 height 5
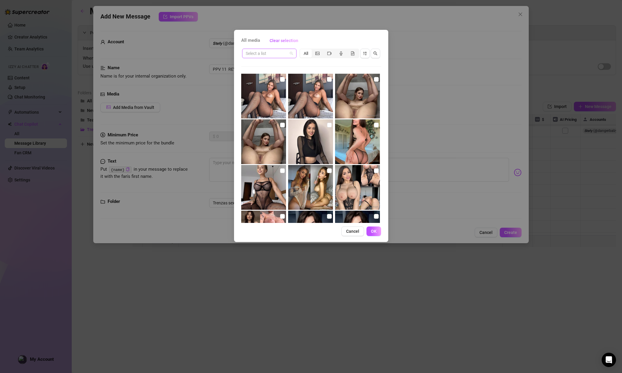
click at [282, 55] on input "search" at bounding box center [267, 53] width 42 height 9
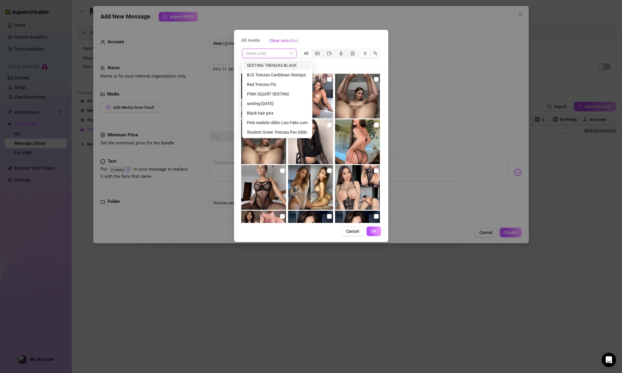
click at [283, 68] on div "SEXTING TRENZAS BLACK" at bounding box center [277, 65] width 61 height 7
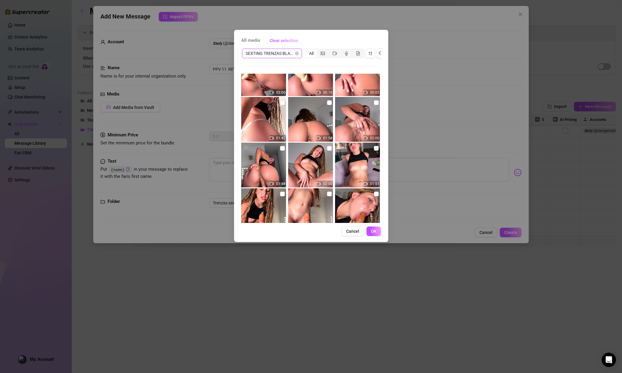
scroll to position [111, 0]
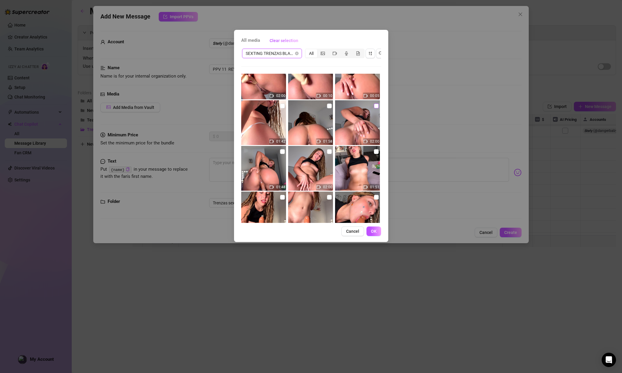
click at [374, 106] on input "checkbox" at bounding box center [376, 106] width 5 height 5
checkbox input "true"
click at [375, 232] on span "OK" at bounding box center [374, 231] width 6 height 5
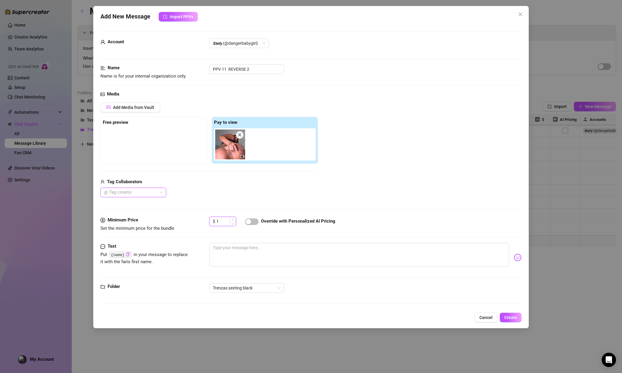
click at [230, 220] on span "Increase Value" at bounding box center [232, 219] width 7 height 4
type input "2"
drag, startPoint x: 230, startPoint y: 220, endPoint x: 198, endPoint y: 221, distance: 32.0
click at [198, 221] on div "Minimum Price Set the minimum price for the bundle $ 2 Override with Personaliz…" at bounding box center [310, 224] width 421 height 15
type input "8"
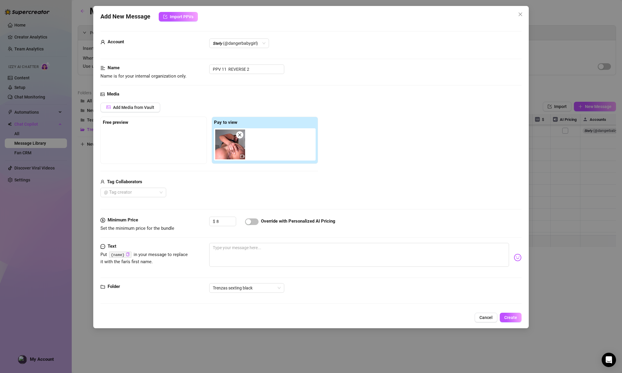
click at [252, 218] on div at bounding box center [251, 221] width 13 height 7
click at [253, 220] on span "button" at bounding box center [251, 222] width 13 height 7
click at [255, 257] on textarea at bounding box center [359, 255] width 300 height 24
paste textarea "I can't stop fucking myself in every position I imagine you fucking me! I reall…"
type textarea "I can't stop fucking myself in every position I imagine you fucking me! I reall…"
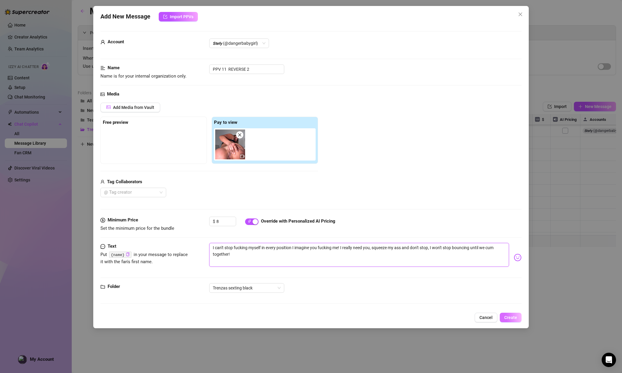
type textarea "I can't stop fucking myself in every position I imagine you fucking me! I reall…"
click at [380, 318] on button "Create" at bounding box center [510, 318] width 22 height 10
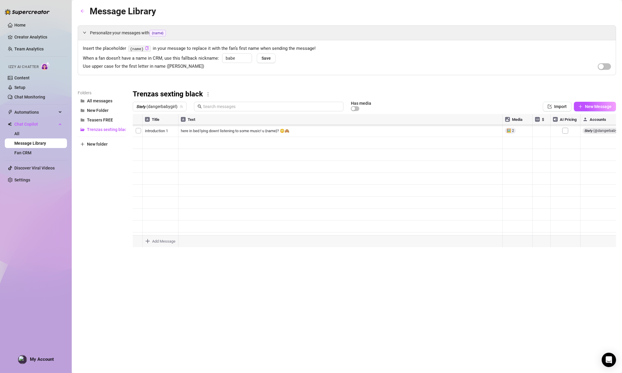
click at [164, 240] on body "Home Creator Analytics Team Analytics Izzy AI Chatter Content Setup Chat Monito…" at bounding box center [311, 186] width 622 height 373
type textarea "Type your message here..."
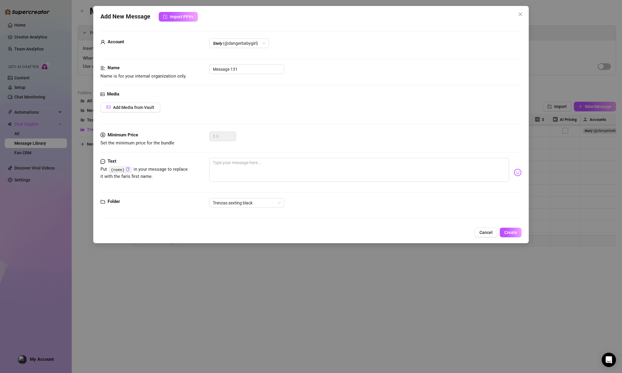
click at [246, 51] on div "Account 𝙎𝙩𝙚𝙛𝙮 (@dangerbabygirl)" at bounding box center [310, 46] width 421 height 15
drag, startPoint x: 244, startPoint y: 71, endPoint x: 195, endPoint y: 66, distance: 49.0
click at [195, 66] on div "Name Name is for your internal organization only. Message 131" at bounding box center [310, 72] width 421 height 15
paste input "PPV 12 REVERSE SQUADS"
type input "PPV 12 REVERSE SQUADS"
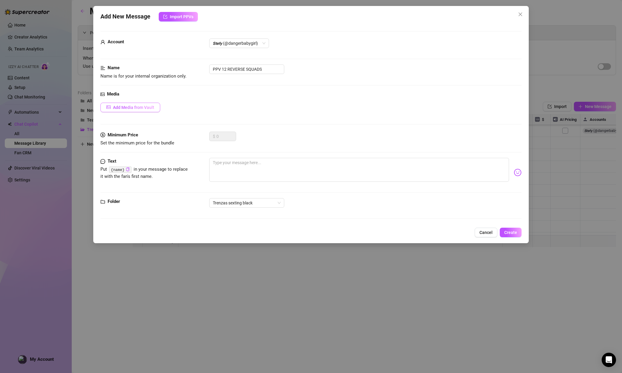
click at [138, 109] on span "Add Media from Vault" at bounding box center [133, 107] width 41 height 5
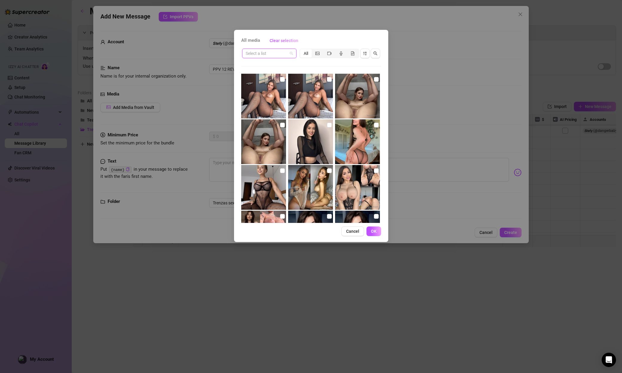
click at [275, 56] on input "search" at bounding box center [267, 53] width 42 height 9
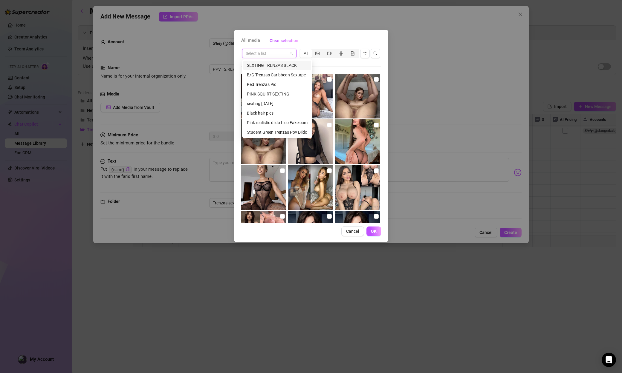
click at [274, 65] on div "SEXTING TRENZAS BLACK" at bounding box center [277, 65] width 61 height 7
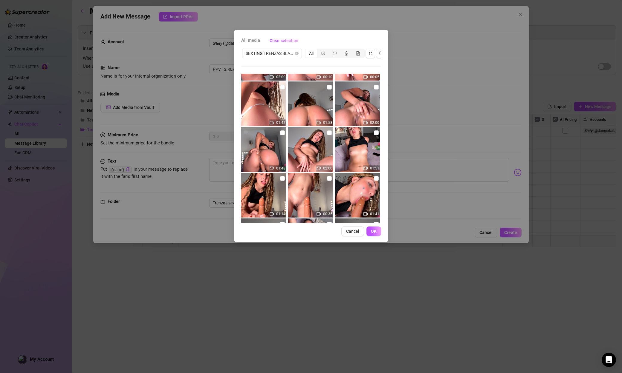
scroll to position [130, 0]
click at [329, 86] on input "checkbox" at bounding box center [329, 87] width 5 height 5
checkbox input "true"
click at [377, 230] on button "OK" at bounding box center [373, 232] width 15 height 10
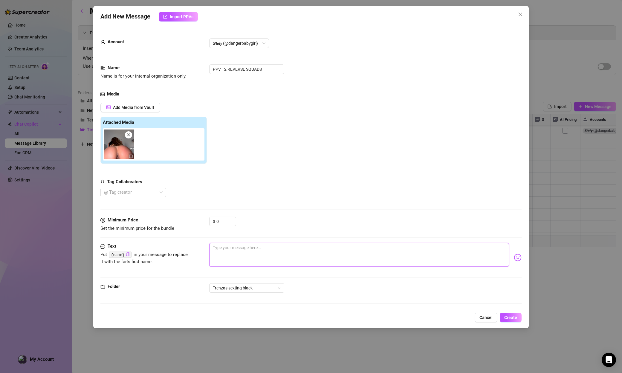
click at [243, 257] on textarea at bounding box center [359, 255] width 300 height 24
paste textarea "Ufff daddy! Get ready because I'm going to ride you hard! 😈 I love going up and…"
type textarea "Ufff daddy! Get ready because I'm going to ride you hard! 😈 I love going up and…"
drag, startPoint x: 223, startPoint y: 221, endPoint x: 192, endPoint y: 219, distance: 30.9
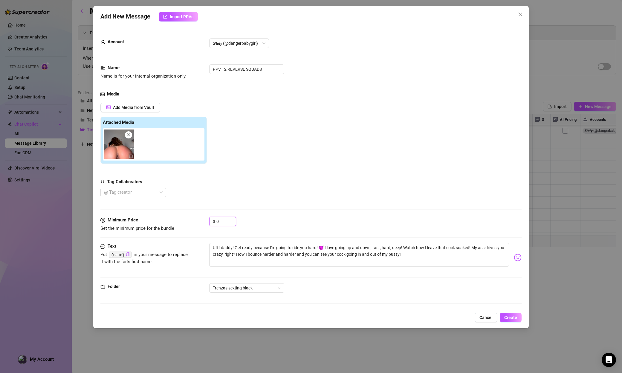
click at [192, 219] on div "Minimum Price Set the minimum price for the bundle $ 0" at bounding box center [310, 224] width 421 height 15
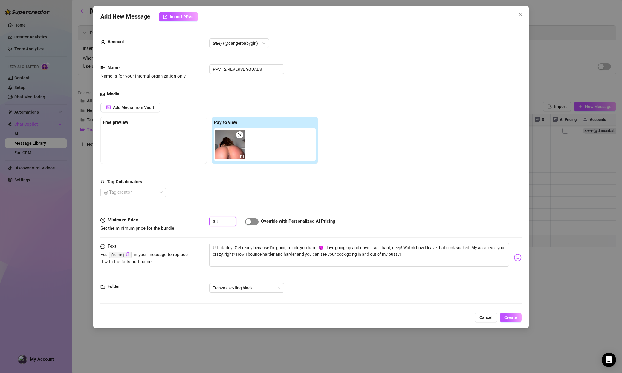
type input "9"
click at [249, 219] on span "button" at bounding box center [251, 222] width 13 height 7
click at [380, 316] on button "Create" at bounding box center [510, 318] width 22 height 10
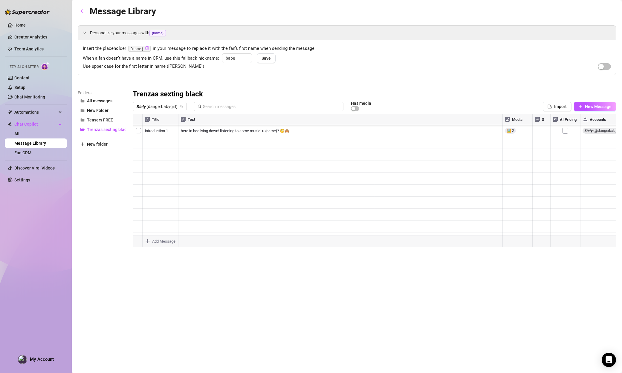
click at [150, 244] on body "Home Creator Analytics Team Analytics Izzy AI Chatter Content Setup Chat Monito…" at bounding box center [311, 186] width 622 height 373
type textarea "Type your message here..."
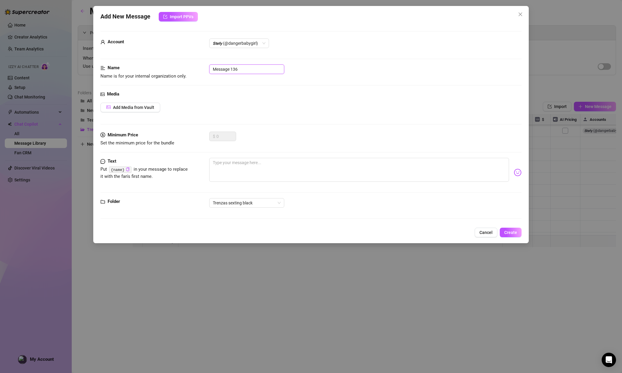
click at [246, 71] on input "Message 136" at bounding box center [246, 70] width 75 height 10
drag, startPoint x: 232, startPoint y: 69, endPoint x: 200, endPoint y: 69, distance: 32.6
click at [201, 68] on div "Name Name is for your internal organization only. Message 136" at bounding box center [310, 72] width 421 height 15
paste input "PPV 13 ANAL FINGER"
type input "PPV 13 ANAL FINGER"
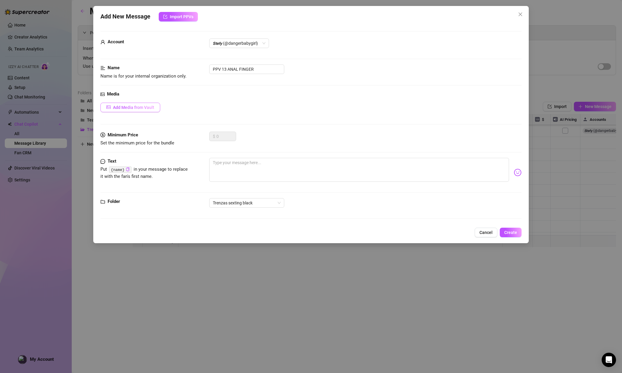
click at [131, 108] on span "Add Media from Vault" at bounding box center [133, 107] width 41 height 5
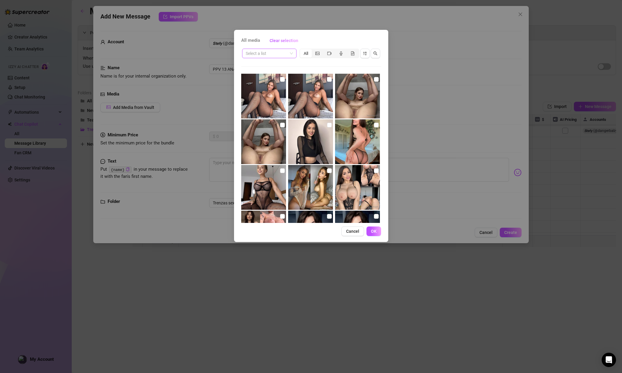
click at [255, 52] on input "search" at bounding box center [267, 53] width 42 height 9
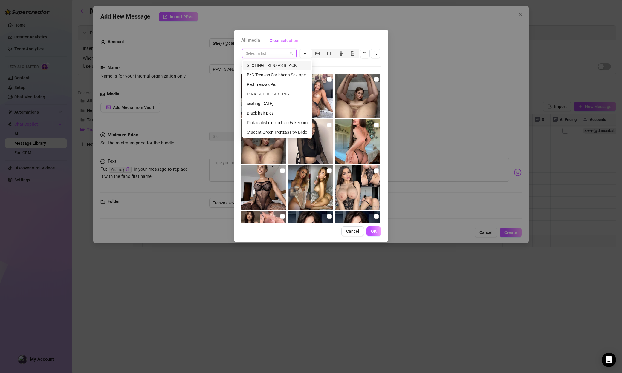
click at [261, 66] on div "SEXTING TRENZAS BLACK" at bounding box center [277, 65] width 61 height 7
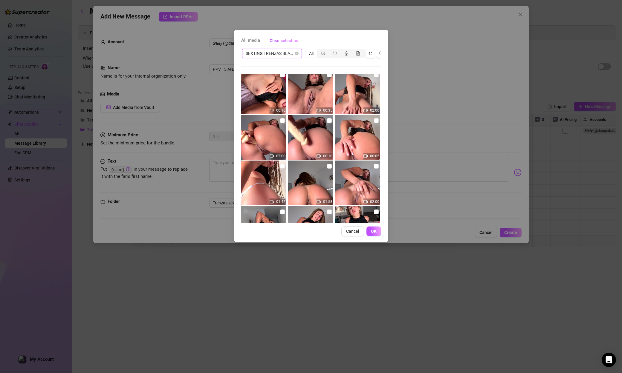
scroll to position [49, 0]
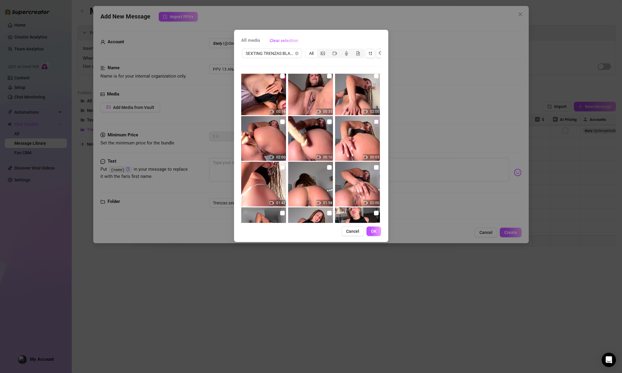
click at [377, 123] on input "checkbox" at bounding box center [376, 121] width 5 height 5
checkbox input "true"
click at [280, 165] on input "checkbox" at bounding box center [282, 167] width 5 height 5
checkbox input "true"
click at [374, 230] on span "OK" at bounding box center [374, 231] width 6 height 5
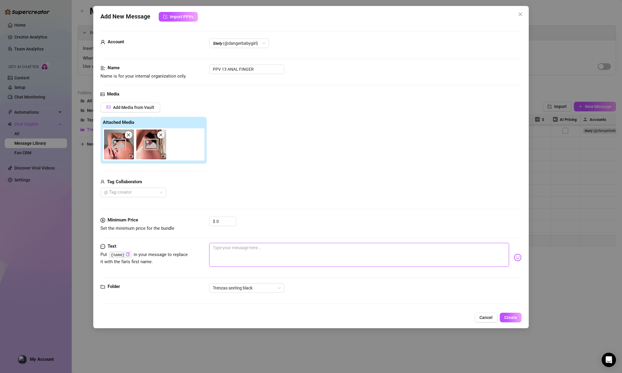
click at [243, 257] on textarea at bounding box center [359, 255] width 300 height 24
paste textarea "Ufff look how I suck my dido and play with my ass baby! It's so round and tight…"
type textarea "Ufff look how I suck my dido and play with my ass baby! It's so round and tight…"
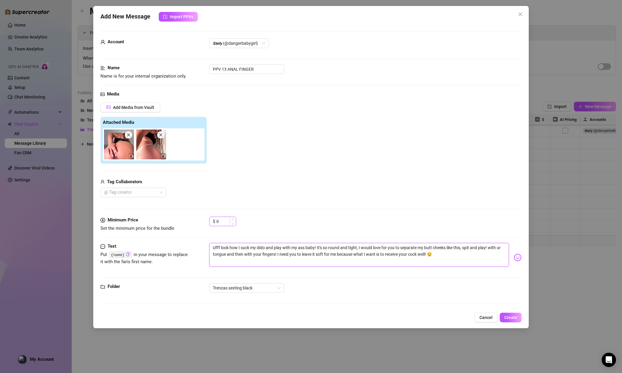
type textarea "Ufff look how I suck my dido and play with my ass baby! It's so round and tight…"
drag, startPoint x: 221, startPoint y: 221, endPoint x: 171, endPoint y: 217, distance: 49.7
click at [171, 217] on div "Minimum Price Set the minimum price for the bundle $ 0" at bounding box center [310, 224] width 421 height 15
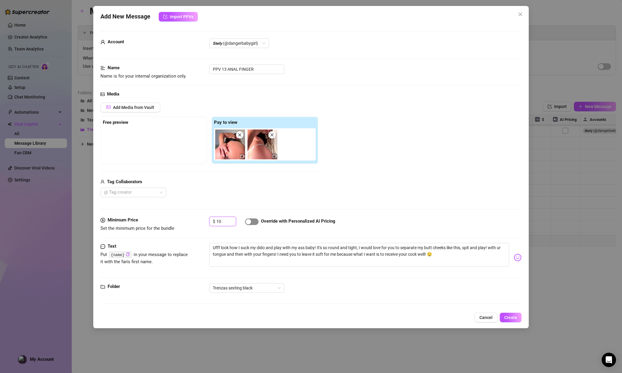
type input "10"
click at [249, 220] on div "button" at bounding box center [248, 221] width 5 height 5
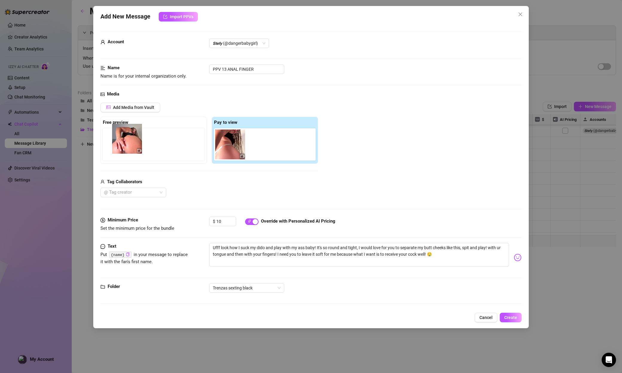
drag, startPoint x: 221, startPoint y: 142, endPoint x: 94, endPoint y: 136, distance: 126.8
click at [94, 136] on div "Add New Message Import PPVs Account 𝙎𝙩𝙚𝙛𝙮 (@dangerbabygirl) Name Name is for yo…" at bounding box center [310, 167] width 435 height 323
click at [380, 317] on span "Create" at bounding box center [510, 317] width 13 height 5
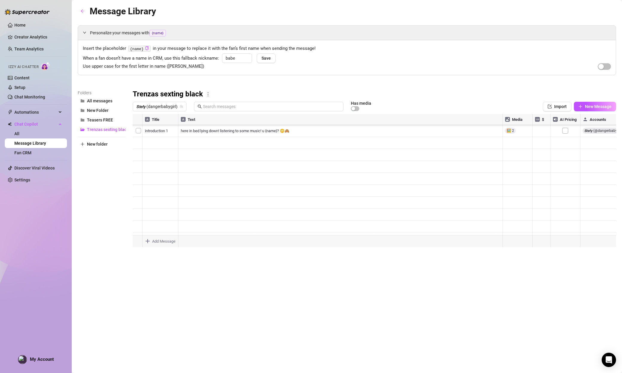
type textarea "Type your message here..."
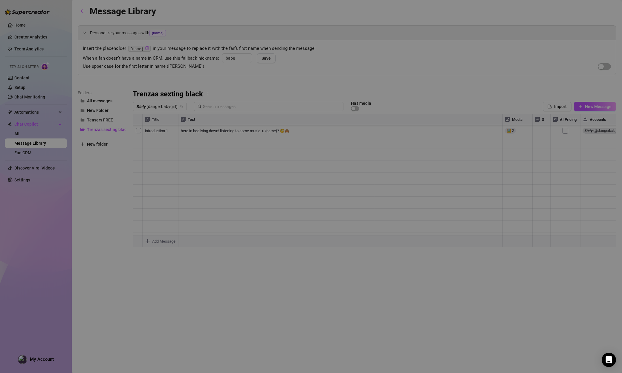
click at [162, 243] on body "Home Creator Analytics Team Analytics Izzy AI Chatter Content Setup Chat Monito…" at bounding box center [311, 186] width 622 height 373
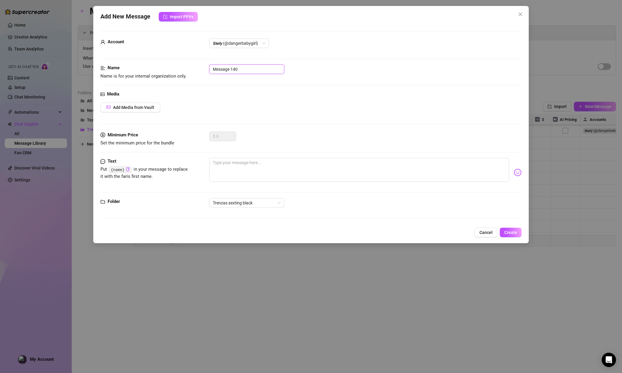
drag, startPoint x: 248, startPoint y: 71, endPoint x: 189, endPoint y: 66, distance: 59.4
click at [189, 66] on div "Name Name is for your internal organization only. Message 140" at bounding box center [310, 72] width 421 height 15
paste input "introduction ANAL DILDO"
drag, startPoint x: 266, startPoint y: 68, endPoint x: 206, endPoint y: 65, distance: 60.2
click at [206, 65] on div "Name Name is for your internal organization only. introduction ANAL DILDO" at bounding box center [310, 72] width 421 height 15
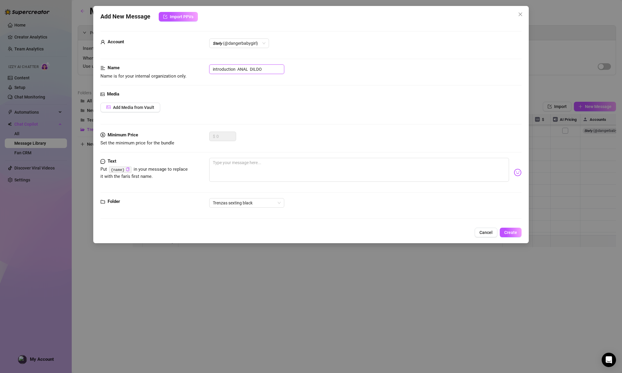
paste input "PPV 14 ANAL"
type input "PPV 14 ANAL DILDO"
click at [121, 108] on span "Add Media from Vault" at bounding box center [133, 107] width 41 height 5
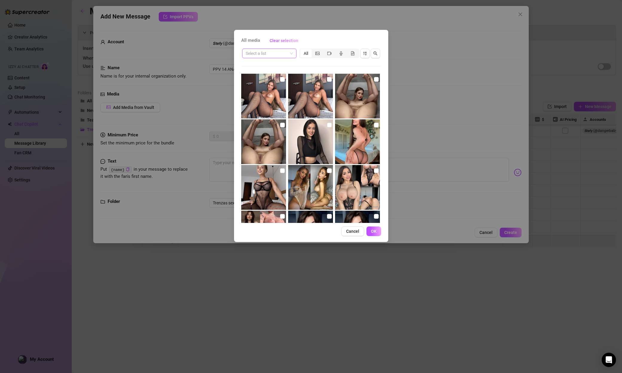
click at [257, 54] on input "search" at bounding box center [267, 53] width 42 height 9
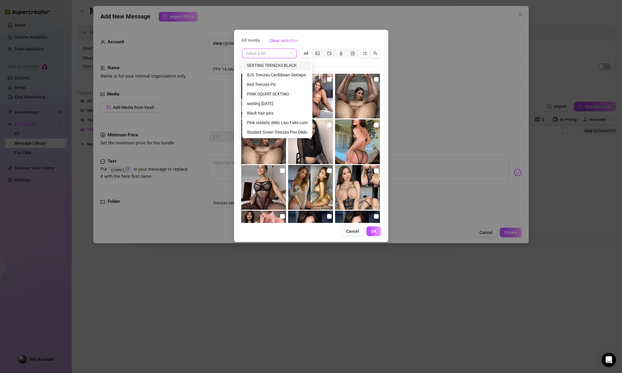
click at [259, 67] on div "SEXTING TRENZAS BLACK" at bounding box center [277, 65] width 61 height 7
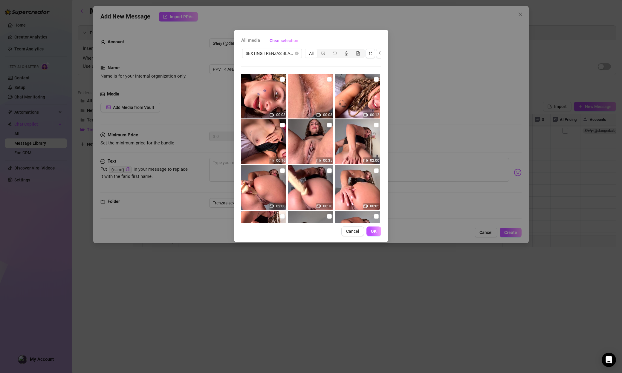
scroll to position [2, 0]
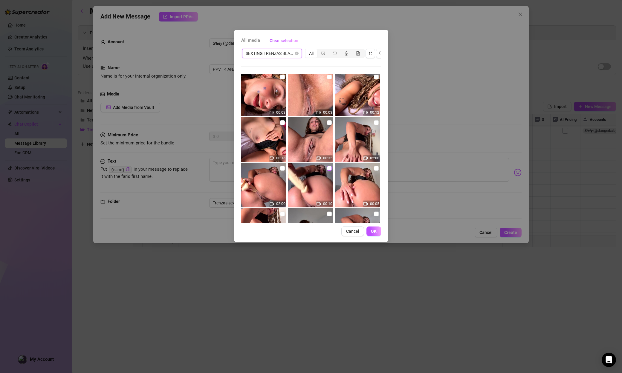
click at [329, 169] on input "checkbox" at bounding box center [329, 168] width 5 height 5
checkbox input "true"
click at [282, 168] on input "checkbox" at bounding box center [282, 168] width 5 height 5
checkbox input "true"
click at [369, 231] on button "OK" at bounding box center [373, 232] width 15 height 10
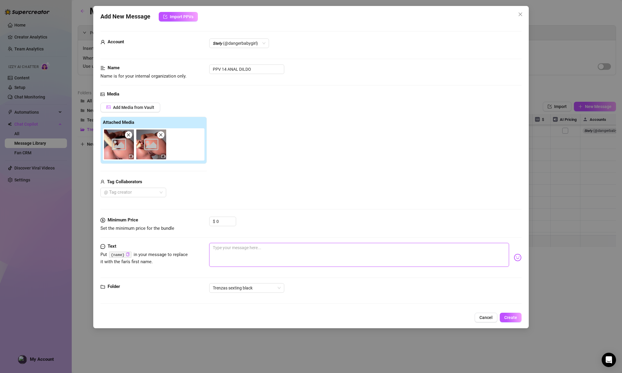
click at [234, 252] on textarea at bounding box center [359, 255] width 300 height 24
paste textarea "Put me on doggy right nowww I want you to spit on this asshoole and start slidi…"
type textarea "Put me on doggy right nowww I want you to spit on this asshoole and start slidi…"
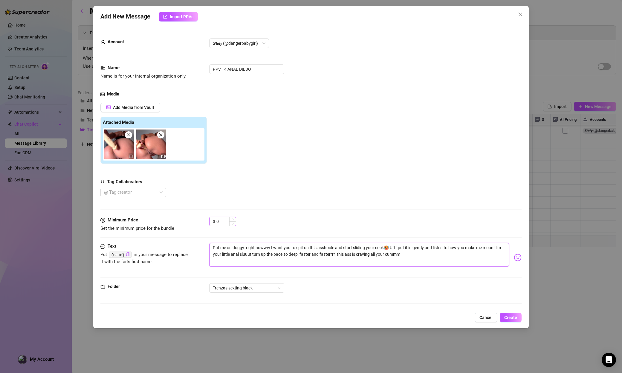
type textarea "Put me on doggy right nowww I want you to spit on this asshoole and start slidi…"
drag, startPoint x: 222, startPoint y: 222, endPoint x: 177, endPoint y: 221, distance: 44.5
click at [177, 221] on div "Minimum Price Set the minimum price for the bundle $ 0" at bounding box center [310, 224] width 421 height 15
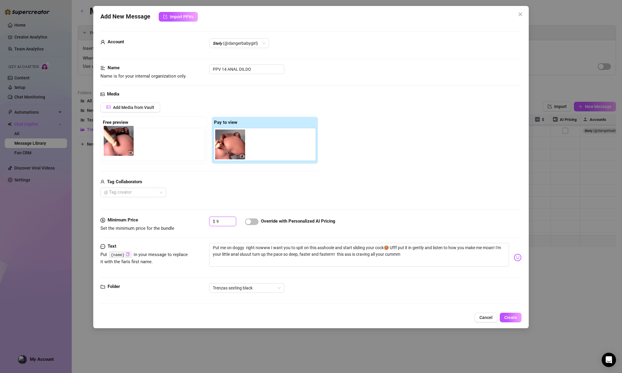
drag, startPoint x: 223, startPoint y: 140, endPoint x: 101, endPoint y: 137, distance: 121.9
click at [101, 137] on div "Free preview Pay to view" at bounding box center [208, 140] width 217 height 47
type input "9"
click at [255, 221] on span "button" at bounding box center [251, 222] width 13 height 7
click at [380, 321] on button "Create" at bounding box center [510, 318] width 22 height 10
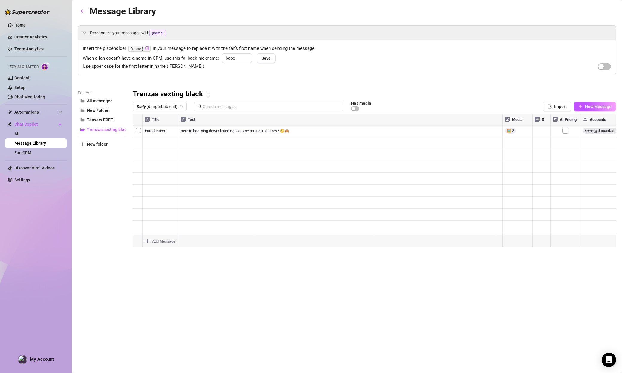
type textarea "Type your message here..."
click at [158, 244] on body "Home Creator Analytics Team Analytics Izzy AI Chatter Content Setup Chat Monito…" at bounding box center [311, 186] width 622 height 373
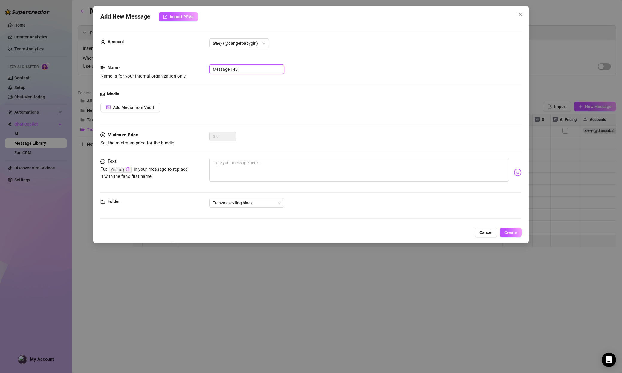
drag, startPoint x: 251, startPoint y: 67, endPoint x: 171, endPoint y: 68, distance: 79.8
click at [175, 67] on div "Name Name is for your internal organization only. Message 146" at bounding box center [310, 72] width 421 height 15
paste input "PPV 15 RIDING REVERSE ANAL"
type input "PPV 15 RIDING REVERSE ANAL"
click at [131, 107] on span "Add Media from Vault" at bounding box center [133, 107] width 41 height 5
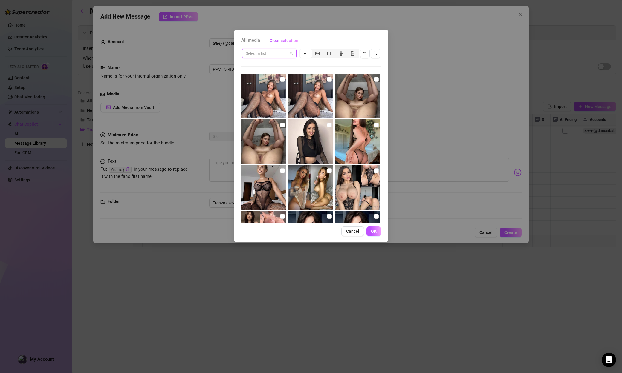
click at [270, 52] on input "search" at bounding box center [267, 53] width 42 height 9
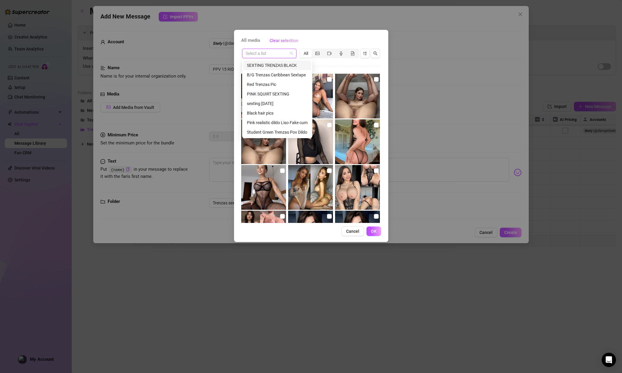
click at [272, 67] on div "SEXTING TRENZAS BLACK" at bounding box center [277, 65] width 61 height 7
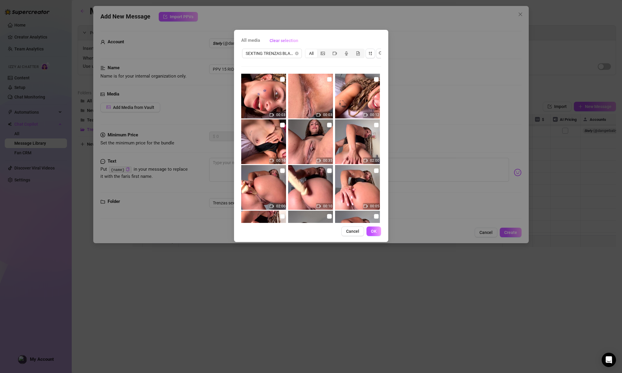
click at [376, 121] on img at bounding box center [357, 141] width 45 height 45
click at [374, 231] on span "OK" at bounding box center [374, 231] width 6 height 5
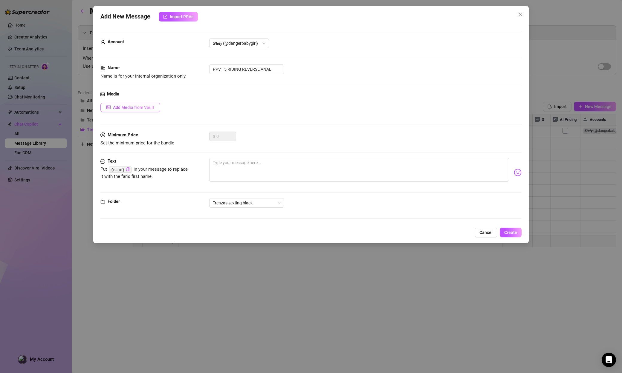
click at [132, 106] on span "Add Media from Vault" at bounding box center [133, 107] width 41 height 5
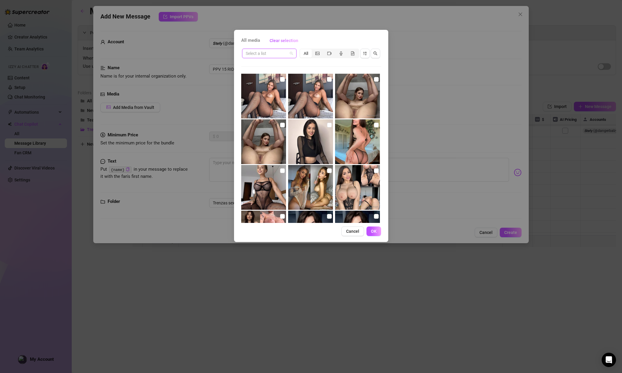
click at [280, 50] on input "search" at bounding box center [267, 53] width 42 height 9
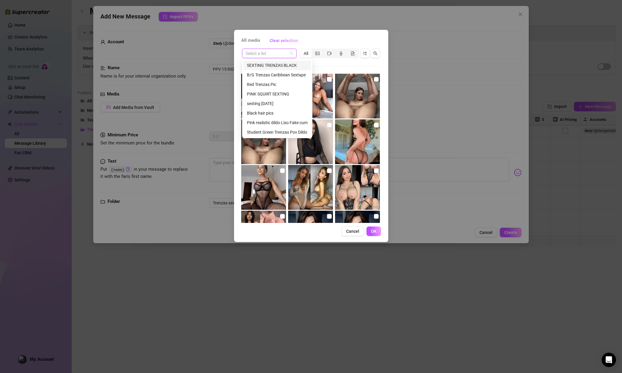
click at [283, 63] on div "SEXTING TRENZAS BLACK" at bounding box center [277, 65] width 61 height 7
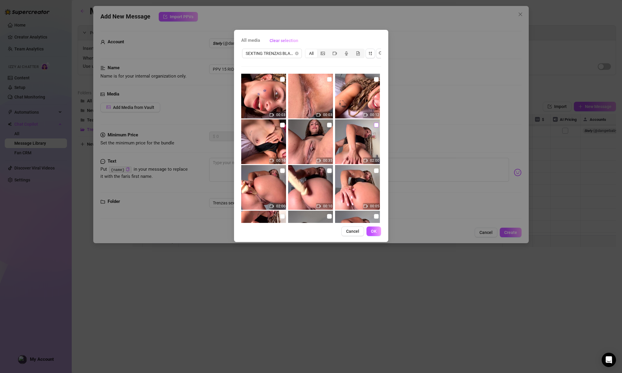
click at [377, 126] on input "checkbox" at bounding box center [376, 125] width 5 height 5
checkbox input "true"
click at [377, 233] on button "OK" at bounding box center [373, 232] width 15 height 10
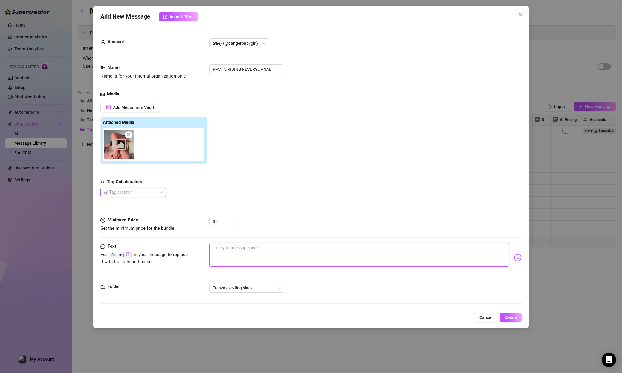
click at [240, 257] on textarea at bounding box center [359, 255] width 300 height 24
paste textarea "this ass is begging for your cockkkk… I fuckin’ love taking it all the way in, …"
type textarea "this ass is begging for your cockkkk… I fuckin’ love taking it all the way in, …"
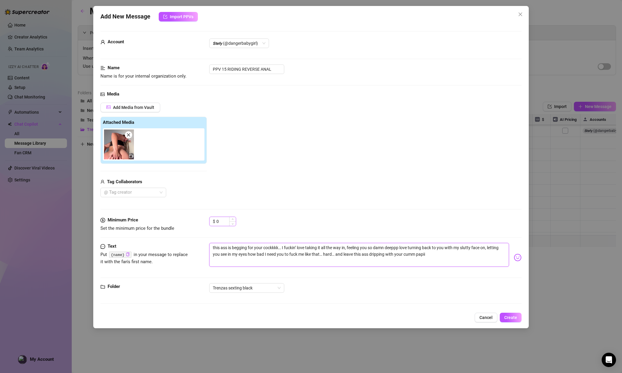
type textarea "this ass is begging for your cockkkk… I fuckin’ love taking it all the way in, …"
click at [217, 222] on input "0" at bounding box center [225, 221] width 19 height 9
drag, startPoint x: 220, startPoint y: 222, endPoint x: 193, endPoint y: 219, distance: 26.5
click at [193, 219] on div "Minimum Price Set the minimum price for the bundle $ 0" at bounding box center [310, 224] width 421 height 15
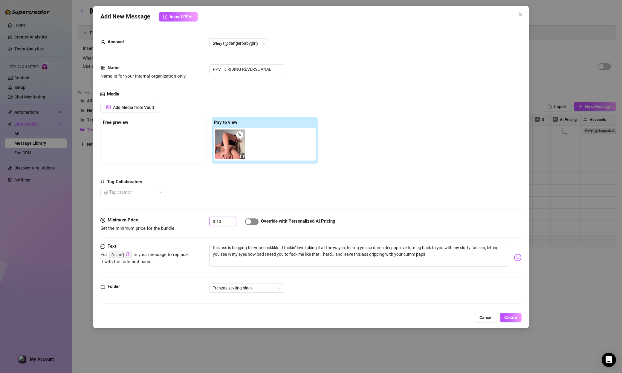
type input "10"
click at [257, 222] on span "button" at bounding box center [251, 222] width 13 height 7
click at [380, 320] on span "Create" at bounding box center [510, 317] width 13 height 5
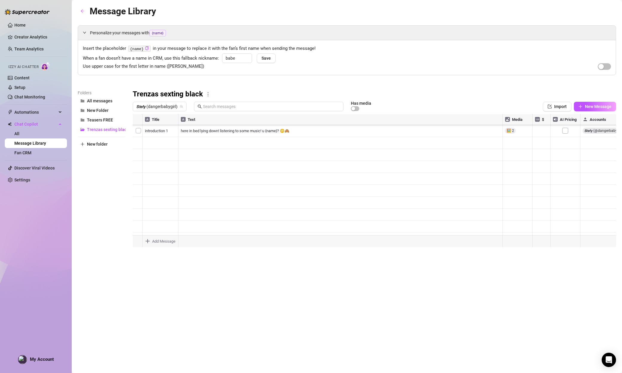
scroll to position [442, 0]
click at [157, 243] on body "Home Creator Analytics Team Analytics Izzy AI Chatter Content Setup Chat Monito…" at bounding box center [311, 186] width 622 height 373
type textarea "Type your message here..."
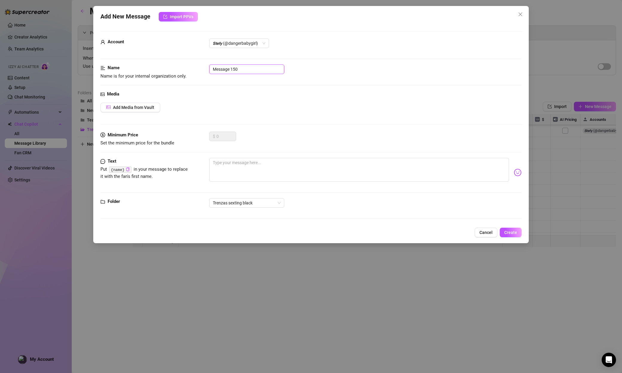
drag, startPoint x: 247, startPoint y: 68, endPoint x: 137, endPoint y: 63, distance: 110.6
click at [137, 63] on form "Account 𝙎𝙩𝙚𝙛𝙮 (@dangerbabygirl) Name Name is for your internal organization onl…" at bounding box center [310, 127] width 421 height 193
paste input "FINISH holes CLOSE UP"
type input "FINISH holes CLOSE UP"
click at [135, 108] on span "Add Media from Vault" at bounding box center [133, 107] width 41 height 5
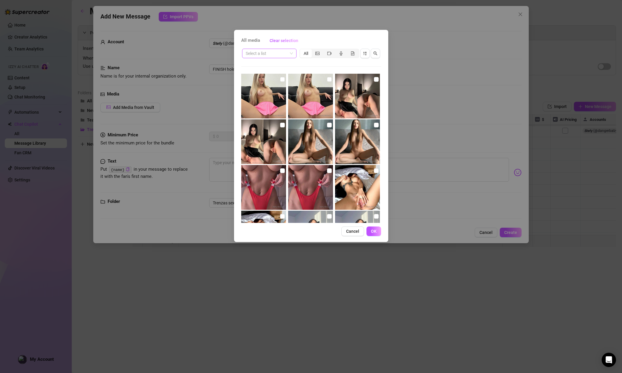
click at [256, 52] on input "search" at bounding box center [267, 53] width 42 height 9
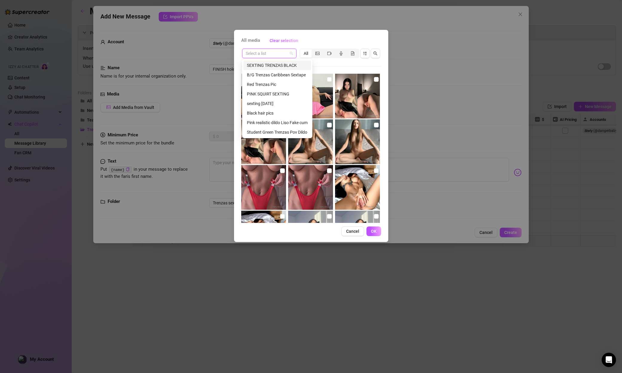
click at [266, 66] on div "SEXTING TRENZAS BLACK" at bounding box center [277, 65] width 61 height 7
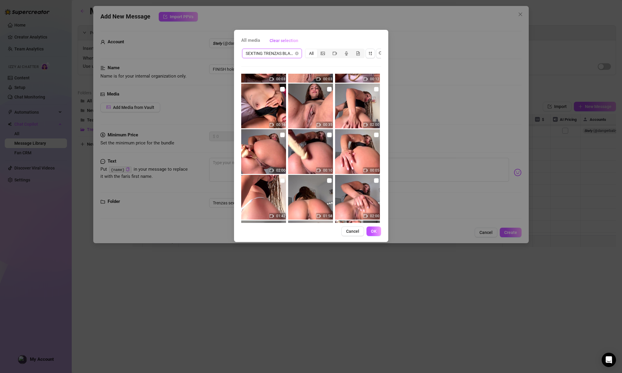
scroll to position [38, 0]
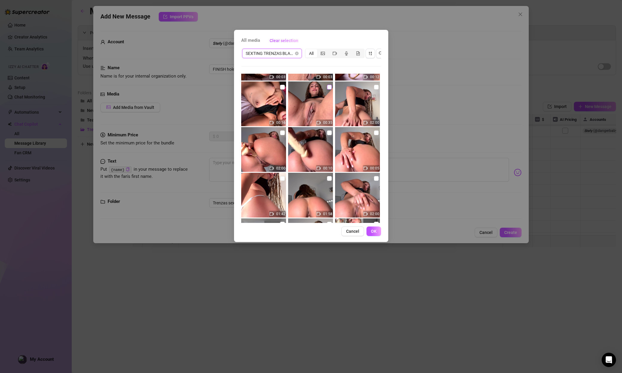
click at [330, 88] on input "checkbox" at bounding box center [329, 87] width 5 height 5
checkbox input "true"
click at [375, 232] on span "OK" at bounding box center [374, 231] width 6 height 5
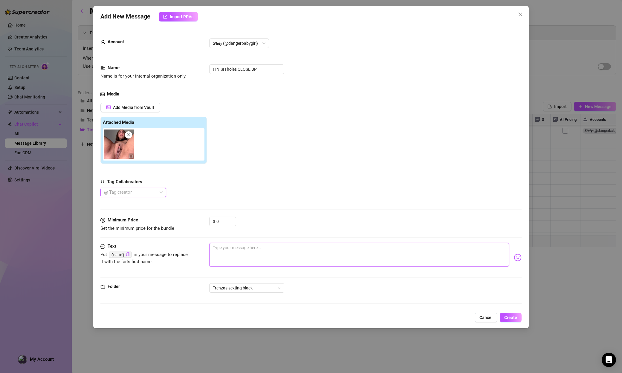
click at [241, 246] on textarea at bounding box center [359, 255] width 300 height 24
paste textarea "u got me soaking the bed baby… dripping wet, begging for all that cum in my pus…"
type textarea "u got me soaking the bed baby… dripping wet, begging for all that cum in my pus…"
click at [380, 317] on span "Create" at bounding box center [510, 317] width 13 height 5
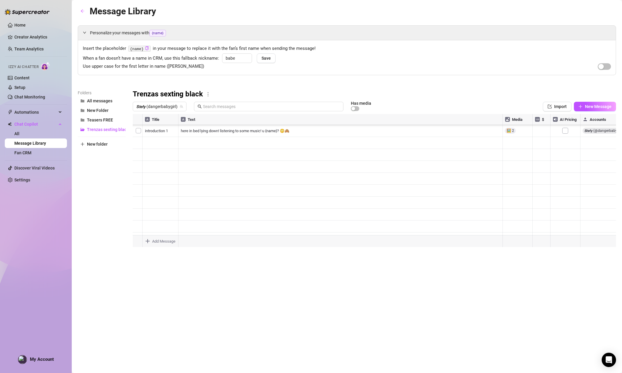
scroll to position [466, 0]
click at [380, 214] on div at bounding box center [374, 180] width 483 height 133
click at [380, 215] on div at bounding box center [374, 180] width 483 height 133
type textarea "5"
click at [380, 216] on div at bounding box center [374, 180] width 483 height 133
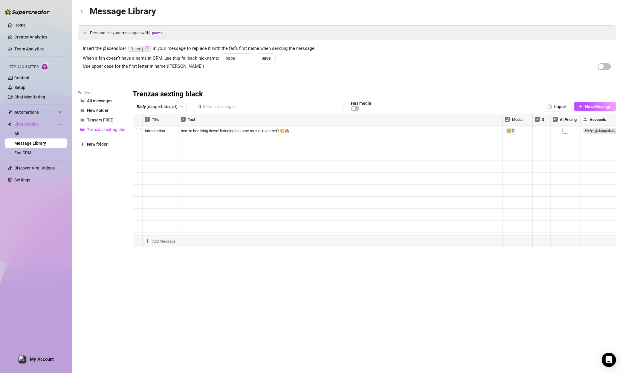
drag, startPoint x: 145, startPoint y: 234, endPoint x: 152, endPoint y: 239, distance: 8.9
click at [145, 234] on div at bounding box center [374, 180] width 483 height 133
click at [155, 240] on body "Home Creator Analytics Team Analytics Izzy AI Chatter Content Setup Chat Monito…" at bounding box center [311, 186] width 622 height 373
type textarea "Type your message here..."
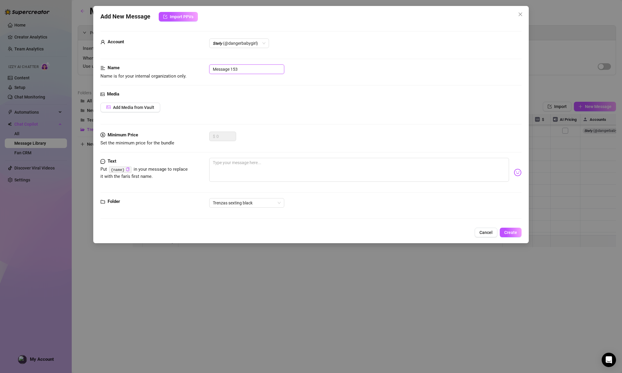
drag, startPoint x: 253, startPoint y: 69, endPoint x: 185, endPoint y: 64, distance: 67.4
click at [185, 64] on form "Account 𝙎𝙩𝙚𝙛𝙮 (@dangerbabygirl) Name Name is for your internal organization onl…" at bounding box center [310, 127] width 421 height 193
paste input "LAST VID"
type input "LAST VID"
click at [141, 105] on span "Add Media from Vault" at bounding box center [133, 107] width 41 height 5
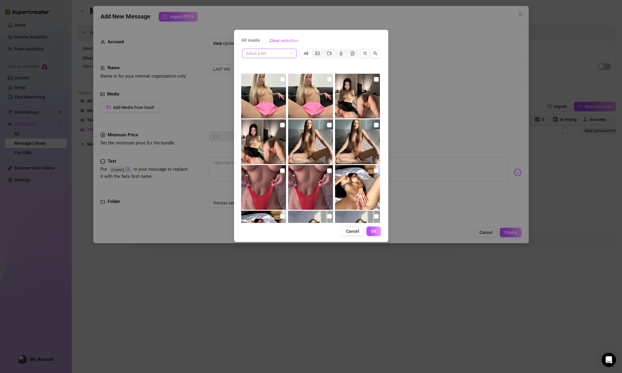
click at [265, 55] on input "search" at bounding box center [267, 53] width 42 height 9
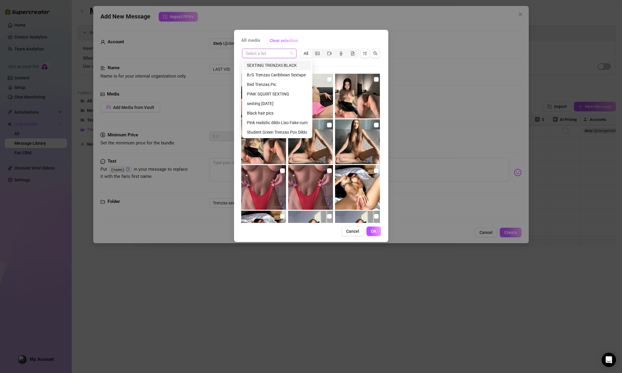
click at [265, 66] on div "SEXTING TRENZAS BLACK" at bounding box center [277, 65] width 61 height 7
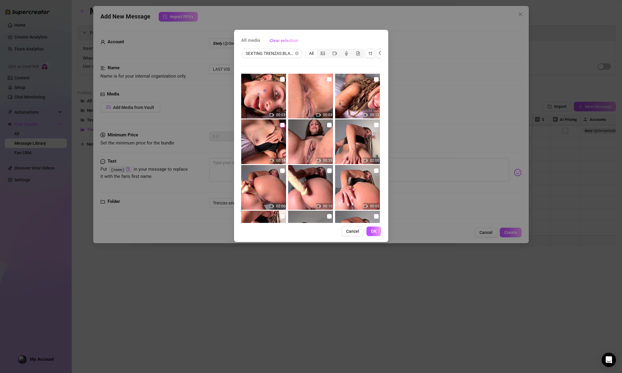
click at [280, 124] on input "checkbox" at bounding box center [282, 125] width 5 height 5
checkbox input "true"
click at [372, 235] on button "OK" at bounding box center [373, 232] width 15 height 10
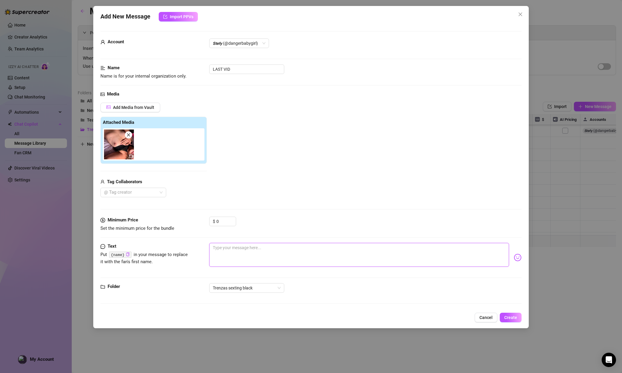
click at [241, 247] on textarea at bounding box center [359, 255] width 300 height 24
paste textarea "Mmm you totally drained me, daddy… messy, full, no energy left 🥵 I can’t stop s…"
type textarea "Mmm you totally drained me, daddy… messy, full, no energy left 🥵 I can’t stop s…"
click at [380, 319] on button "Create" at bounding box center [510, 318] width 22 height 10
